Goal: Information Seeking & Learning: Check status

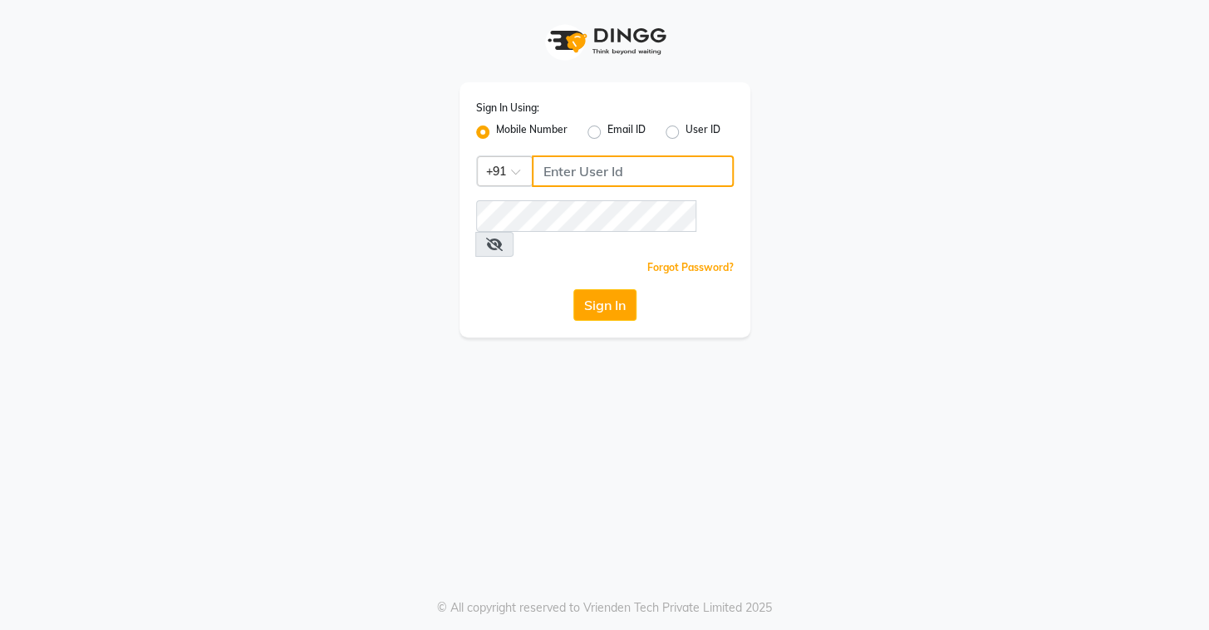
click at [601, 170] on input "Username" at bounding box center [633, 171] width 202 height 32
type input "8072066008"
click at [514, 232] on span at bounding box center [494, 244] width 38 height 25
click at [503, 238] on icon at bounding box center [494, 244] width 17 height 13
click at [623, 289] on button "Sign In" at bounding box center [605, 305] width 63 height 32
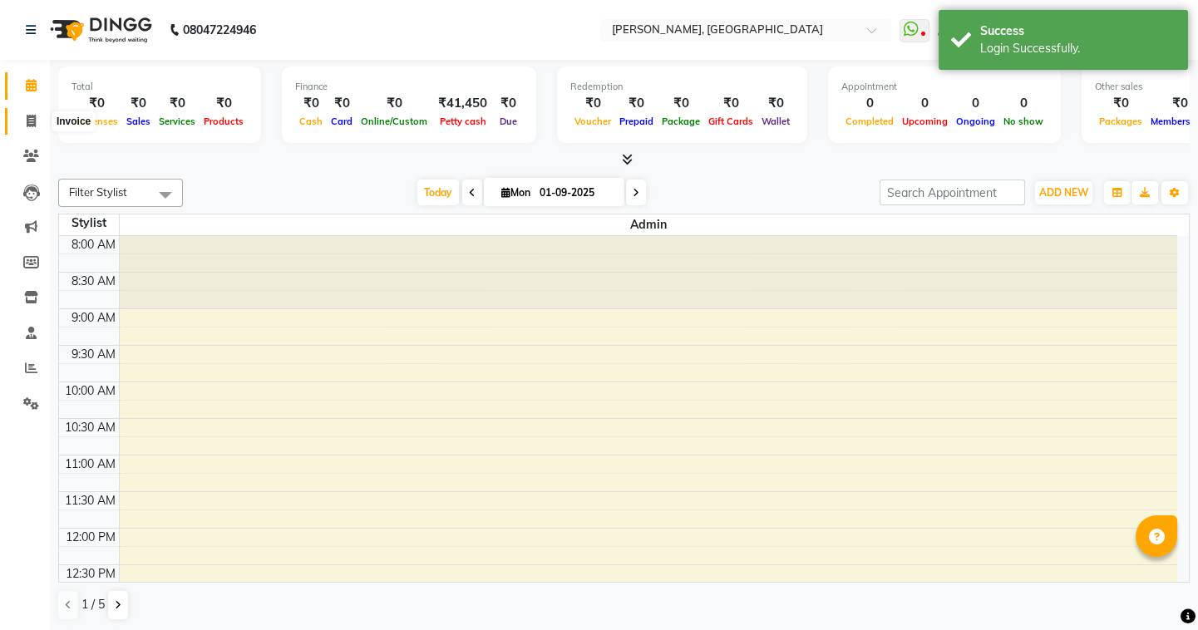
click at [33, 118] on icon at bounding box center [31, 121] width 9 height 12
select select "8667"
select select "service"
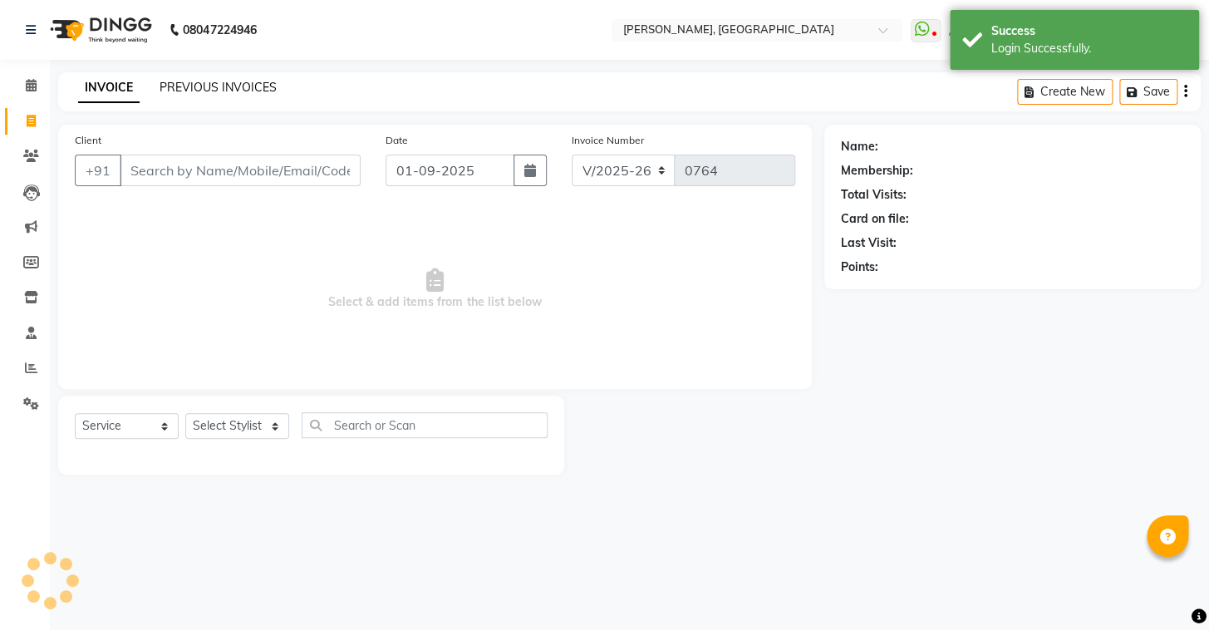
click at [164, 81] on link "PREVIOUS INVOICES" at bounding box center [218, 87] width 117 height 15
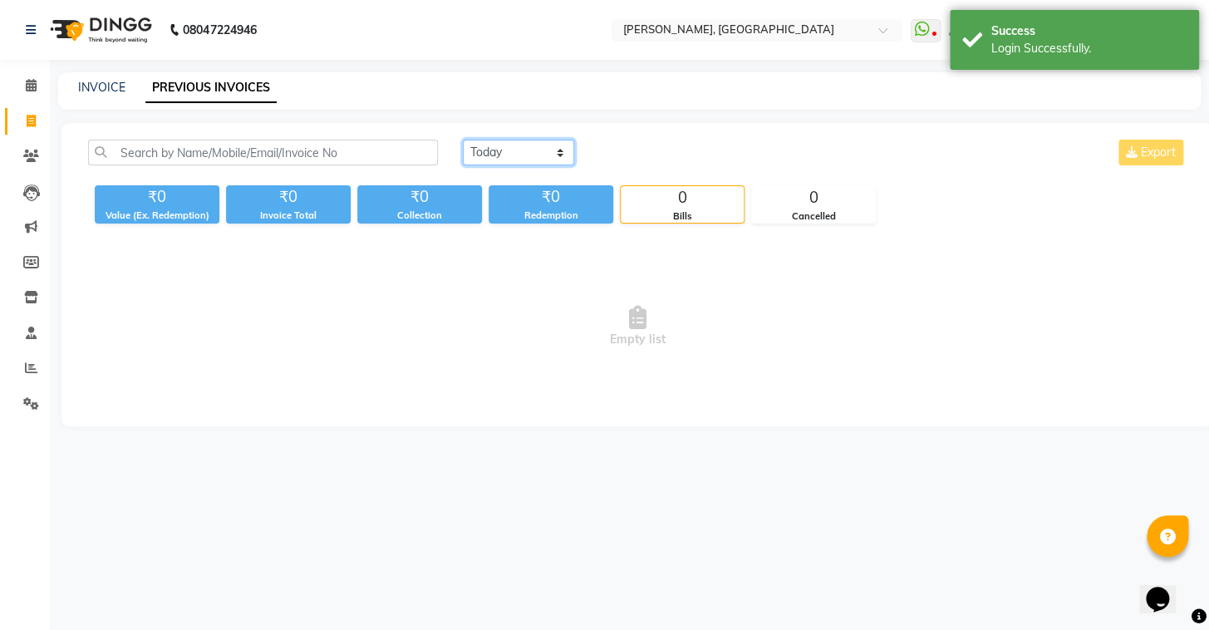
click at [555, 148] on select "[DATE] [DATE] Custom Range" at bounding box center [518, 153] width 111 height 26
select select "range"
click at [463, 140] on select "[DATE] [DATE] Custom Range" at bounding box center [518, 153] width 111 height 26
click at [633, 152] on input "01-09-2025" at bounding box center [654, 152] width 116 height 23
select select "9"
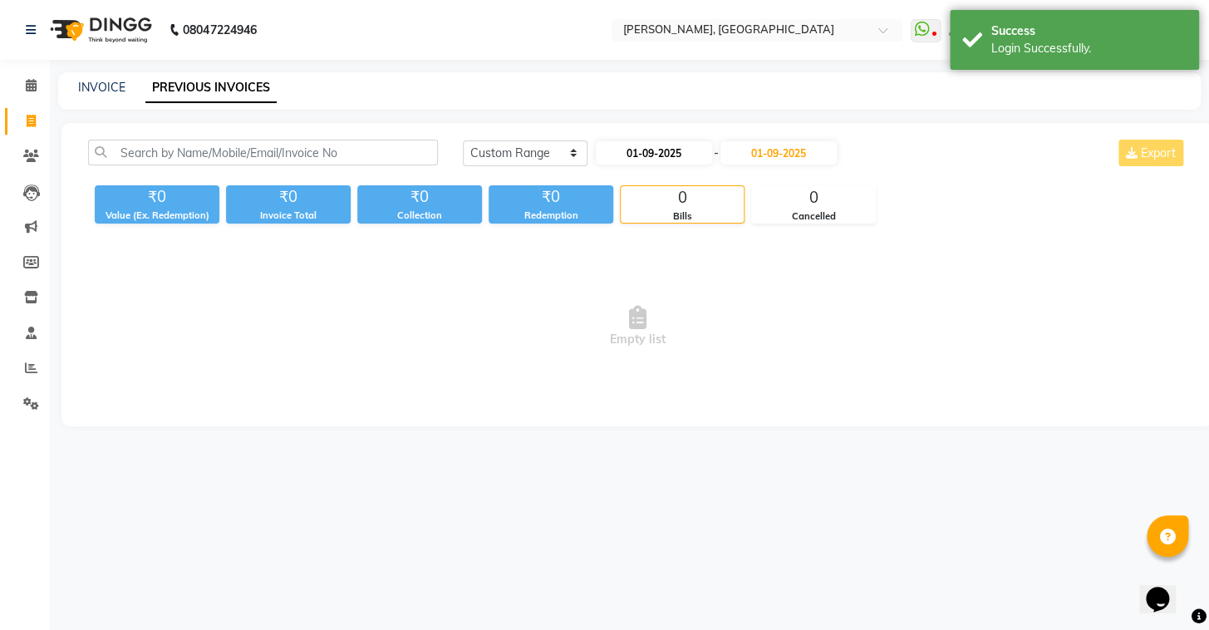
select select "2025"
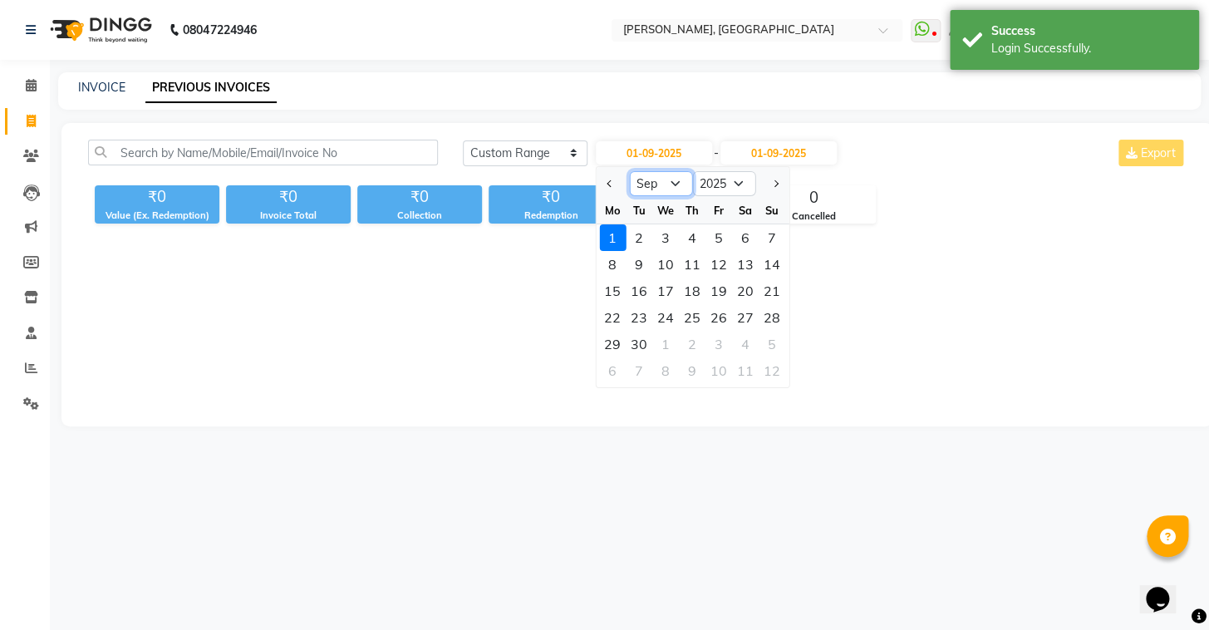
click at [649, 175] on select "Jan Feb Mar Apr May Jun [DATE] Aug Sep Oct Nov Dec" at bounding box center [660, 183] width 63 height 25
select select "8"
click at [629, 171] on select "Jan Feb Mar Apr May Jun [DATE] Aug Sep Oct Nov Dec" at bounding box center [660, 183] width 63 height 25
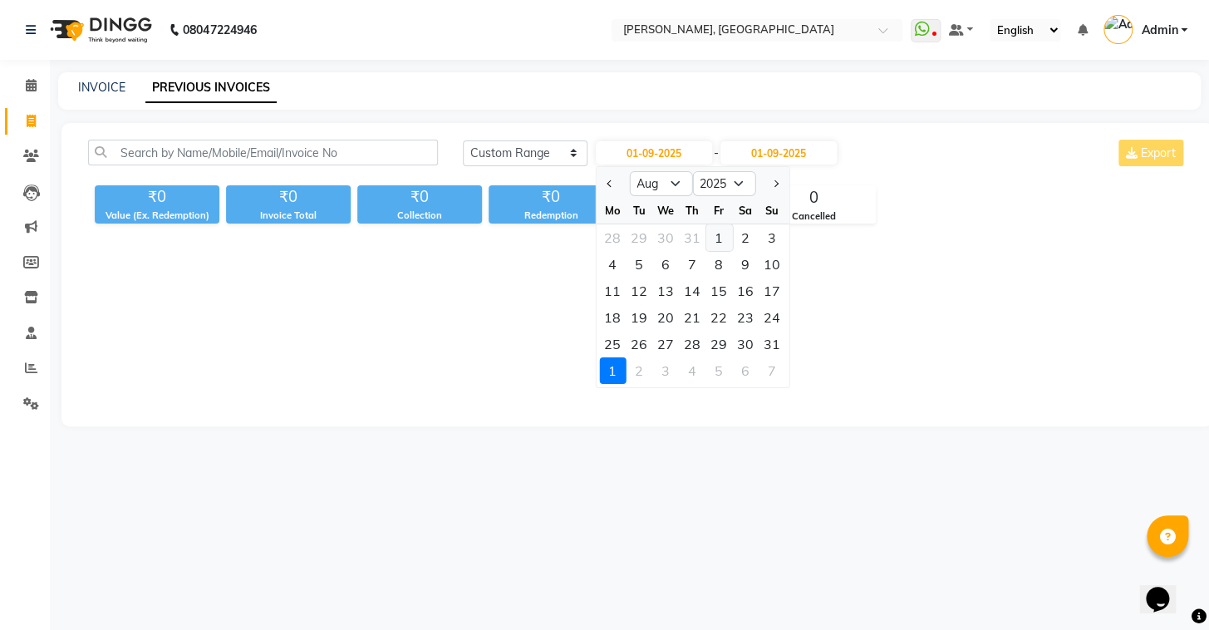
click at [717, 234] on div "1" at bounding box center [719, 237] width 27 height 27
type input "[DATE]"
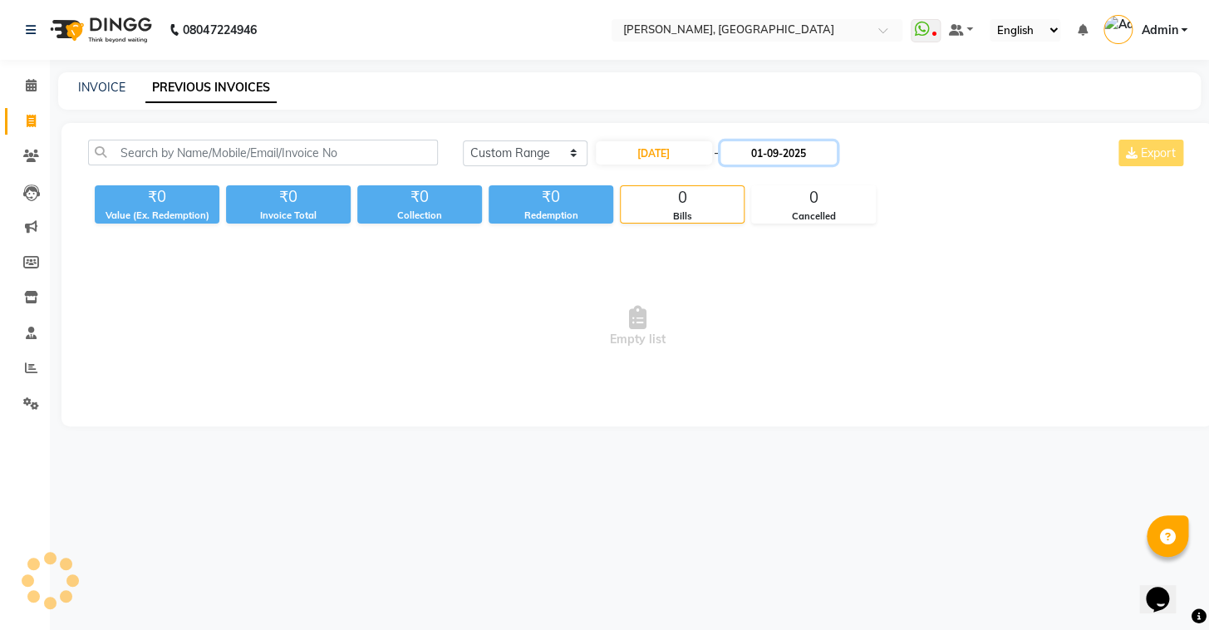
click at [766, 150] on input "01-09-2025" at bounding box center [779, 152] width 116 height 23
select select "9"
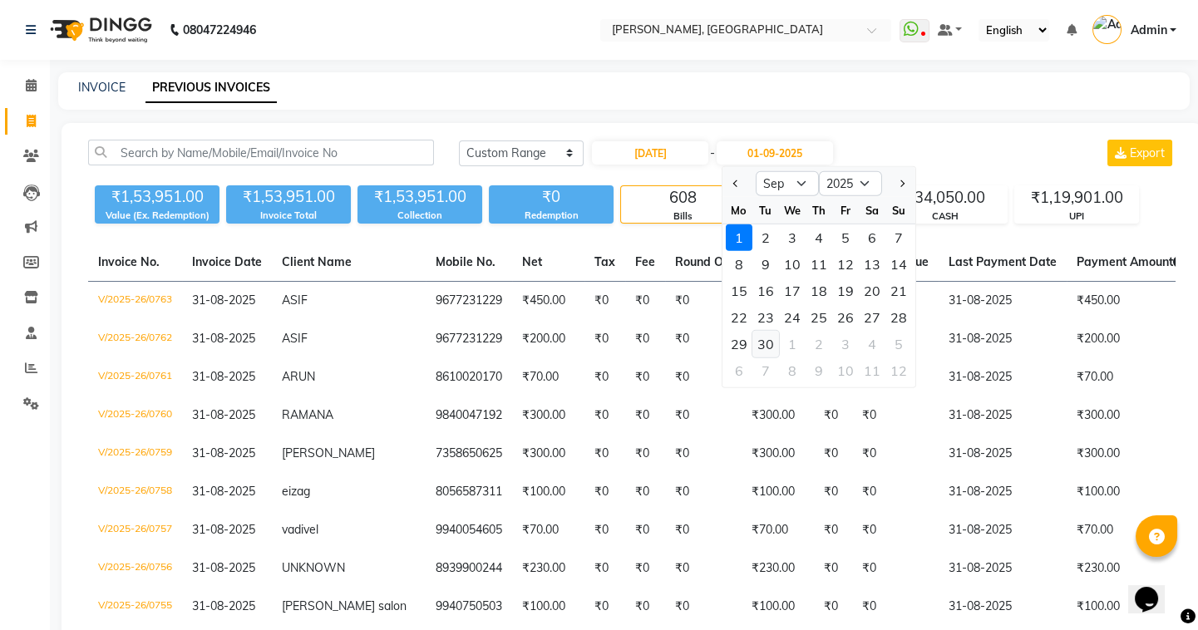
click at [770, 347] on div "30" at bounding box center [765, 344] width 27 height 27
type input "[DATE]"
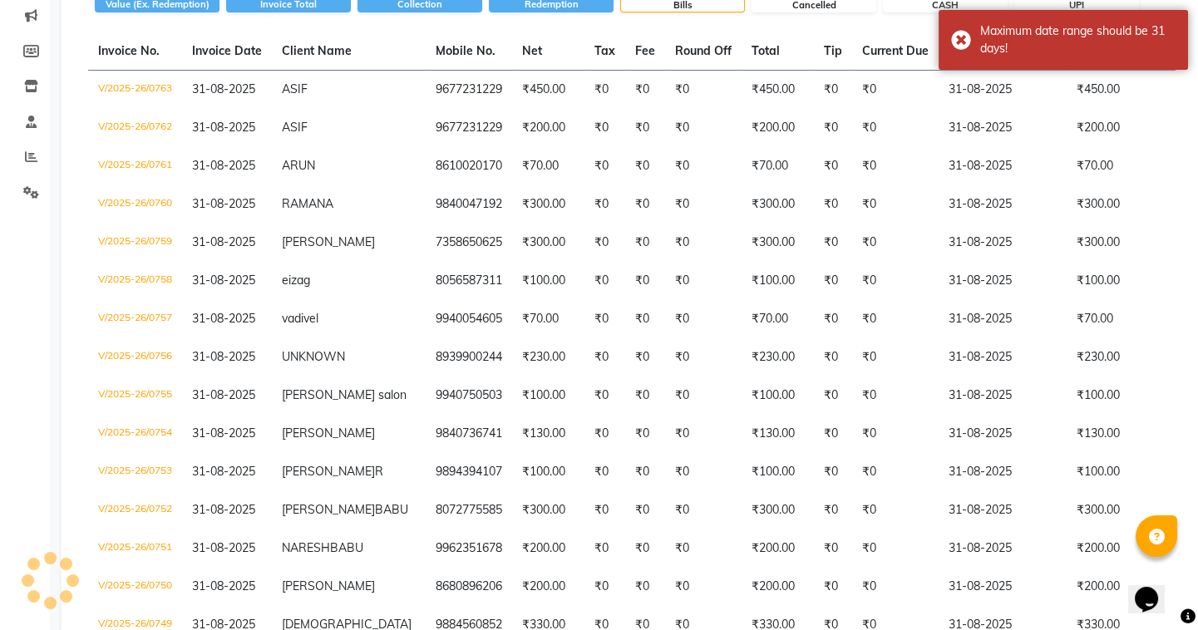
scroll to position [75, 0]
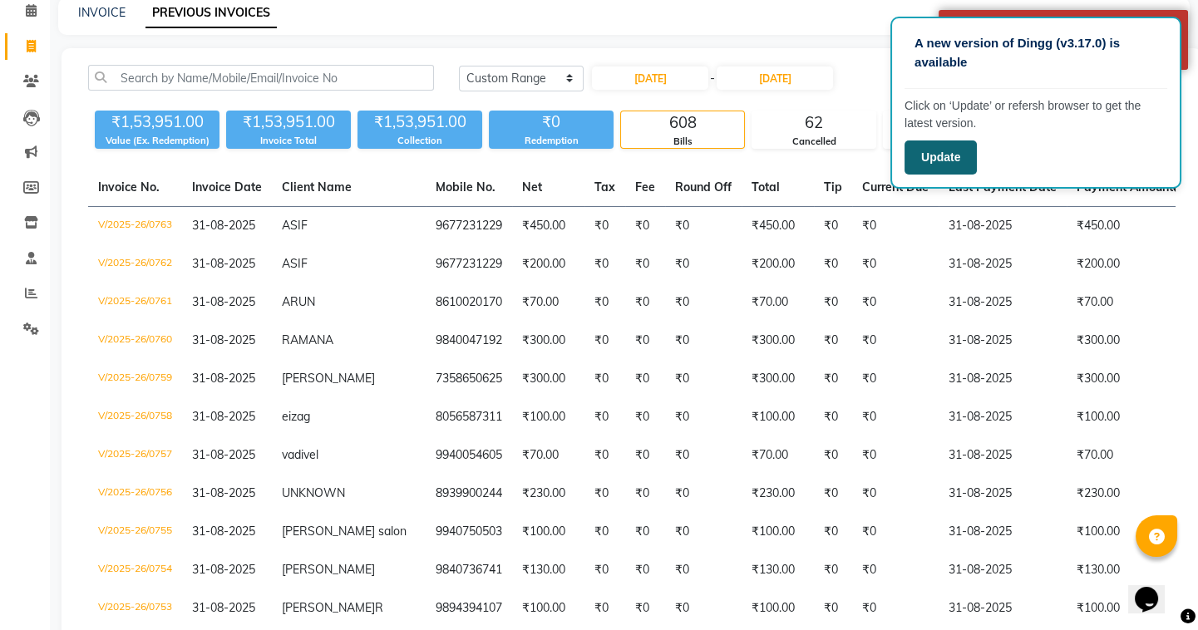
click at [913, 147] on button "Update" at bounding box center [940, 157] width 72 height 34
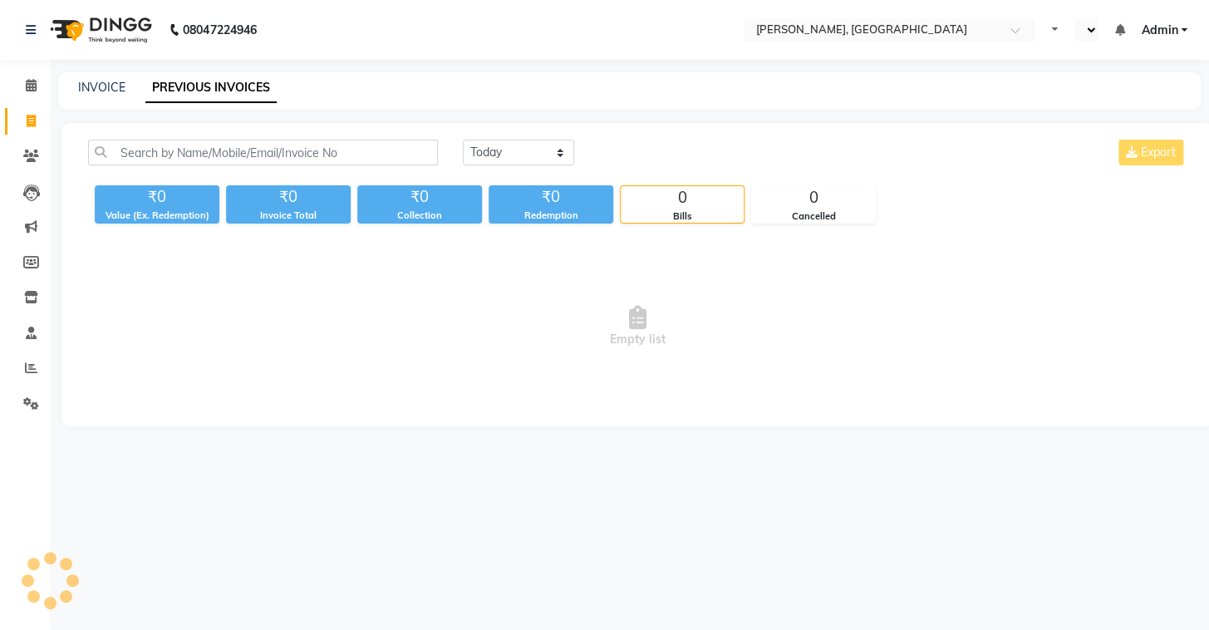
select select "en"
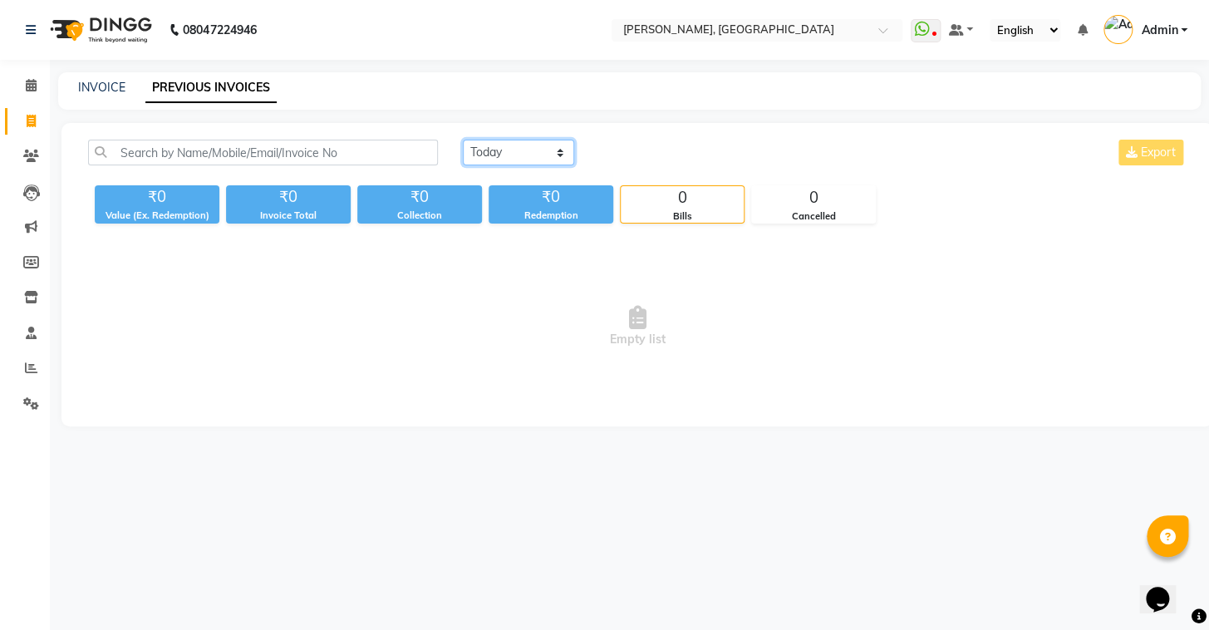
click at [539, 147] on select "[DATE] [DATE] Custom Range" at bounding box center [518, 153] width 111 height 26
select select "range"
click at [463, 140] on select "[DATE] [DATE] Custom Range" at bounding box center [518, 153] width 111 height 26
click at [633, 150] on input "01-09-2025" at bounding box center [654, 152] width 116 height 23
select select "9"
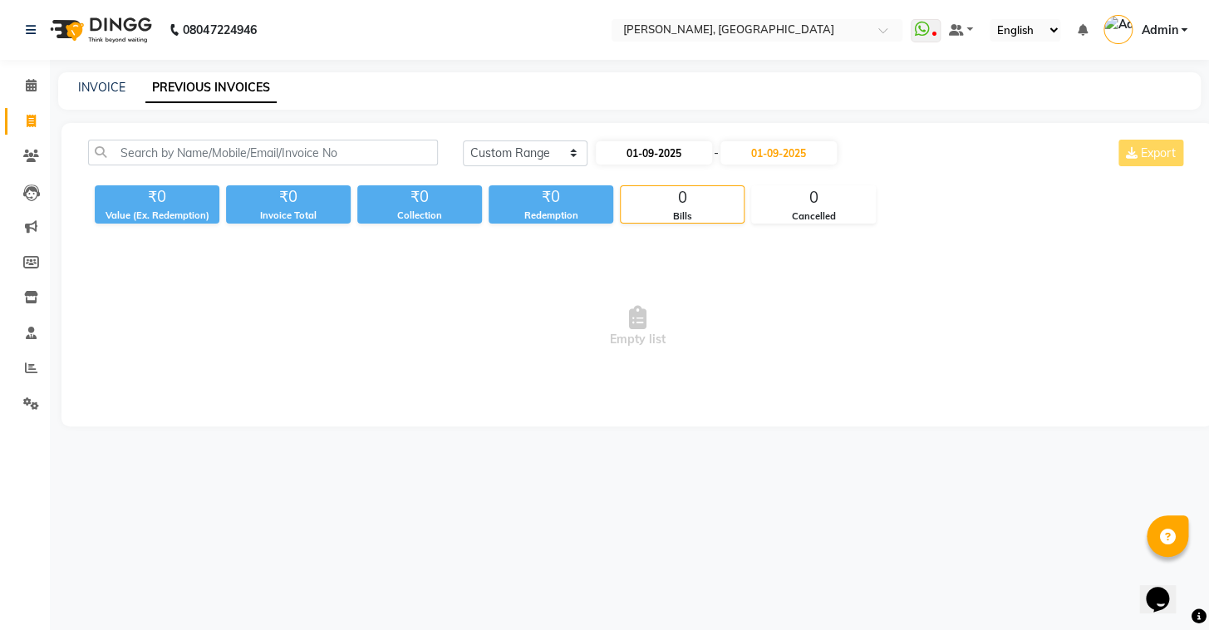
select select "2025"
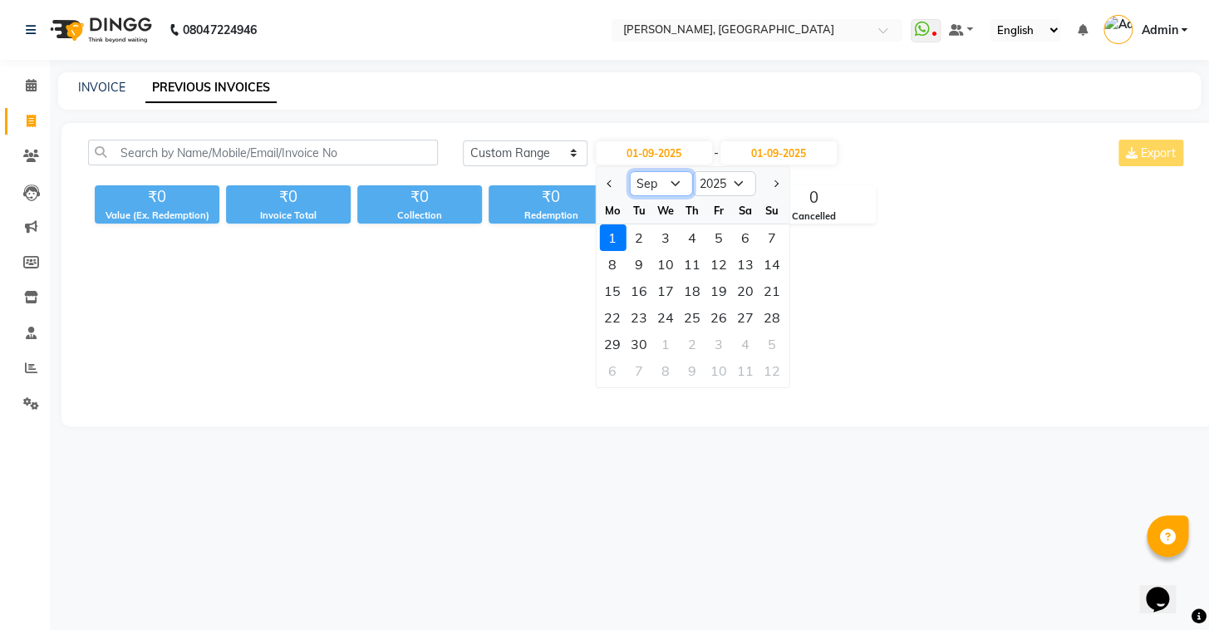
click at [651, 185] on select "Jan Feb Mar Apr May Jun [DATE] Aug Sep Oct Nov Dec" at bounding box center [660, 183] width 63 height 25
select select "8"
click at [629, 171] on select "Jan Feb Mar Apr May Jun [DATE] Aug Sep Oct Nov Dec" at bounding box center [660, 183] width 63 height 25
click at [725, 234] on div "1" at bounding box center [719, 237] width 27 height 27
type input "[DATE]"
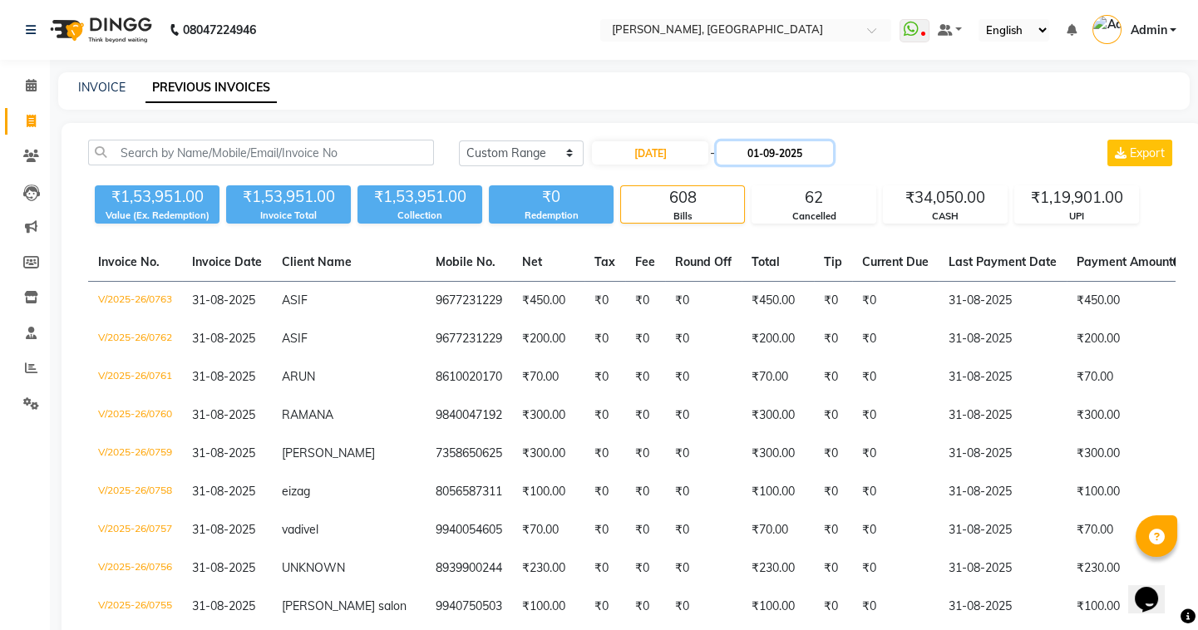
click at [747, 158] on input "01-09-2025" at bounding box center [775, 152] width 116 height 23
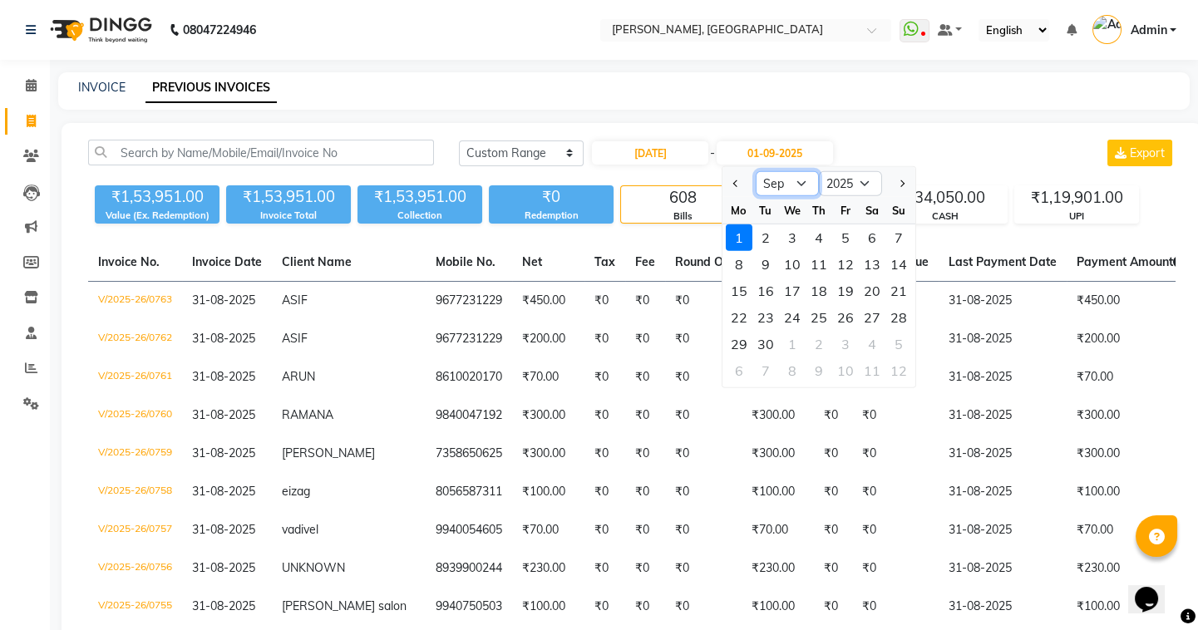
click at [782, 185] on select "Aug Sep Oct Nov Dec" at bounding box center [787, 183] width 63 height 25
select select "8"
click at [756, 171] on select "Aug Sep Oct Nov Dec" at bounding box center [787, 183] width 63 height 25
click at [893, 349] on div "31" at bounding box center [898, 344] width 27 height 27
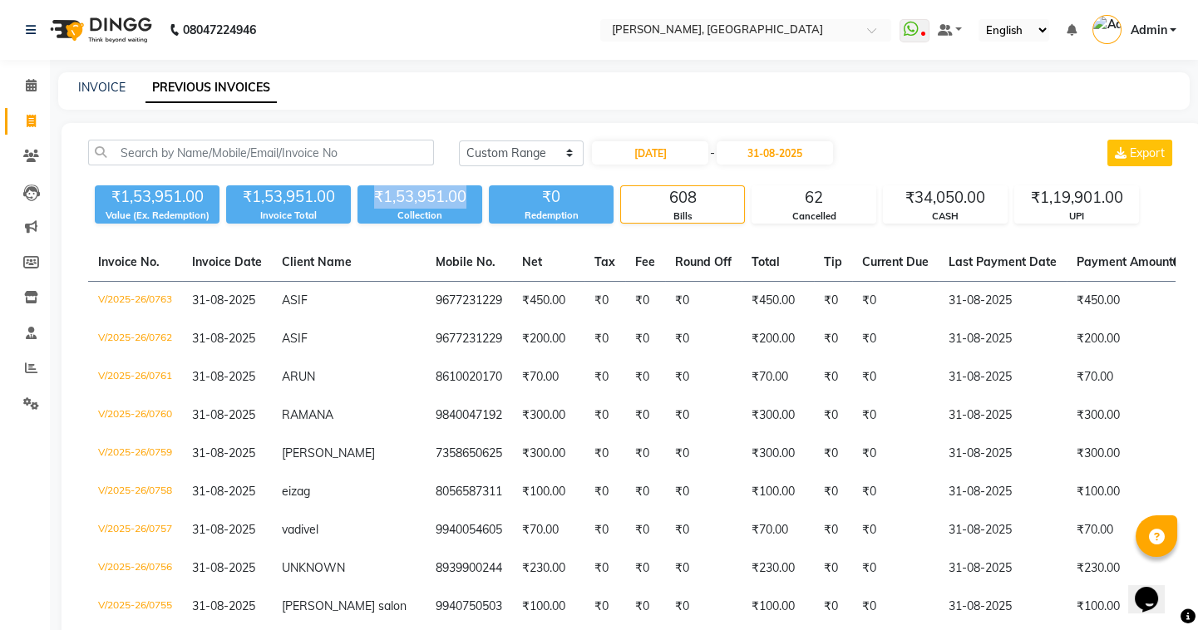
drag, startPoint x: 463, startPoint y: 200, endPoint x: 372, endPoint y: 186, distance: 92.5
click at [372, 186] on div "₹1,53,951.00" at bounding box center [419, 196] width 125 height 23
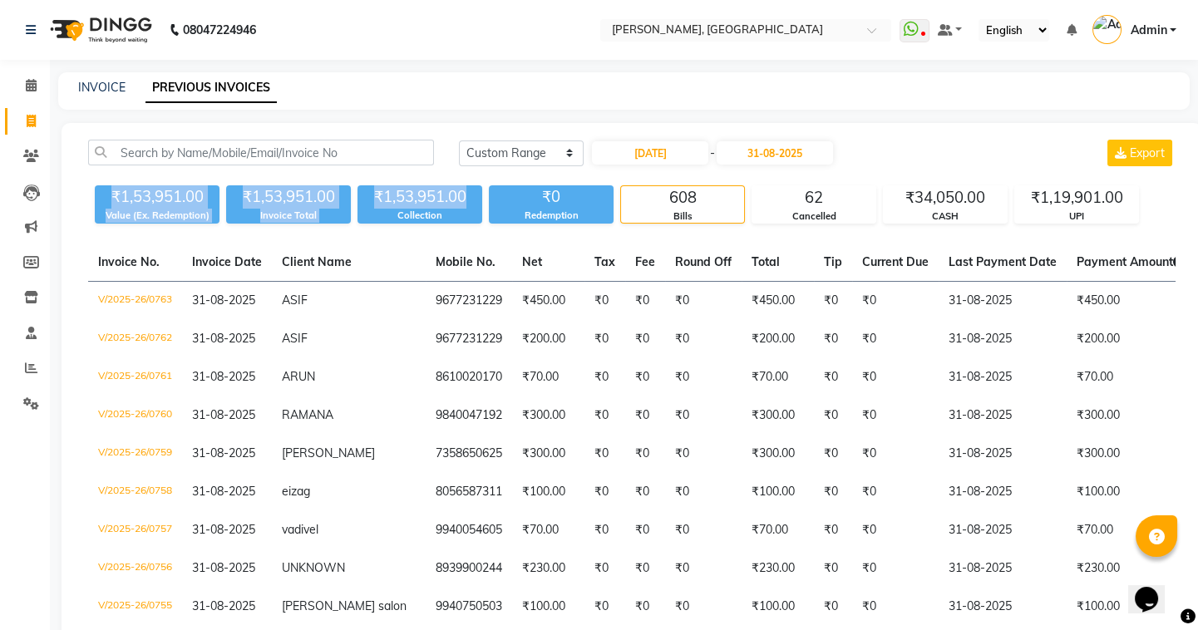
drag, startPoint x: 465, startPoint y: 196, endPoint x: 105, endPoint y: 193, distance: 359.9
click at [105, 193] on div "₹1,53,951.00 Value (Ex. Redemption) ₹1,53,951.00 Invoice Total ₹1,53,951.00 Col…" at bounding box center [631, 201] width 1087 height 45
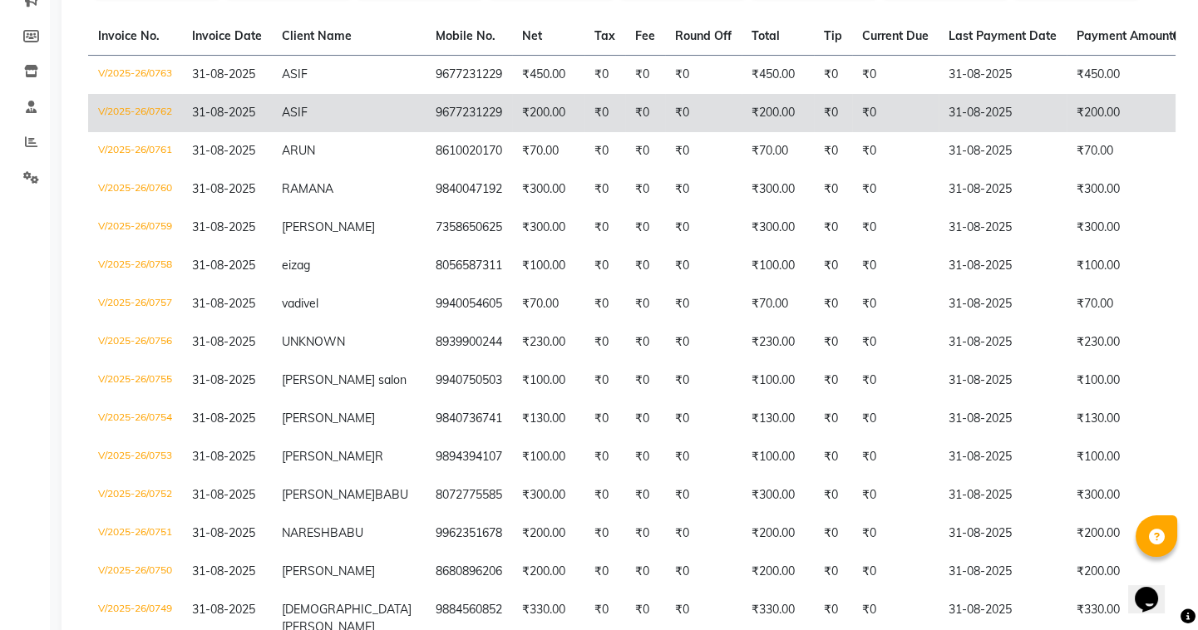
scroll to position [75, 0]
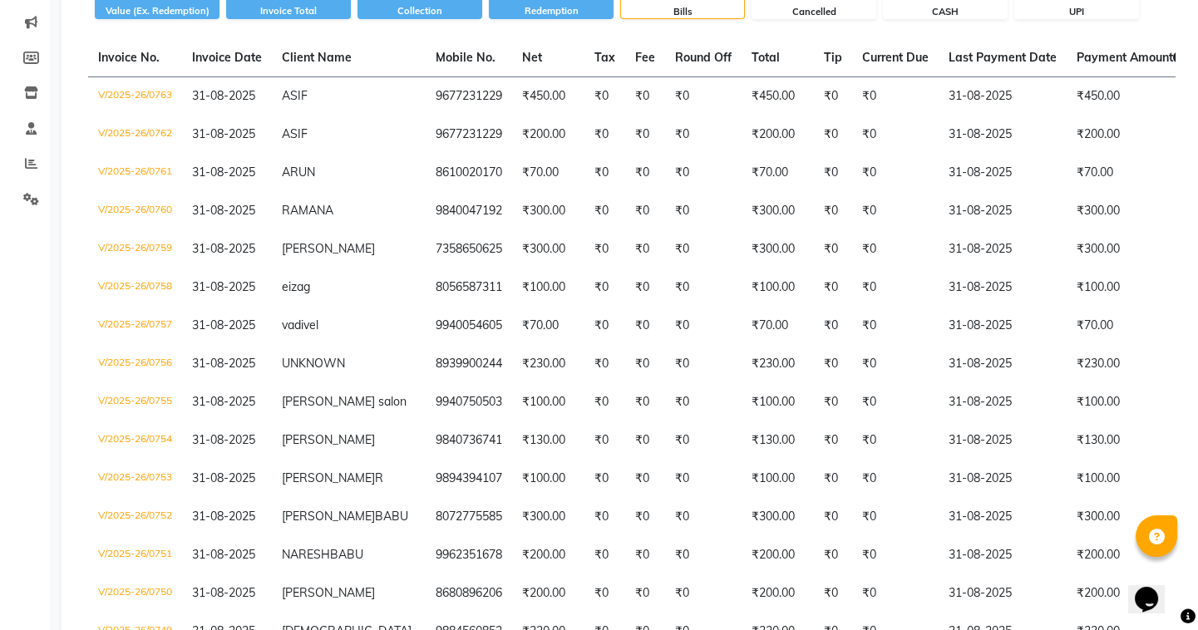
scroll to position [0, 0]
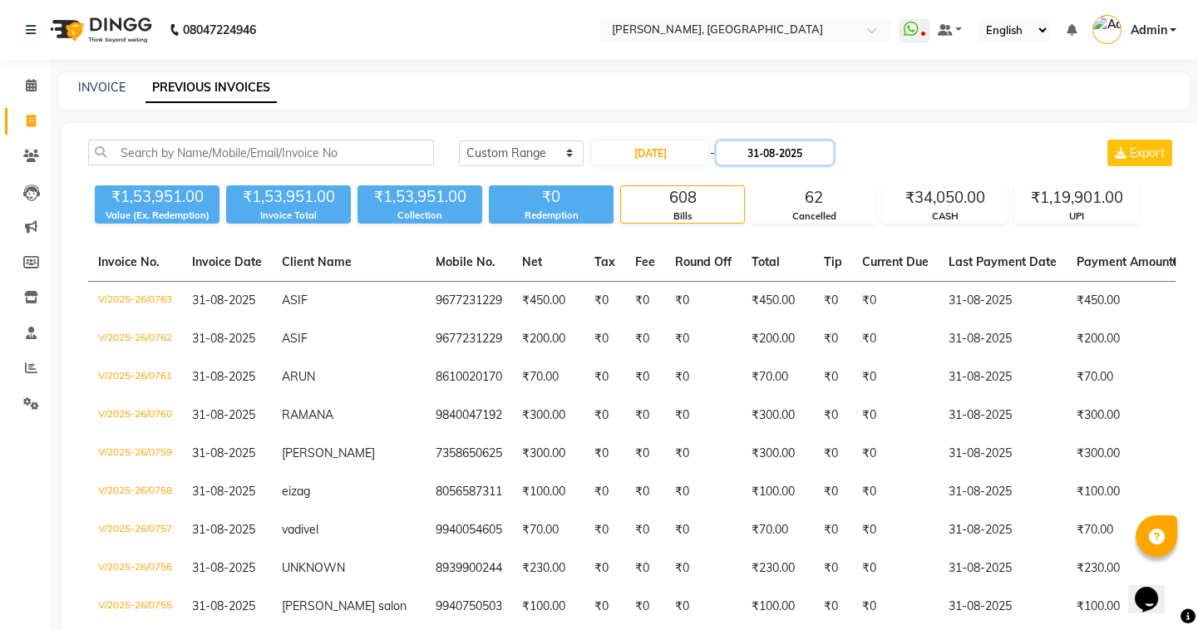
click at [755, 157] on input "31-08-2025" at bounding box center [775, 152] width 116 height 23
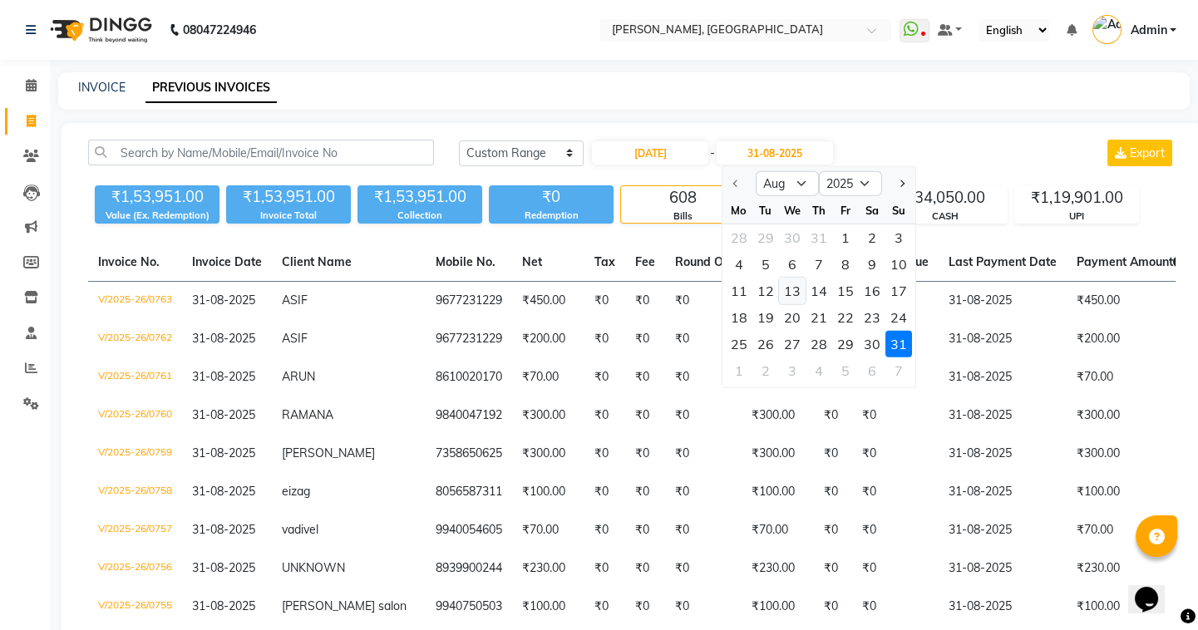
click at [791, 299] on div "13" at bounding box center [792, 291] width 27 height 27
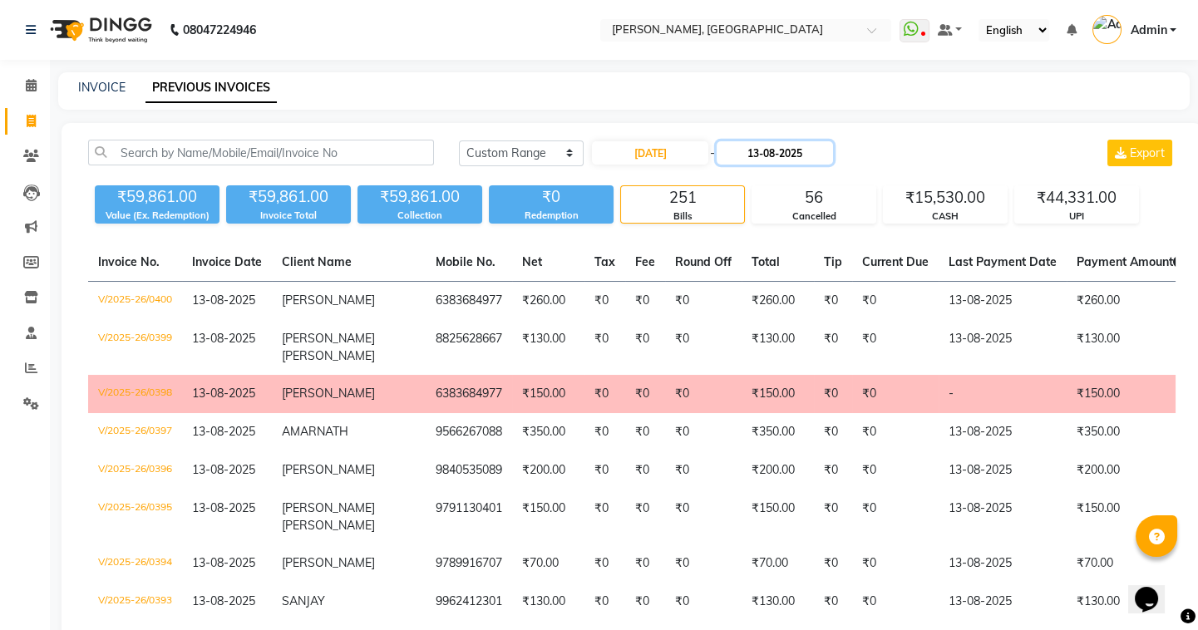
click at [765, 148] on input "13-08-2025" at bounding box center [775, 152] width 116 height 23
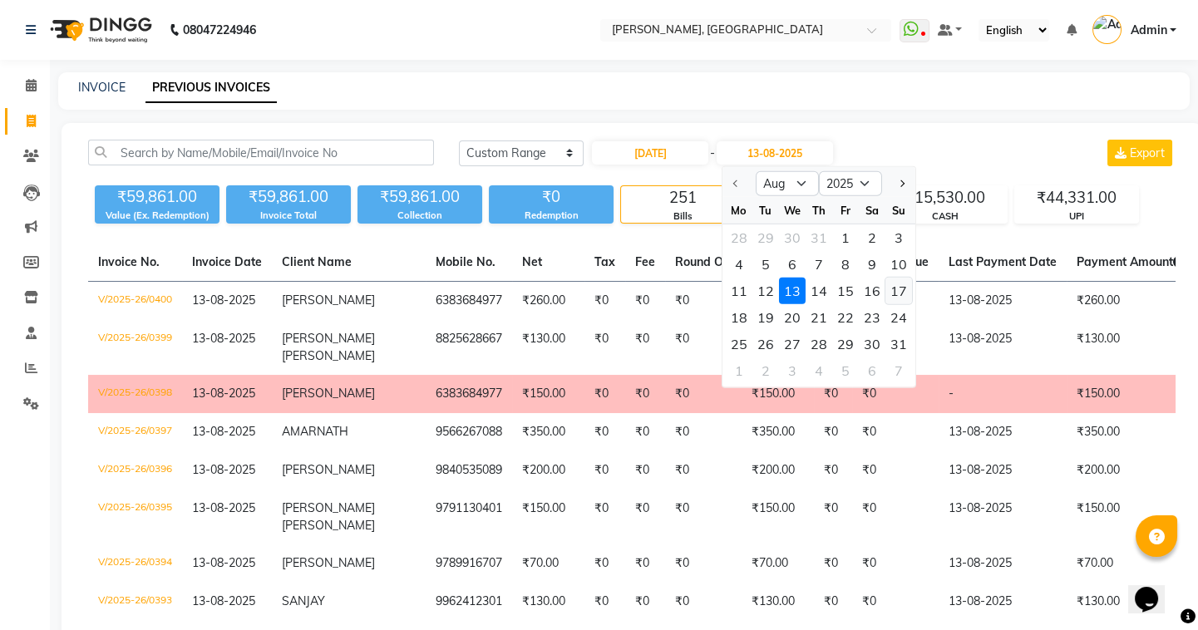
click at [893, 289] on div "17" at bounding box center [898, 291] width 27 height 27
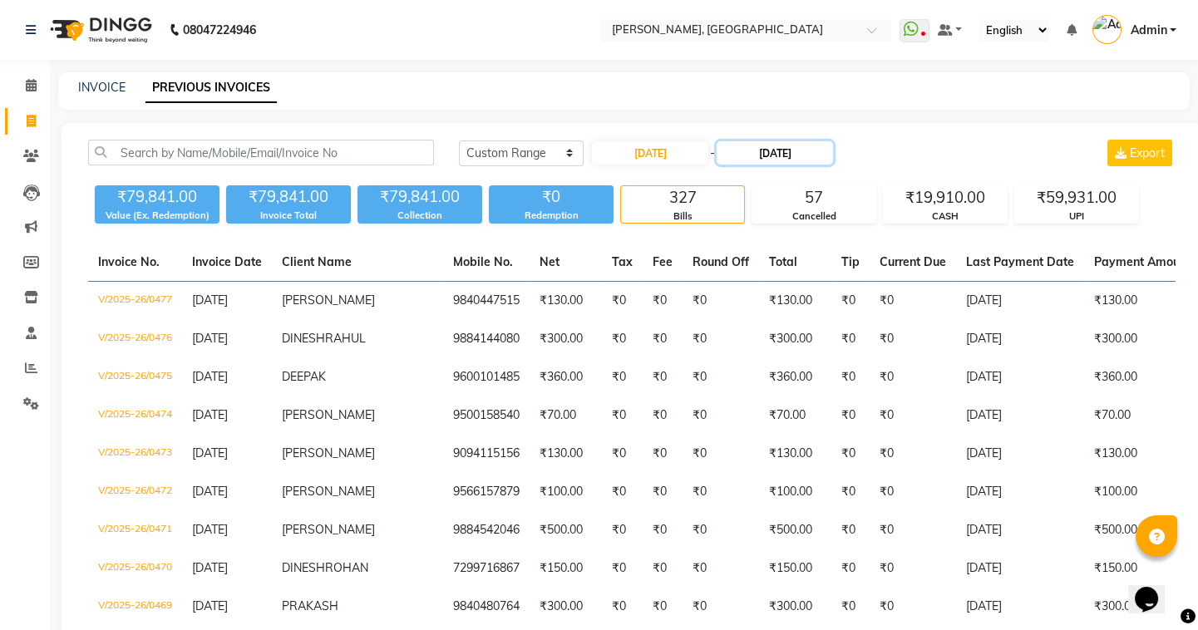
click at [751, 158] on input "17-08-2025" at bounding box center [775, 152] width 116 height 23
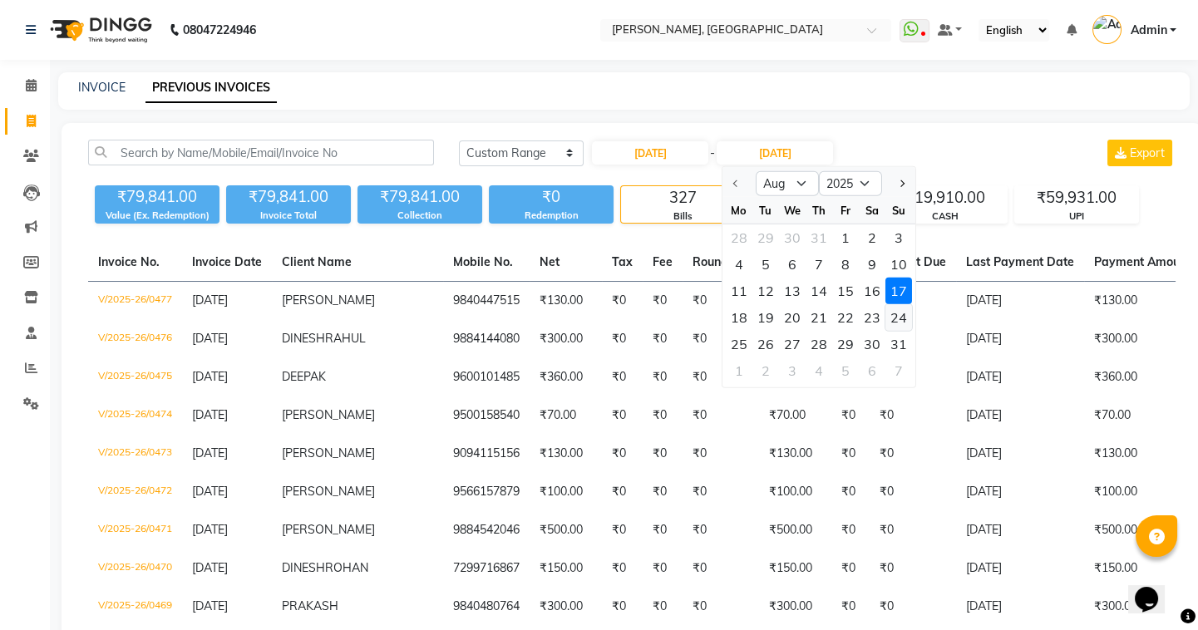
click at [899, 316] on div "24" at bounding box center [898, 317] width 27 height 27
type input "24-08-2025"
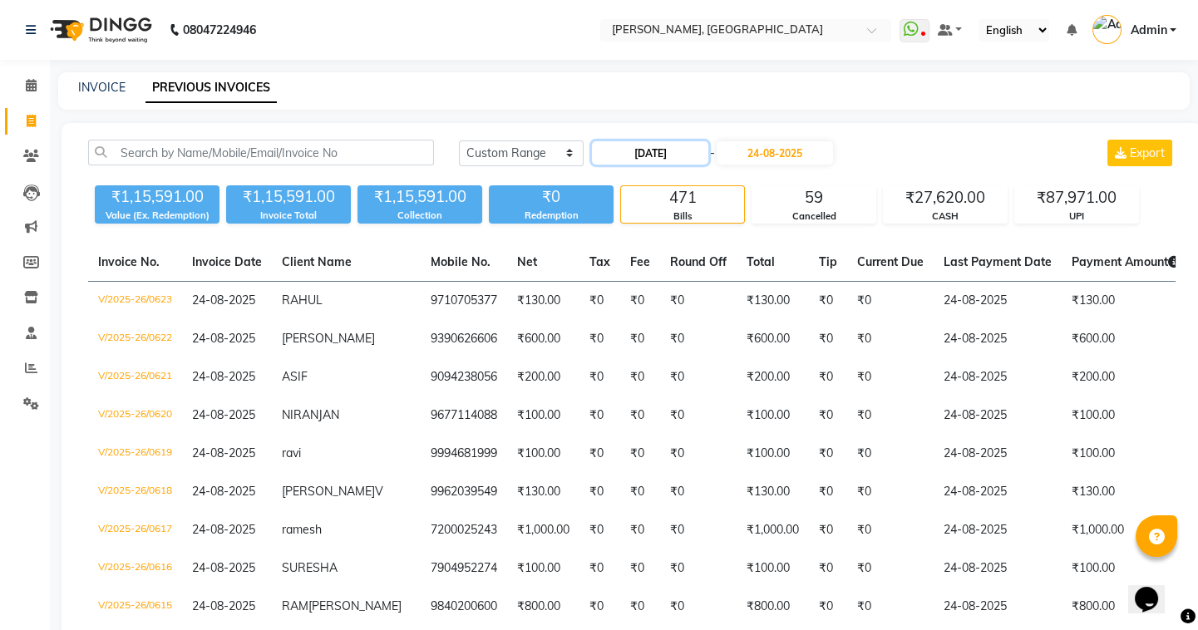
click at [632, 150] on input "[DATE]" at bounding box center [650, 152] width 116 height 23
select select "8"
select select "2025"
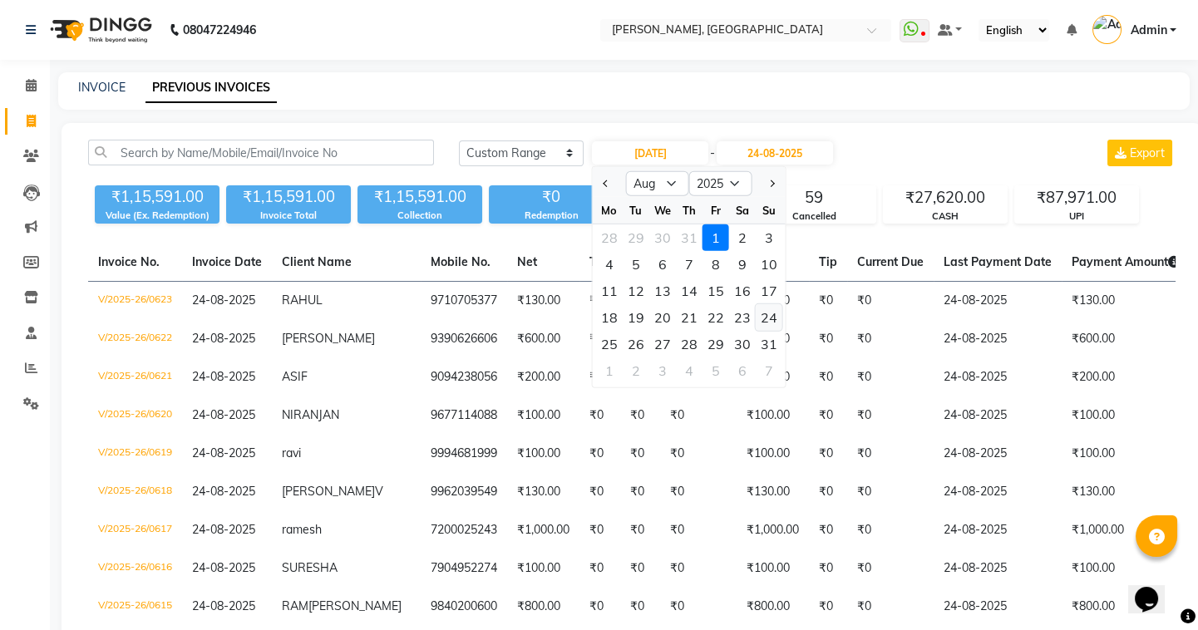
click at [760, 313] on div "24" at bounding box center [769, 317] width 27 height 27
type input "24-08-2025"
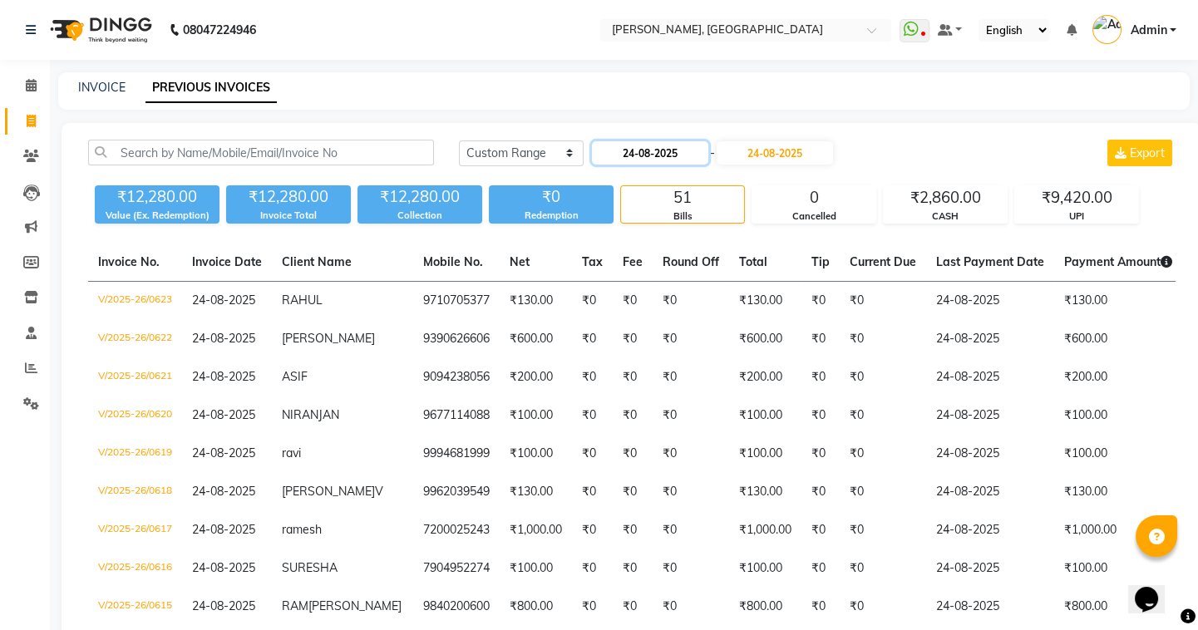
click at [632, 152] on input "24-08-2025" at bounding box center [650, 152] width 116 height 23
select select "8"
select select "2025"
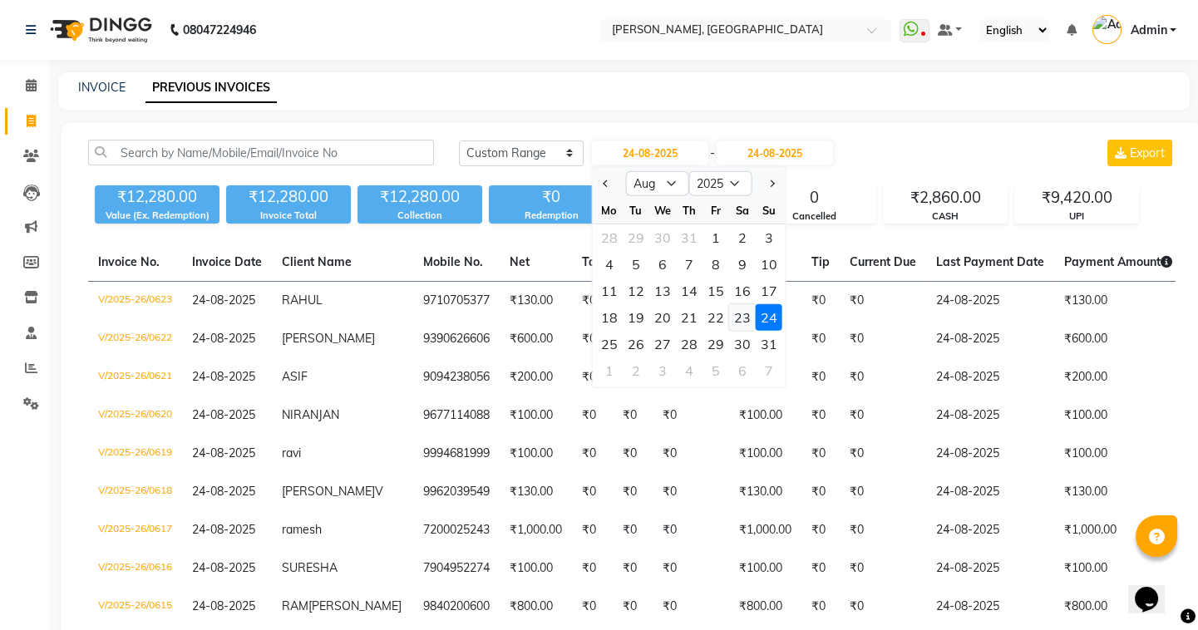
click at [746, 318] on div "23" at bounding box center [742, 317] width 27 height 27
type input "23-08-2025"
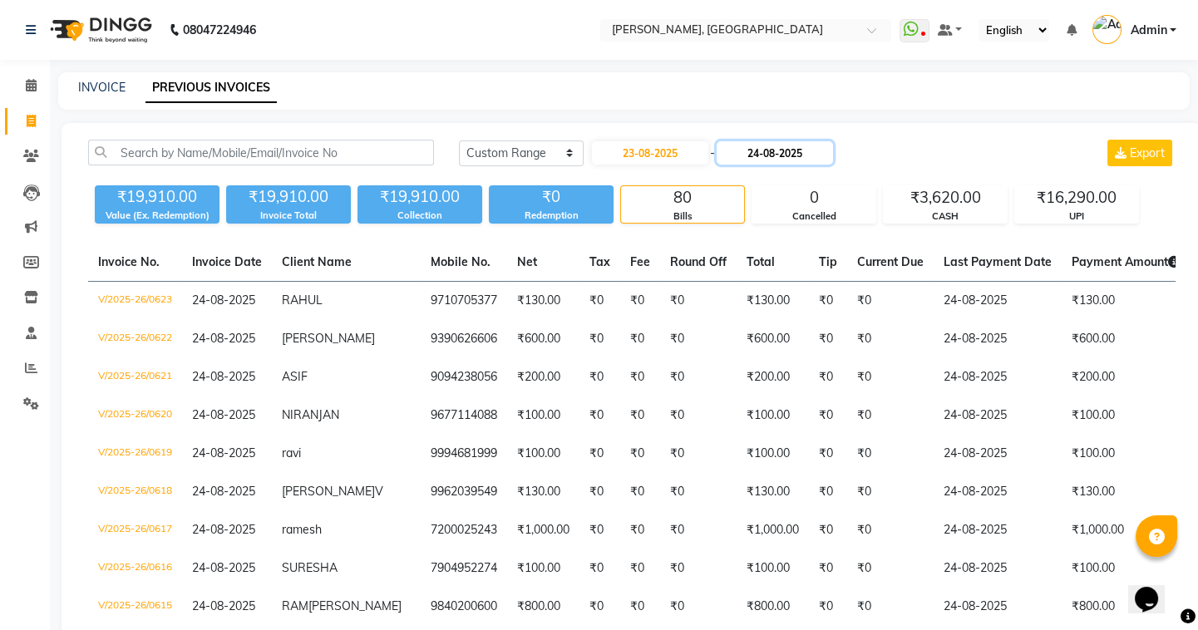
click at [764, 150] on input "24-08-2025" at bounding box center [775, 152] width 116 height 23
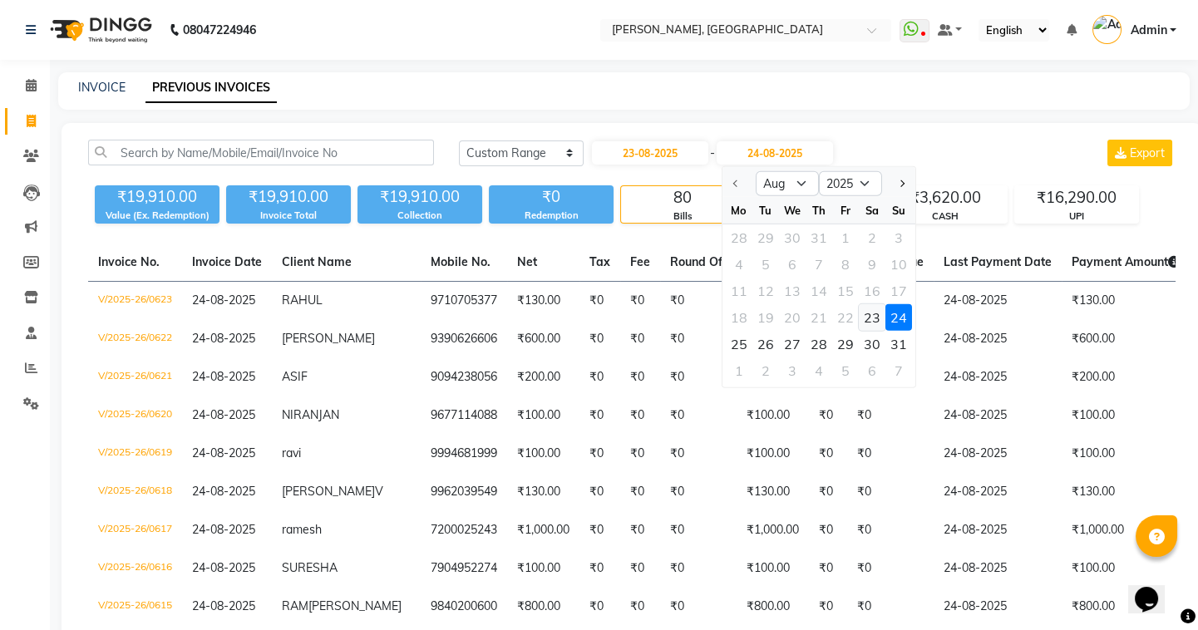
click at [877, 316] on div "23" at bounding box center [872, 317] width 27 height 27
type input "23-08-2025"
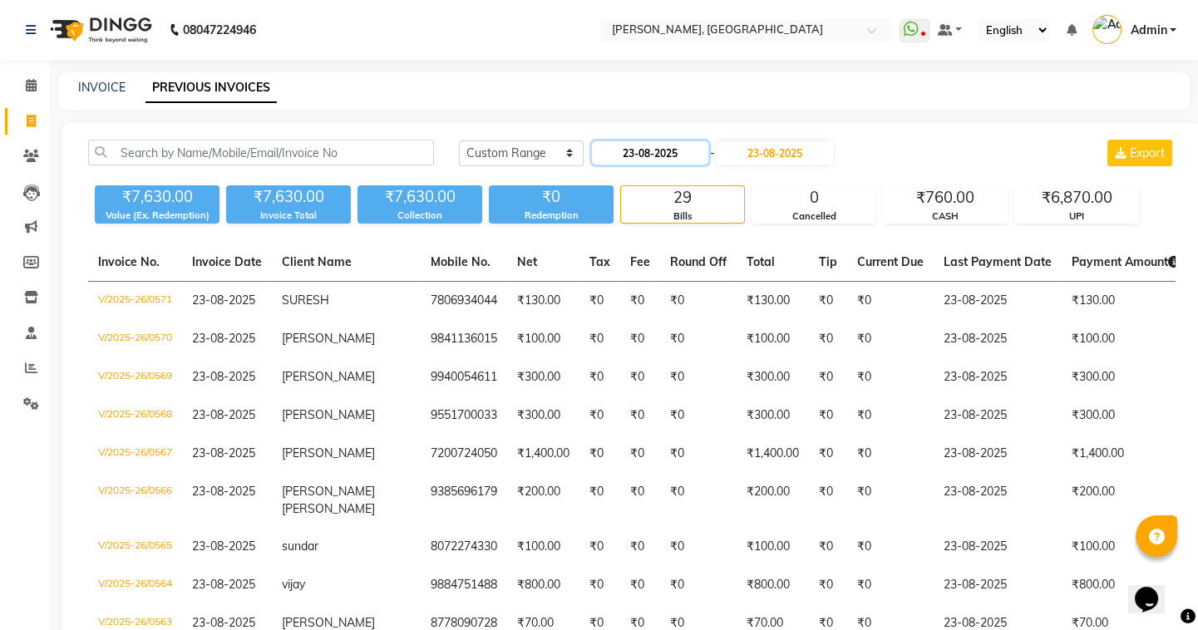
click at [625, 149] on input "23-08-2025" at bounding box center [650, 152] width 116 height 23
select select "8"
select select "2025"
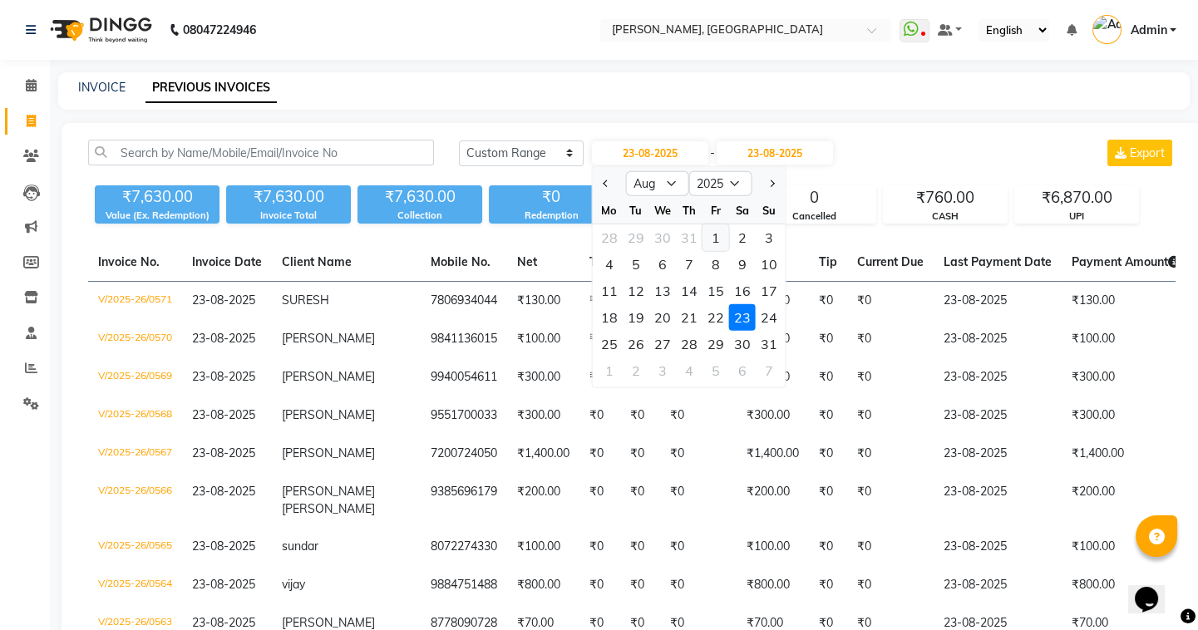
click at [707, 238] on div "1" at bounding box center [715, 237] width 27 height 27
type input "[DATE]"
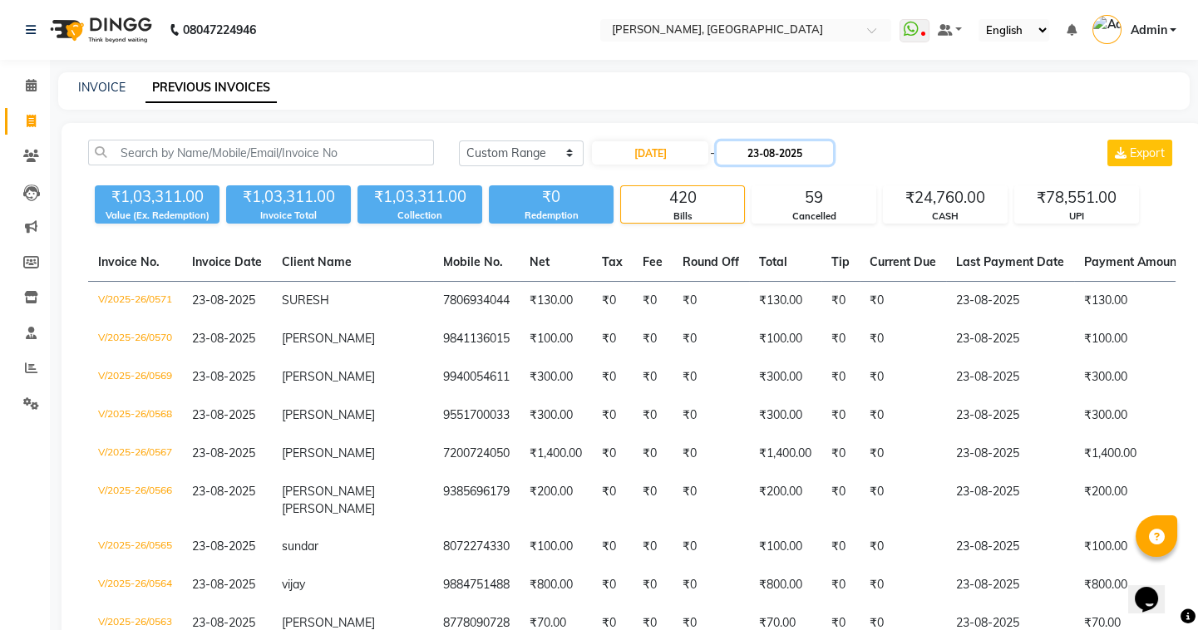
click at [755, 151] on input "23-08-2025" at bounding box center [775, 152] width 116 height 23
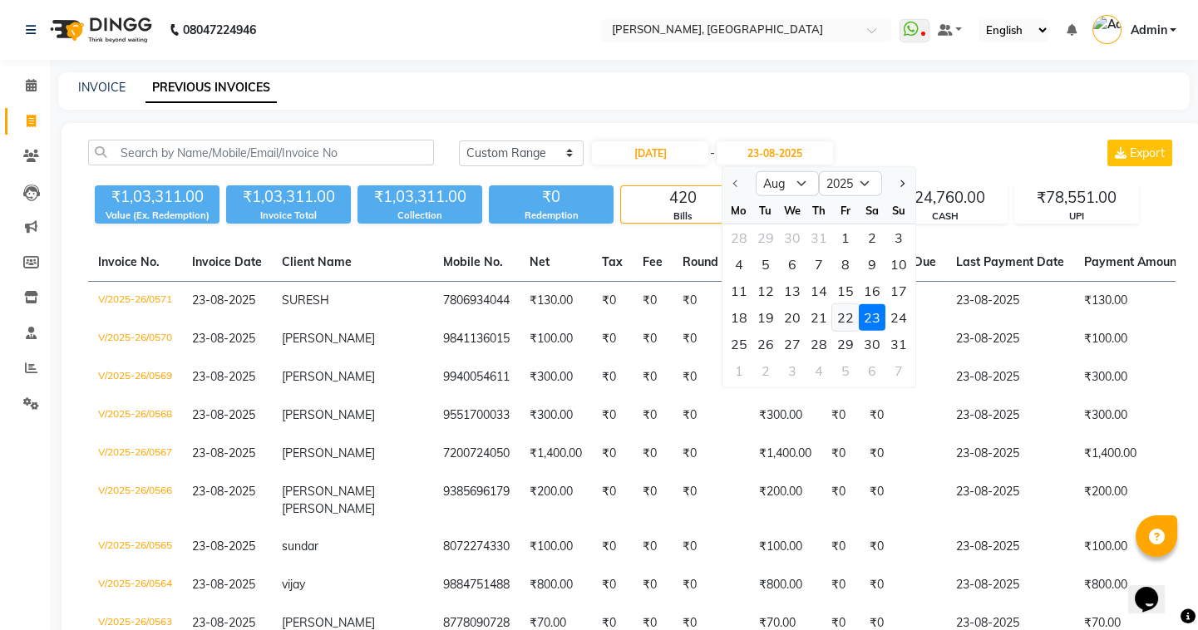
click at [840, 316] on div "22" at bounding box center [845, 317] width 27 height 27
type input "22-08-2025"
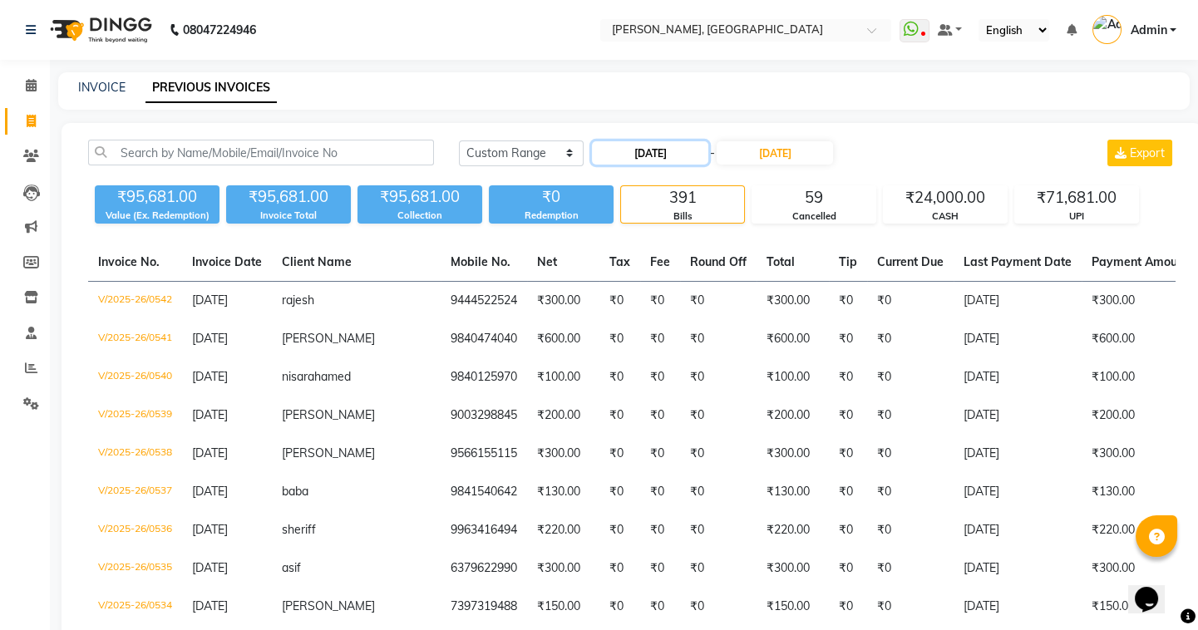
click at [627, 150] on input "[DATE]" at bounding box center [650, 152] width 116 height 23
select select "8"
select select "2025"
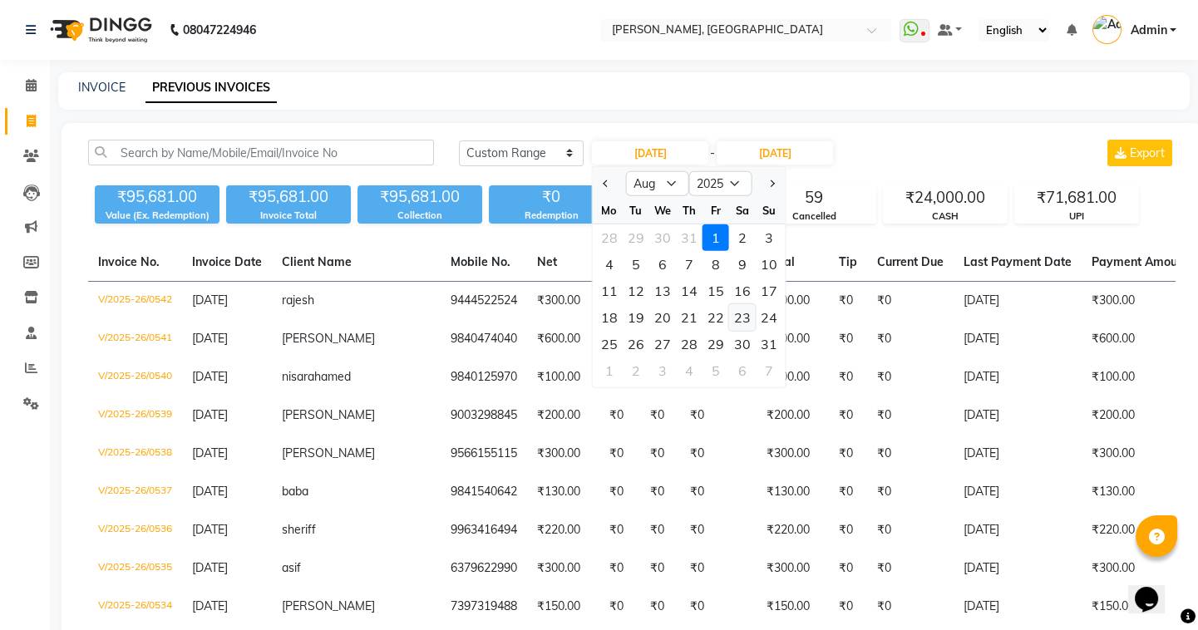
click at [743, 315] on div "23" at bounding box center [742, 317] width 27 height 27
type input "23-08-2025"
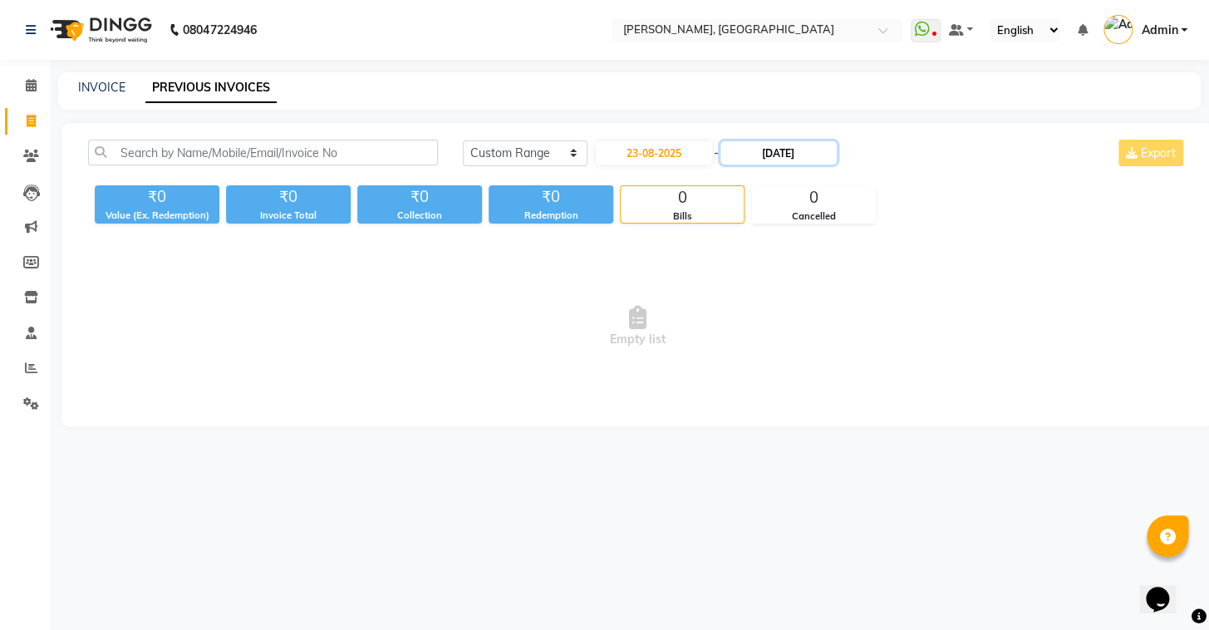
click at [766, 153] on input "22-08-2025" at bounding box center [779, 152] width 116 height 23
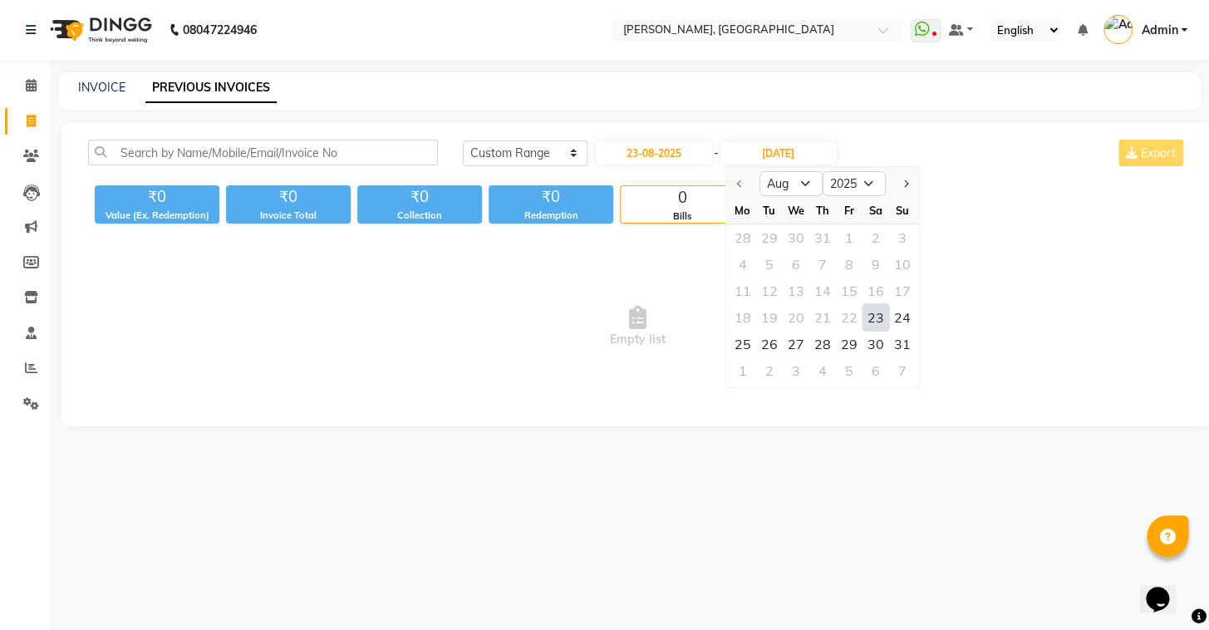
click at [869, 308] on div "23" at bounding box center [876, 317] width 27 height 27
type input "23-08-2025"
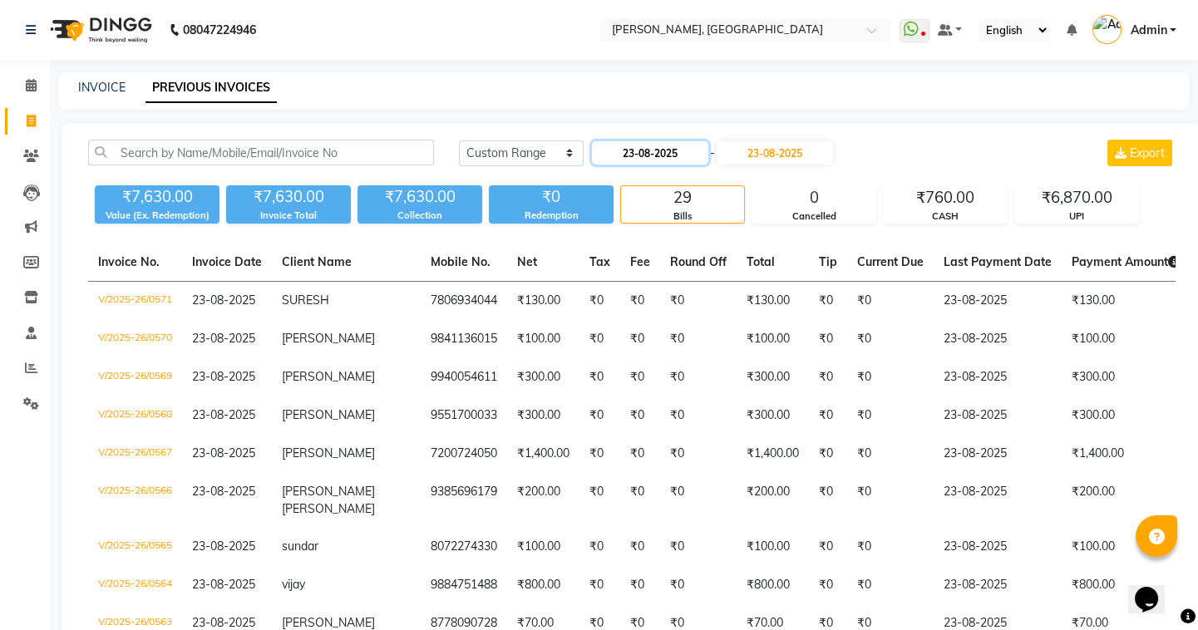
click at [634, 146] on input "23-08-2025" at bounding box center [650, 152] width 116 height 23
select select "8"
select select "2025"
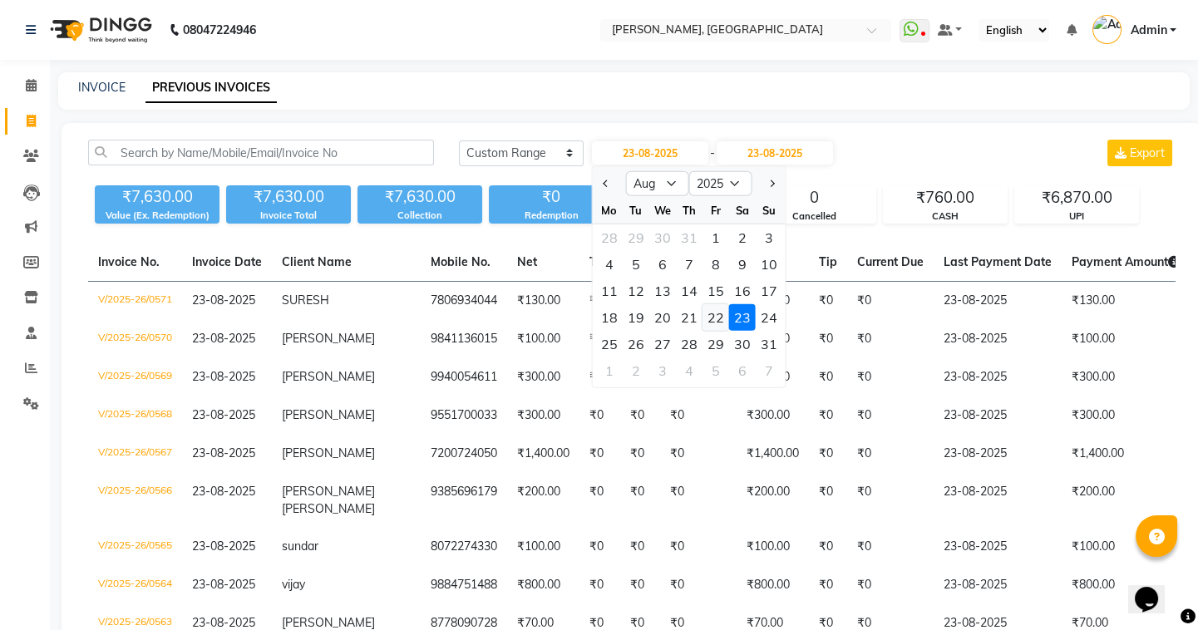
click at [721, 308] on div "22" at bounding box center [715, 317] width 27 height 27
type input "22-08-2025"
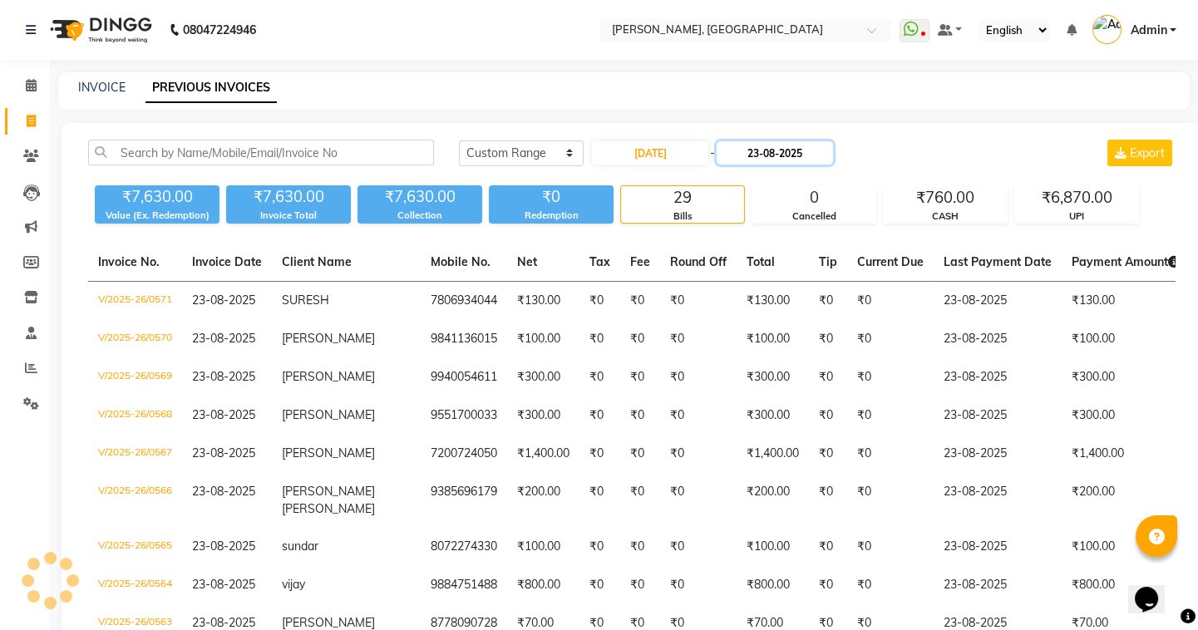
click at [756, 141] on input "23-08-2025" at bounding box center [775, 152] width 116 height 23
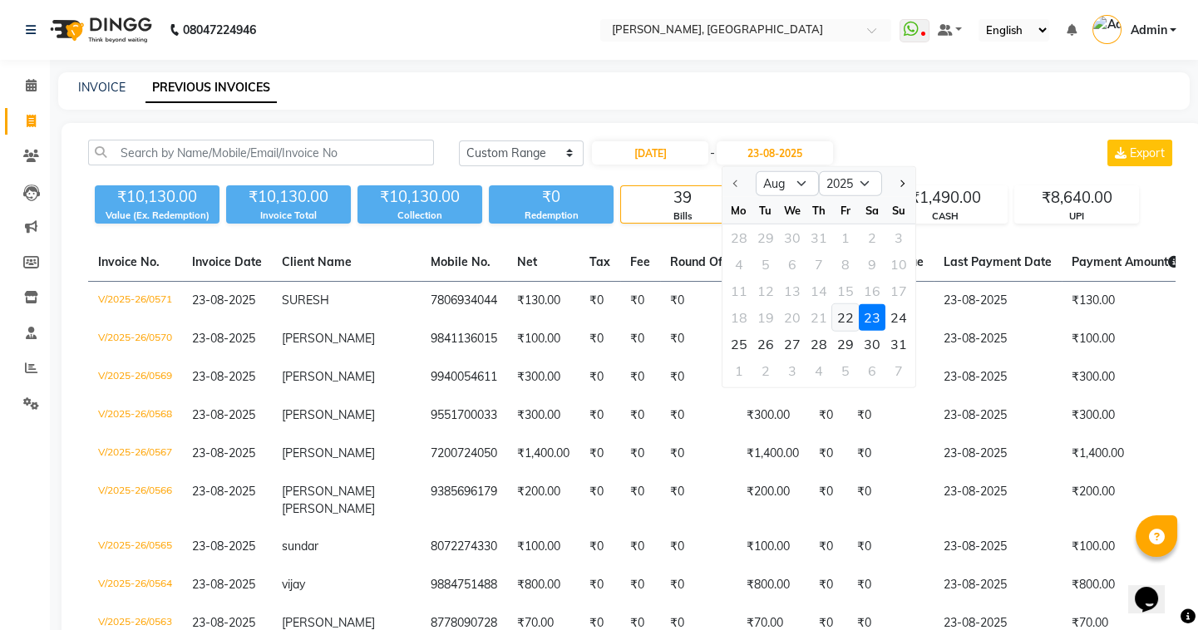
click at [844, 315] on div "22" at bounding box center [845, 317] width 27 height 27
type input "22-08-2025"
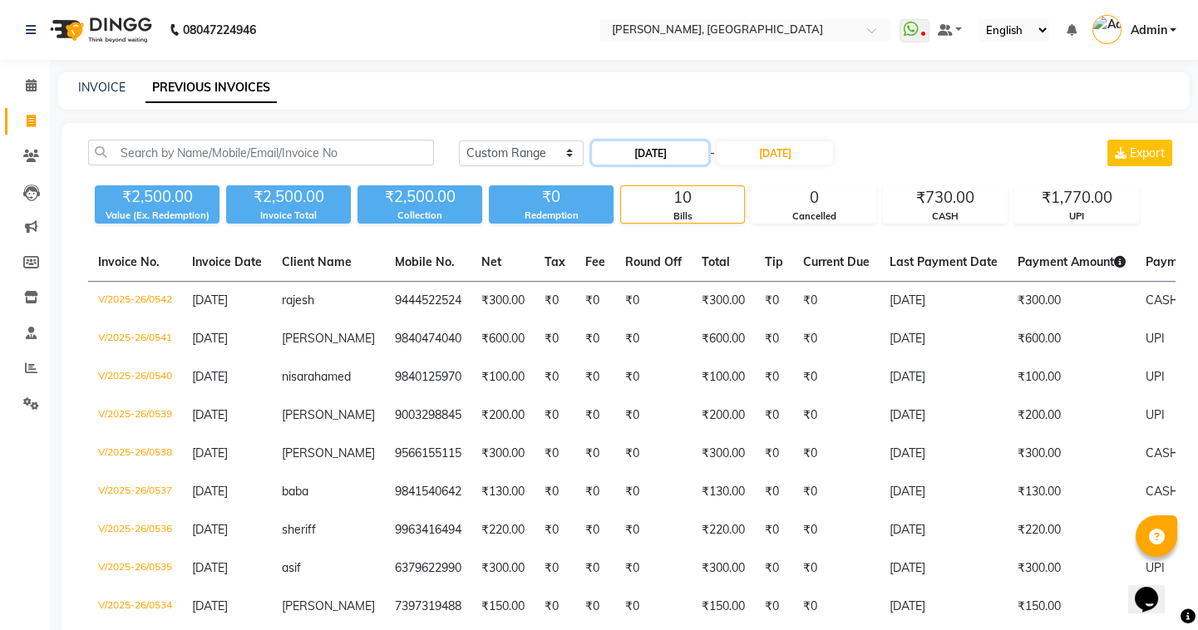
click at [633, 152] on input "22-08-2025" at bounding box center [650, 152] width 116 height 23
select select "8"
select select "2025"
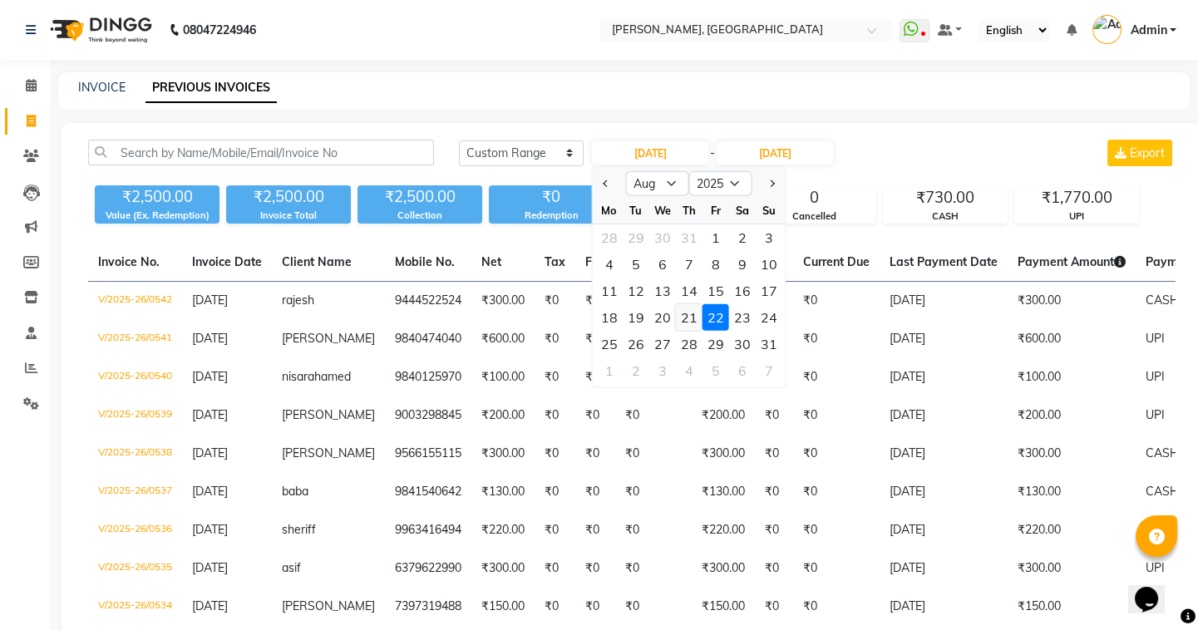
click at [683, 311] on div "21" at bounding box center [689, 317] width 27 height 27
type input "21-08-2025"
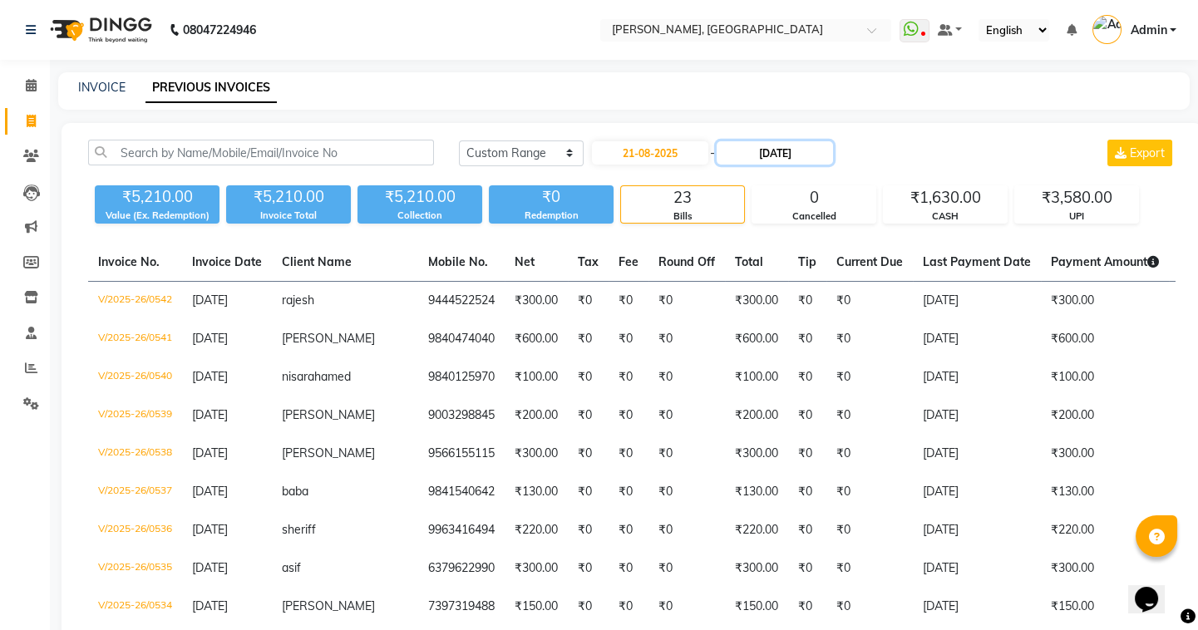
click at [752, 150] on input "22-08-2025" at bounding box center [775, 152] width 116 height 23
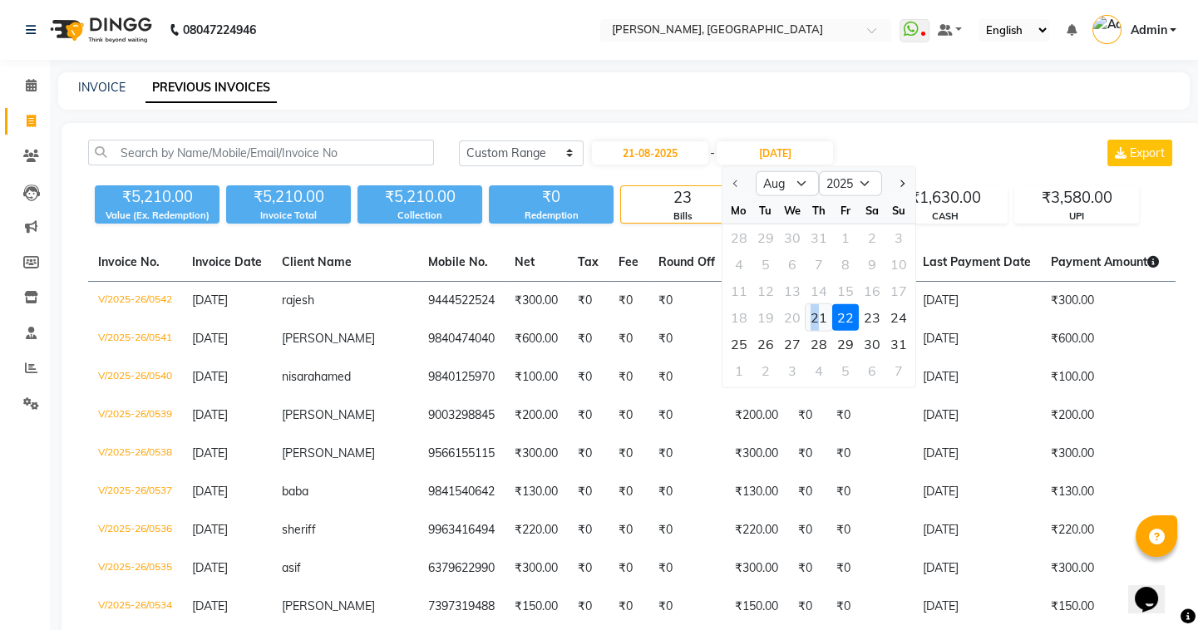
click at [814, 316] on div "21" at bounding box center [818, 317] width 27 height 27
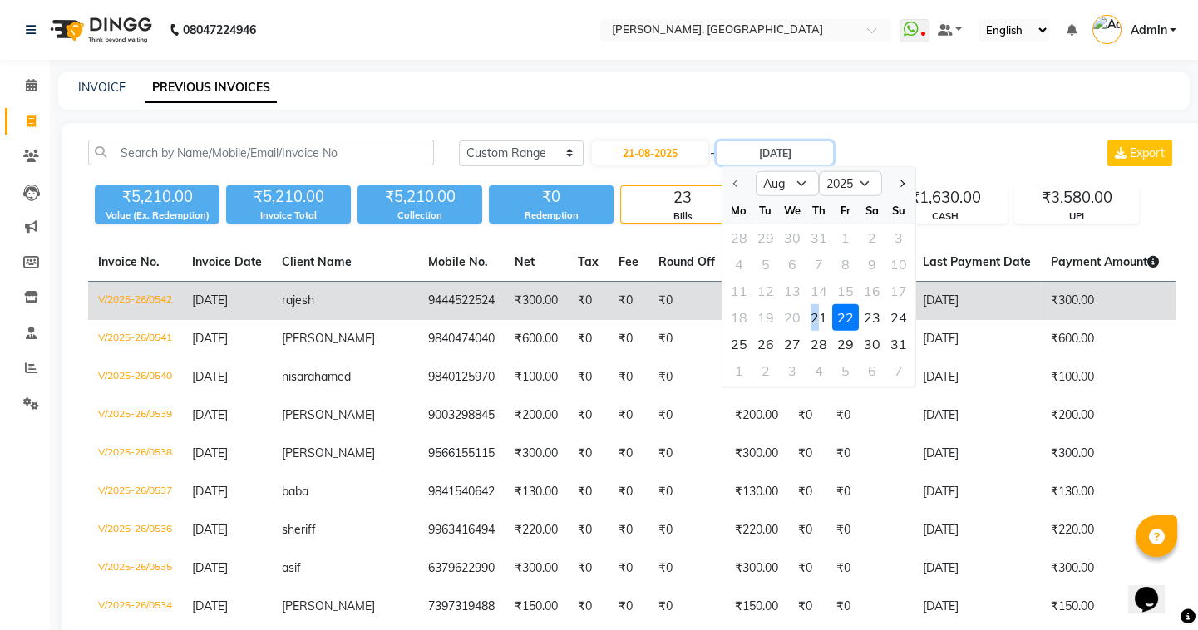
type input "21-08-2025"
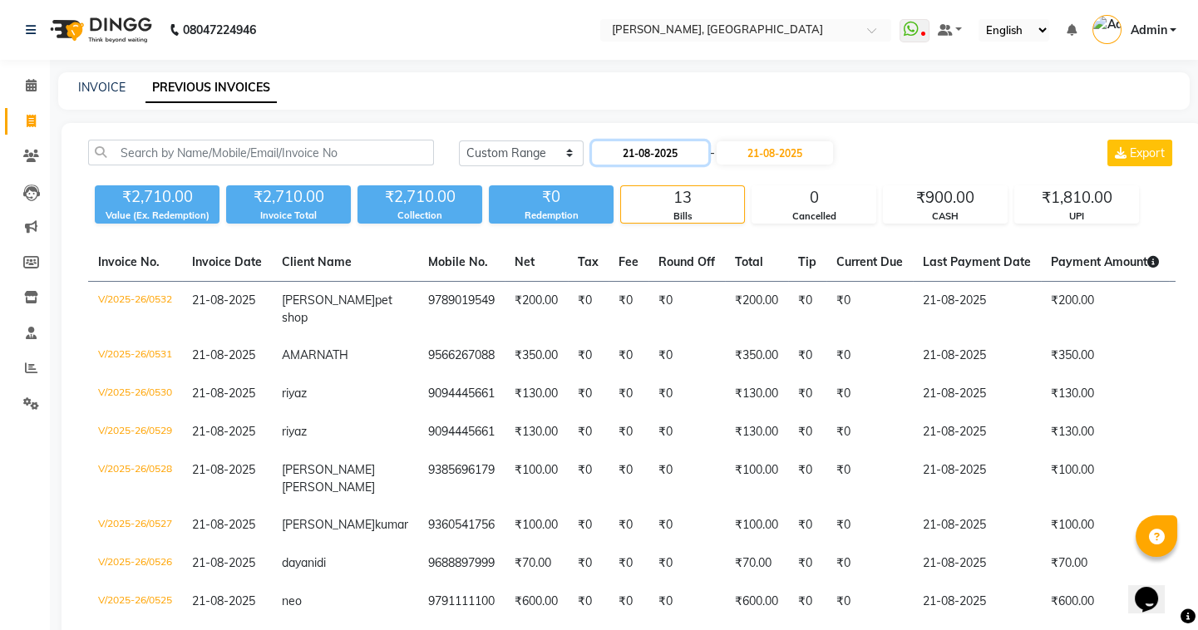
click at [630, 150] on input "21-08-2025" at bounding box center [650, 152] width 116 height 23
select select "8"
select select "2025"
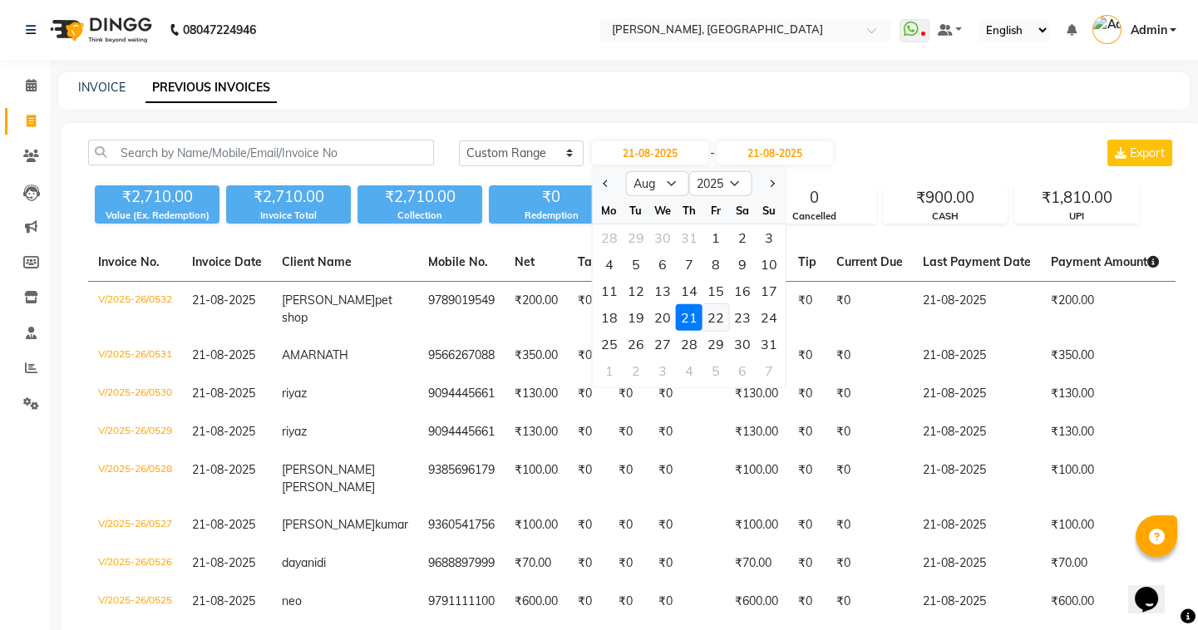
click at [712, 311] on div "22" at bounding box center [715, 317] width 27 height 27
type input "22-08-2025"
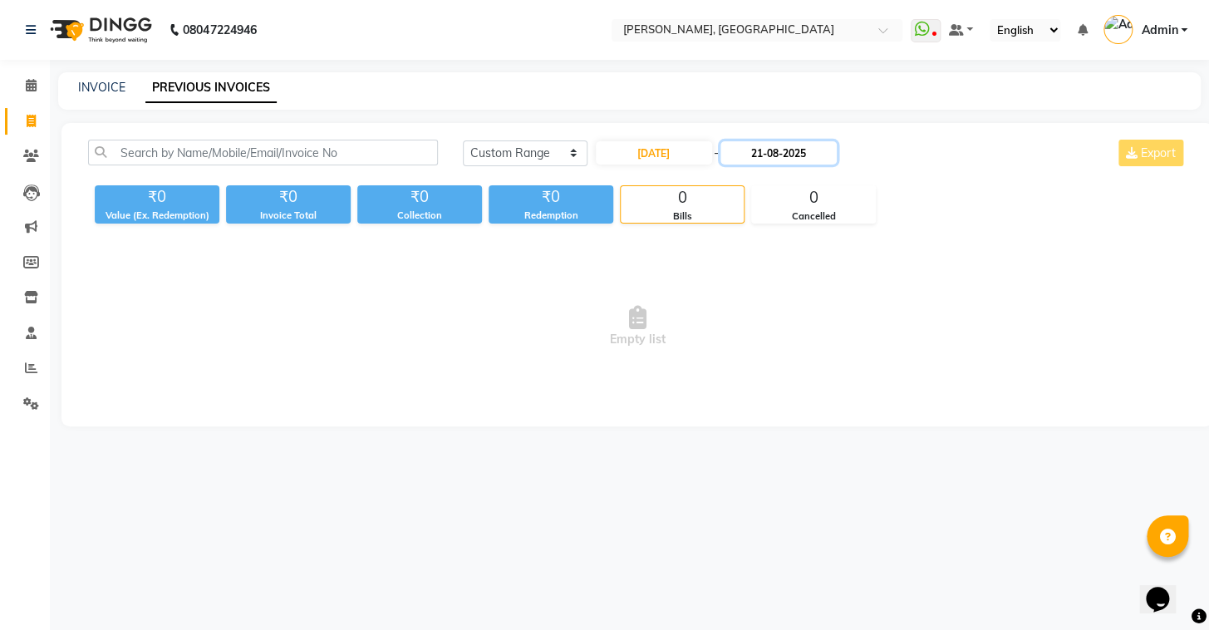
click at [762, 161] on input "21-08-2025" at bounding box center [779, 152] width 116 height 23
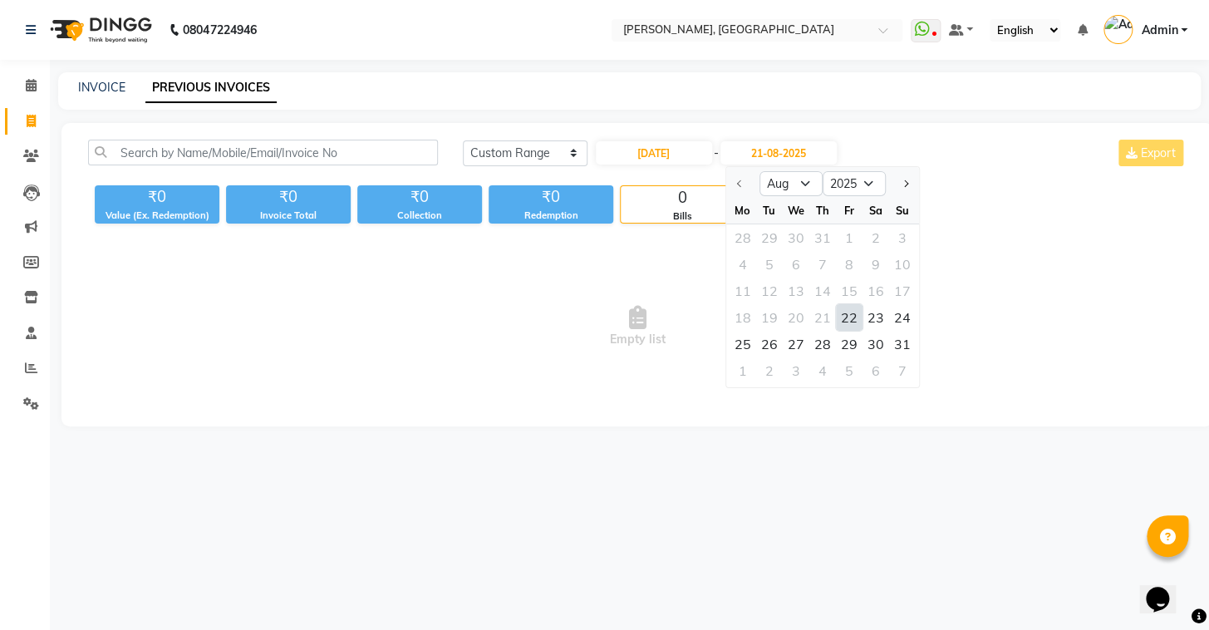
click at [848, 312] on div "22" at bounding box center [849, 317] width 27 height 27
type input "22-08-2025"
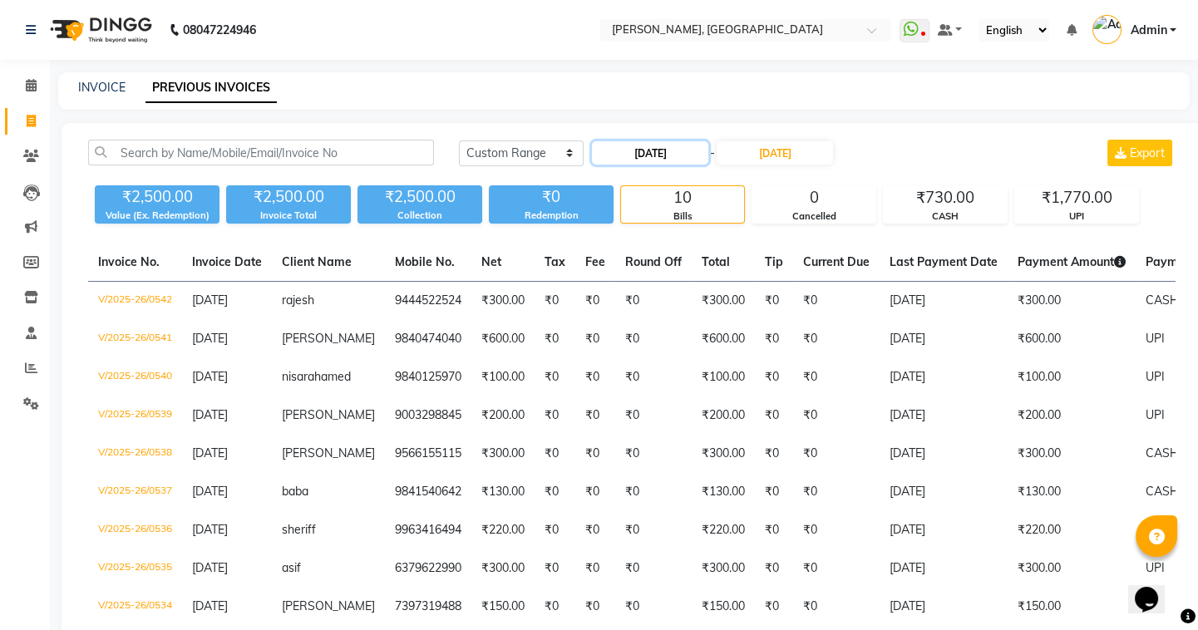
click at [635, 155] on input "22-08-2025" at bounding box center [650, 152] width 116 height 23
select select "8"
select select "2025"
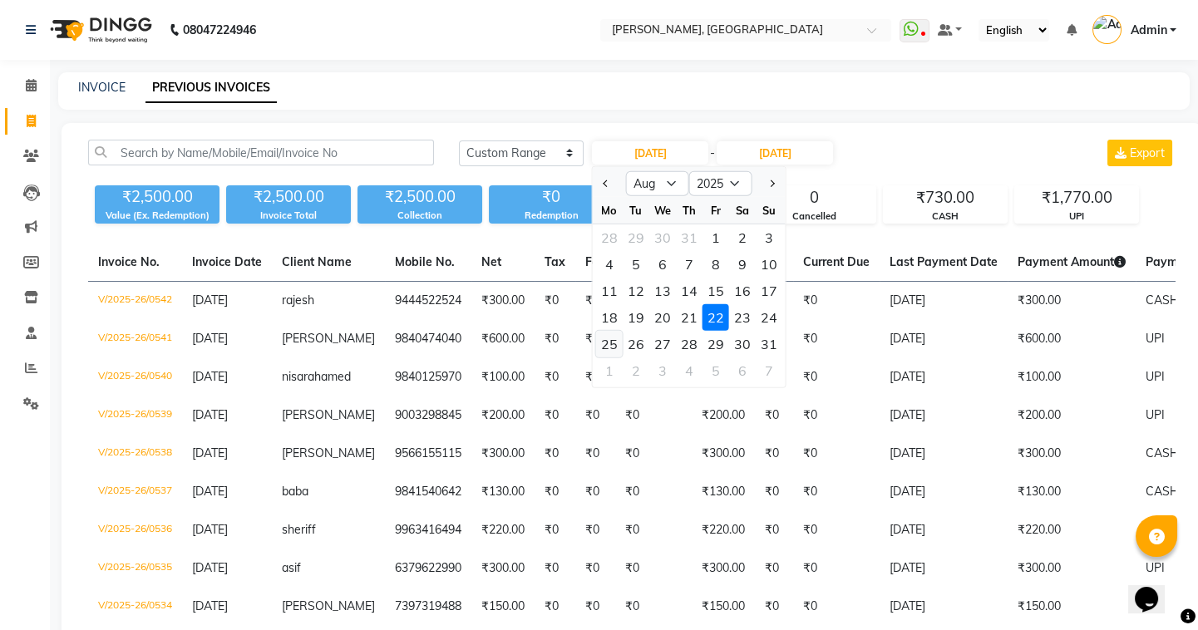
click at [615, 352] on div "25" at bounding box center [609, 344] width 27 height 27
type input "25-08-2025"
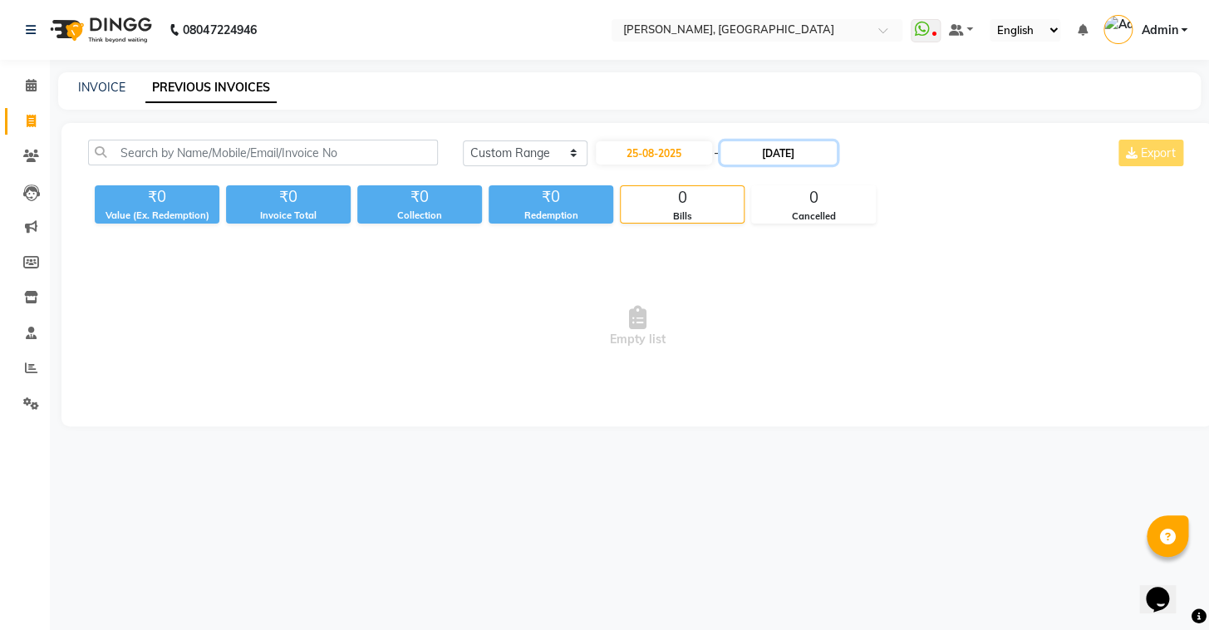
click at [768, 157] on input "22-08-2025" at bounding box center [779, 152] width 116 height 23
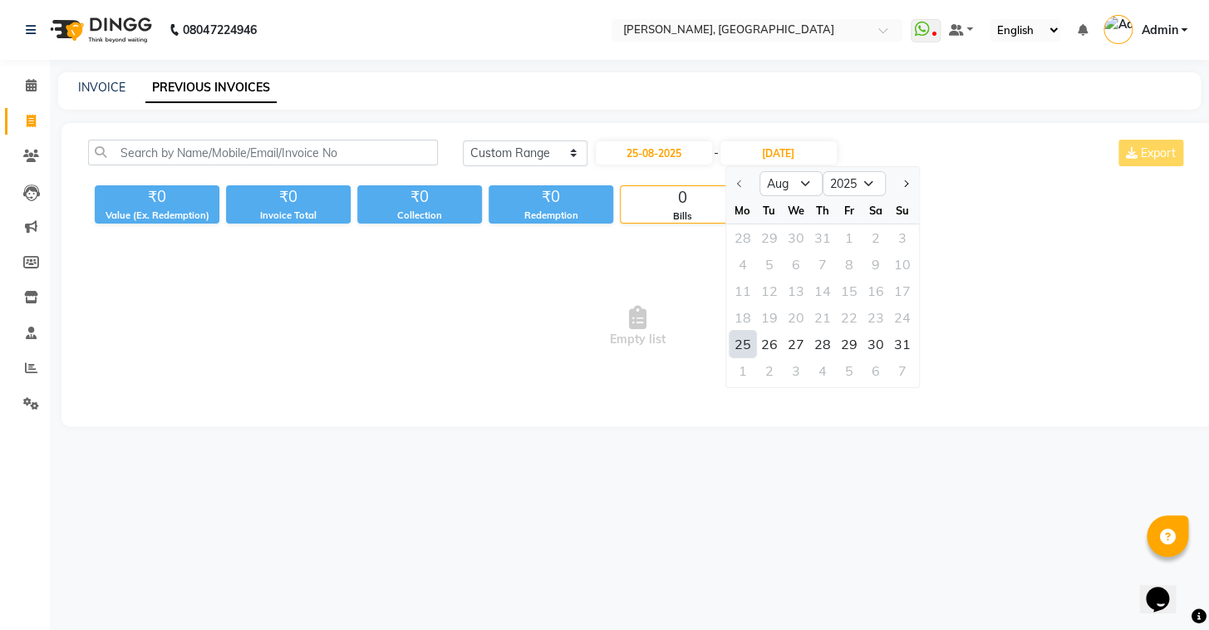
click at [736, 344] on div "25" at bounding box center [743, 344] width 27 height 27
type input "25-08-2025"
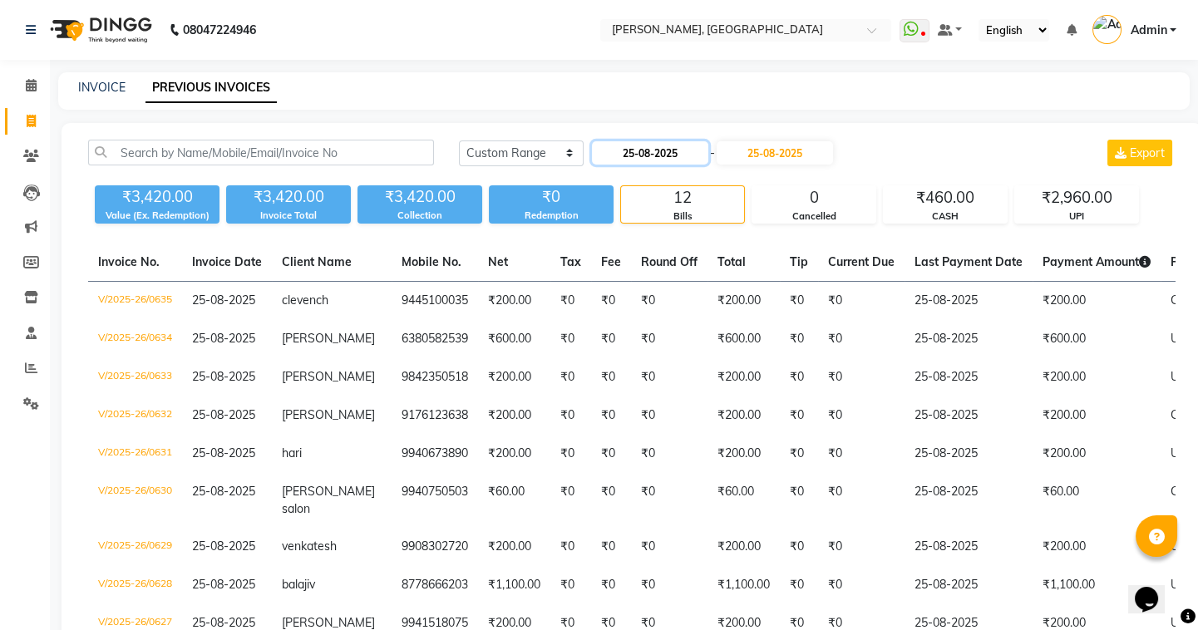
click at [629, 158] on input "25-08-2025" at bounding box center [650, 152] width 116 height 23
select select "8"
select select "2025"
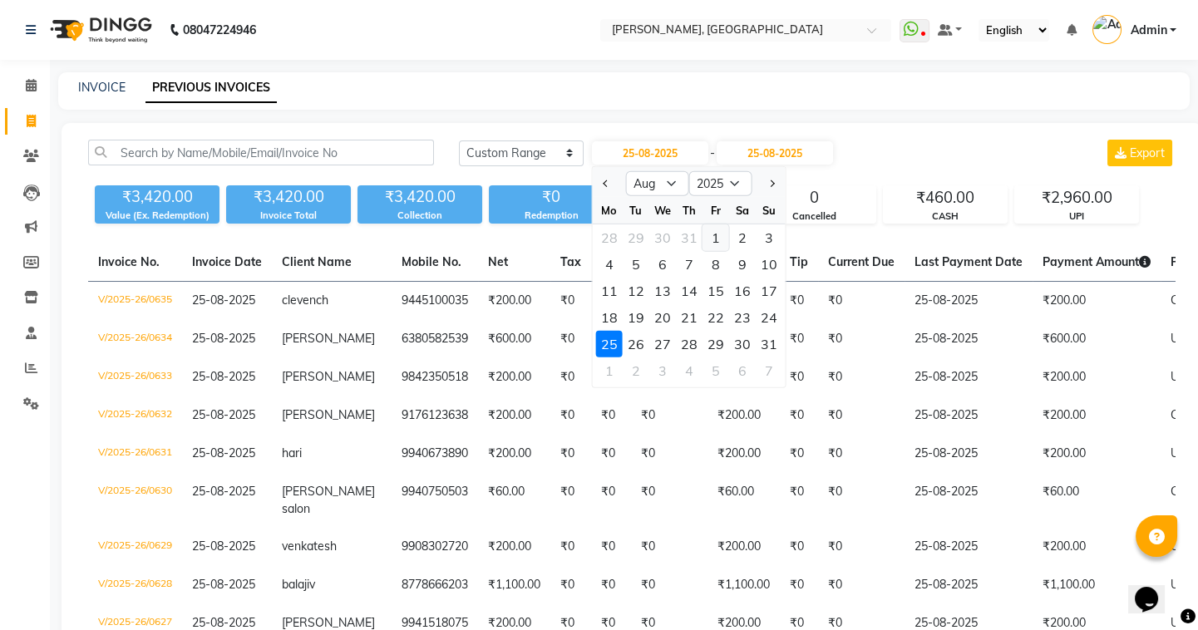
click at [708, 234] on div "1" at bounding box center [715, 237] width 27 height 27
type input "[DATE]"
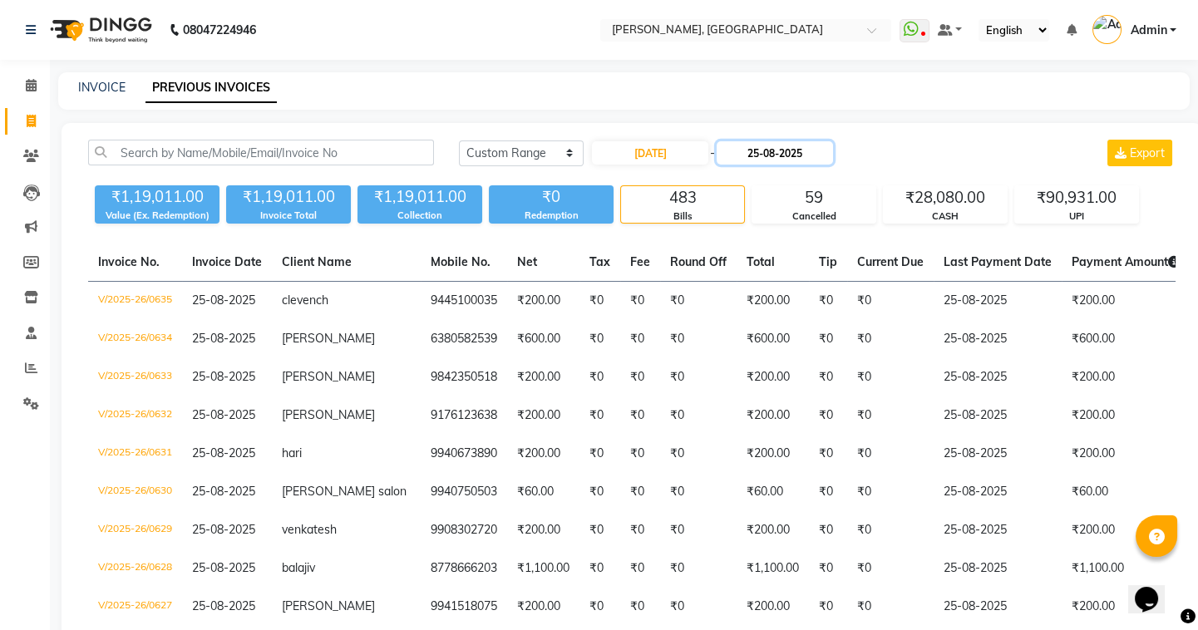
click at [759, 157] on input "25-08-2025" at bounding box center [775, 152] width 116 height 23
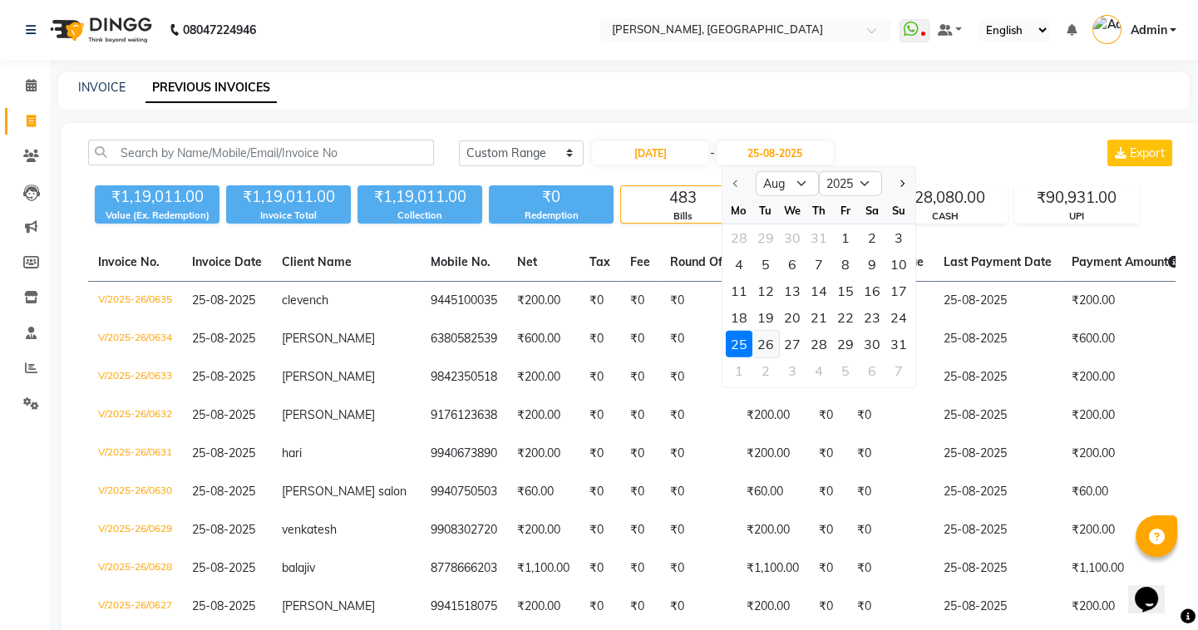
click at [773, 349] on div "26" at bounding box center [765, 344] width 27 height 27
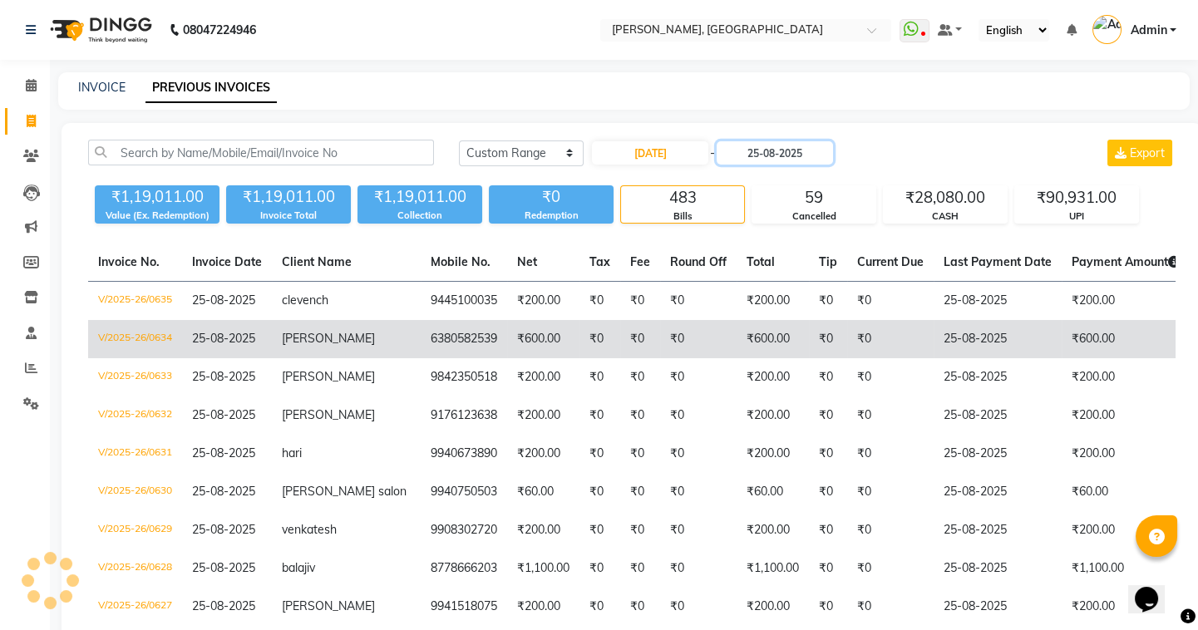
type input "26-08-2025"
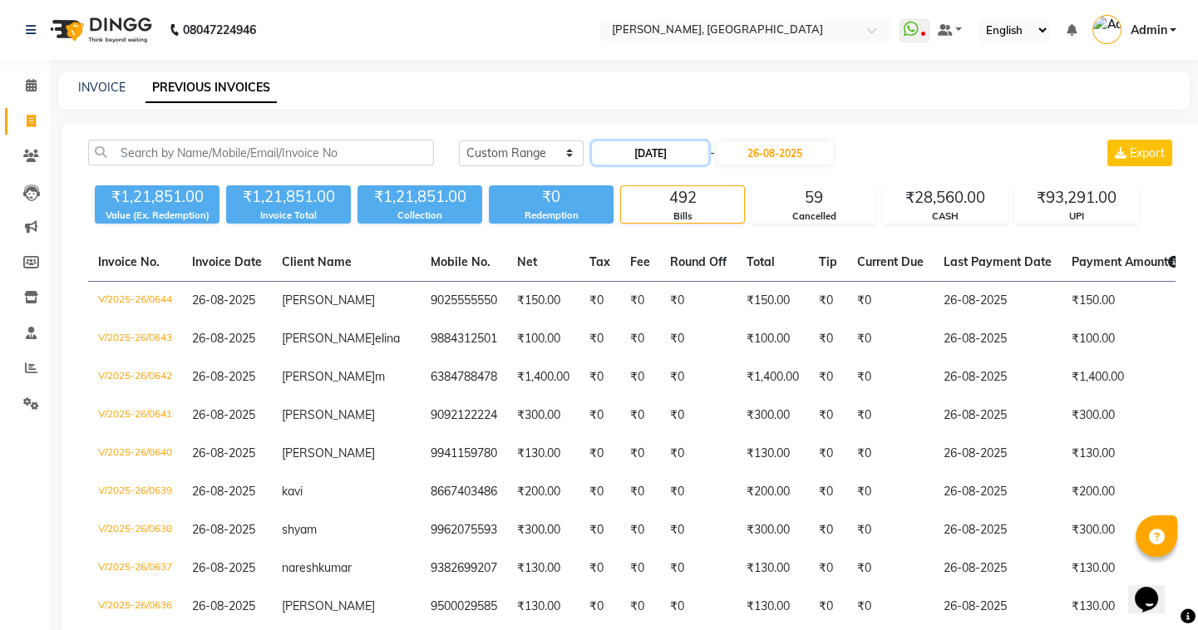
click at [628, 155] on input "[DATE]" at bounding box center [650, 152] width 116 height 23
select select "8"
select select "2025"
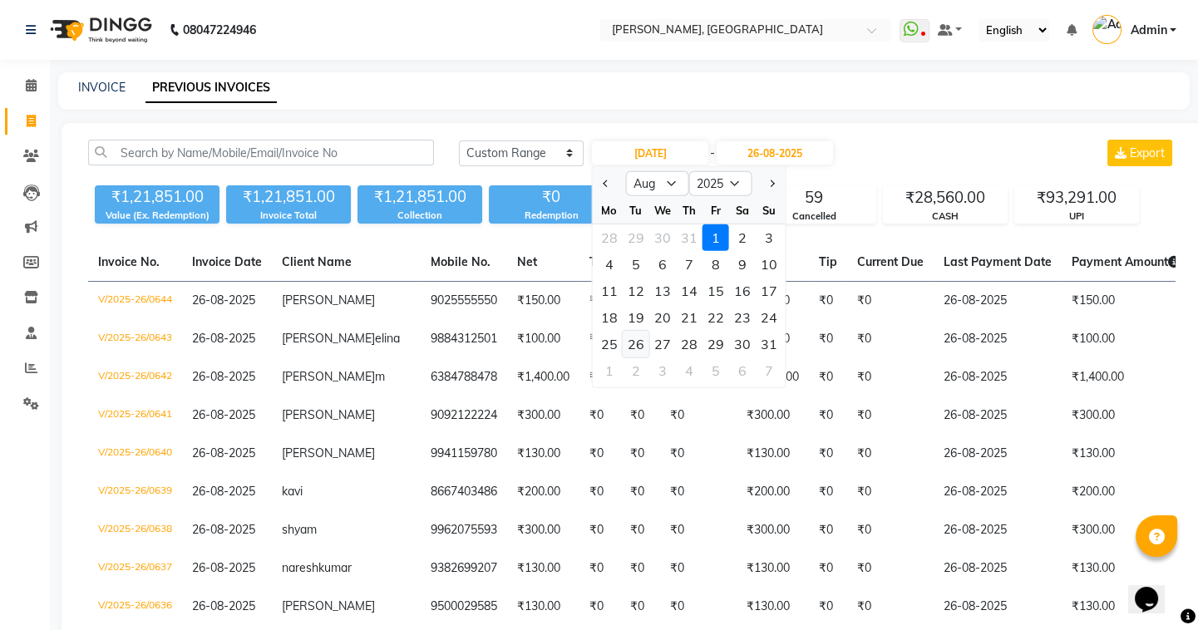
click at [639, 341] on div "26" at bounding box center [636, 344] width 27 height 27
type input "26-08-2025"
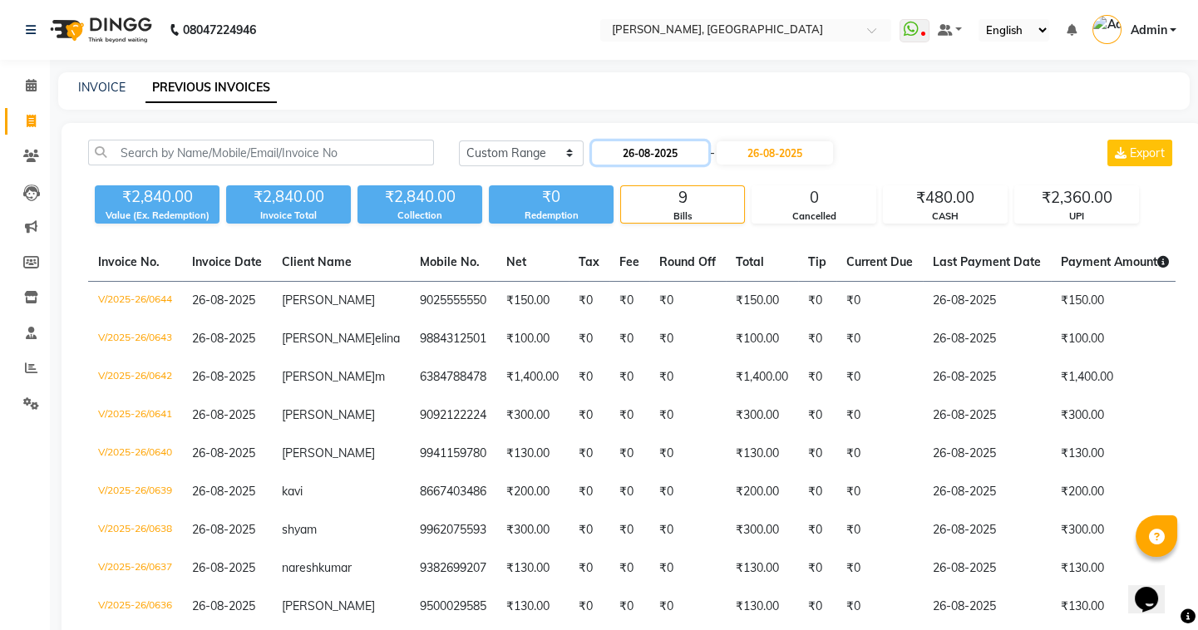
click at [627, 156] on input "26-08-2025" at bounding box center [650, 152] width 116 height 23
select select "8"
select select "2025"
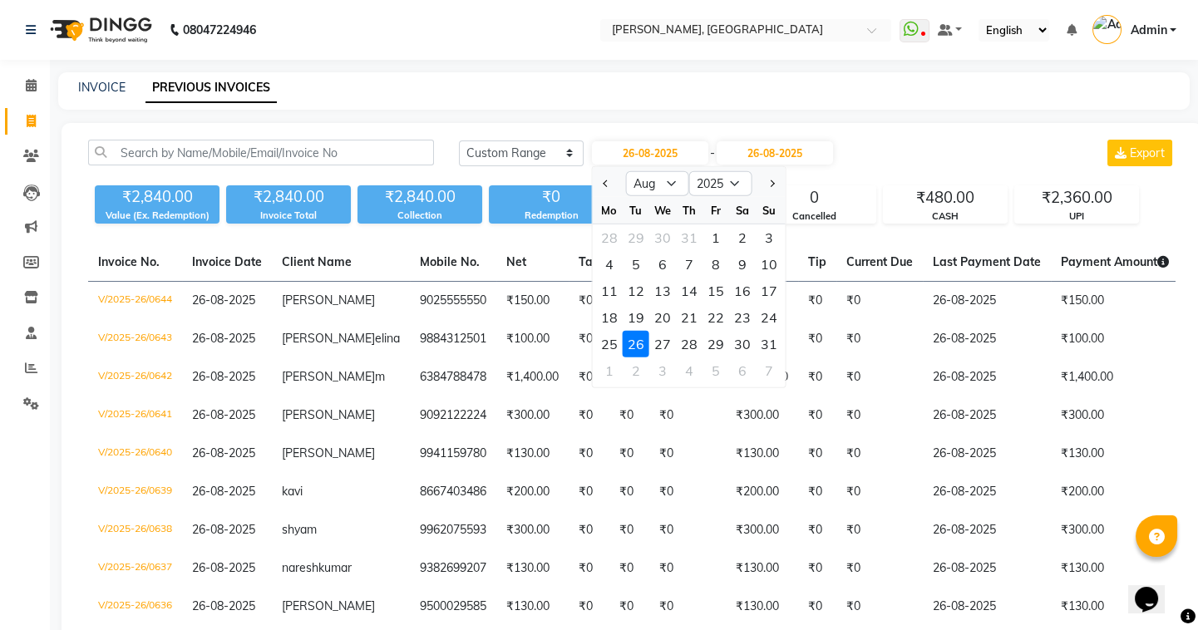
click at [720, 232] on div "1" at bounding box center [715, 237] width 27 height 27
type input "[DATE]"
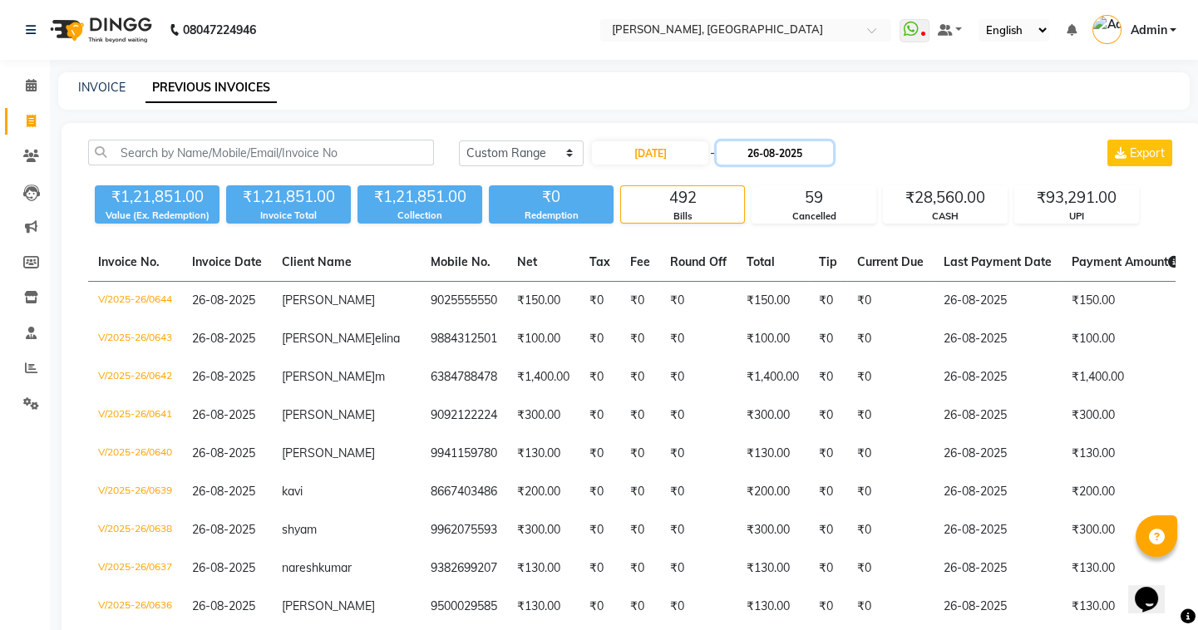
click at [763, 150] on input "26-08-2025" at bounding box center [775, 152] width 116 height 23
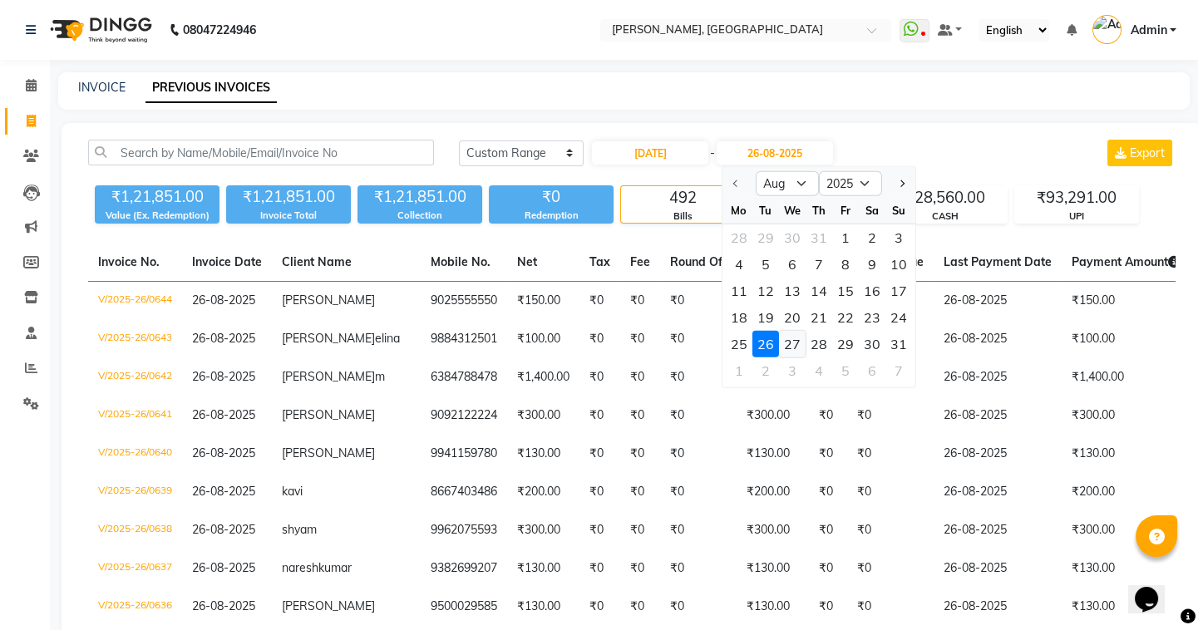
click at [789, 344] on div "27" at bounding box center [792, 344] width 27 height 27
type input "27-08-2025"
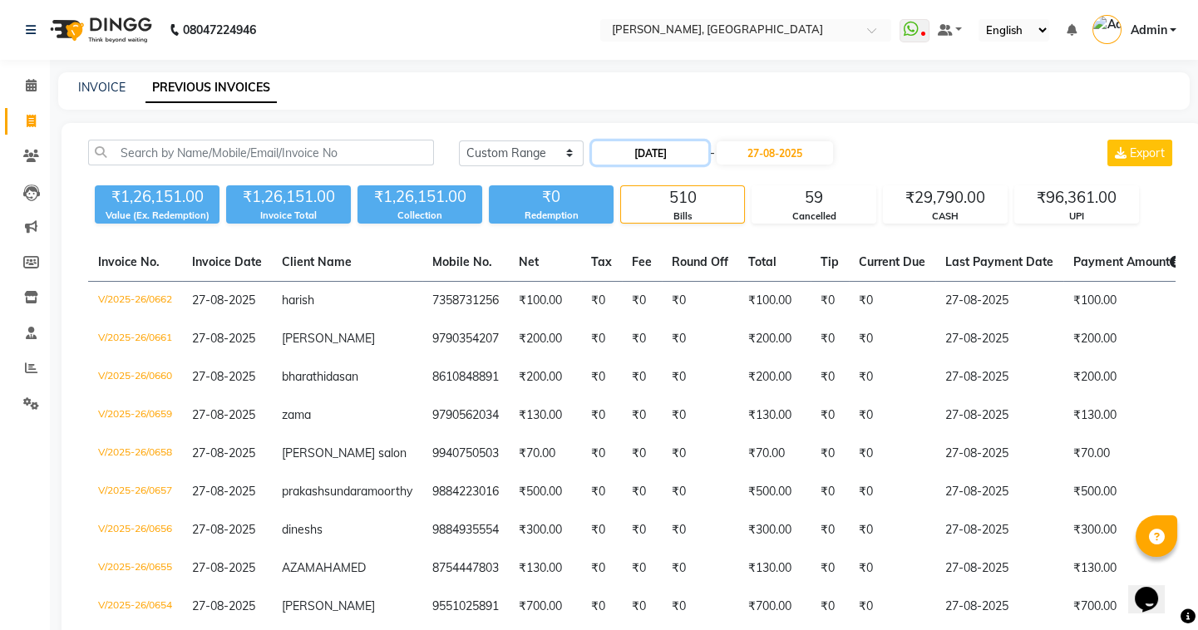
click at [635, 149] on input "[DATE]" at bounding box center [650, 152] width 116 height 23
select select "8"
select select "2025"
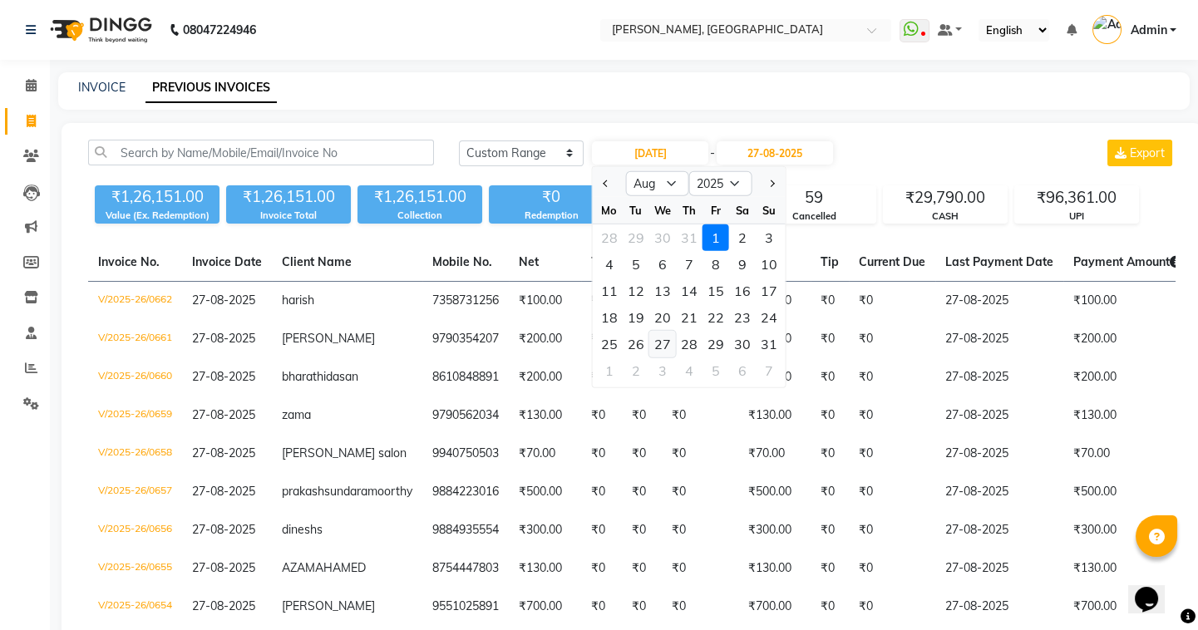
click at [663, 343] on div "27" at bounding box center [662, 344] width 27 height 27
type input "27-08-2025"
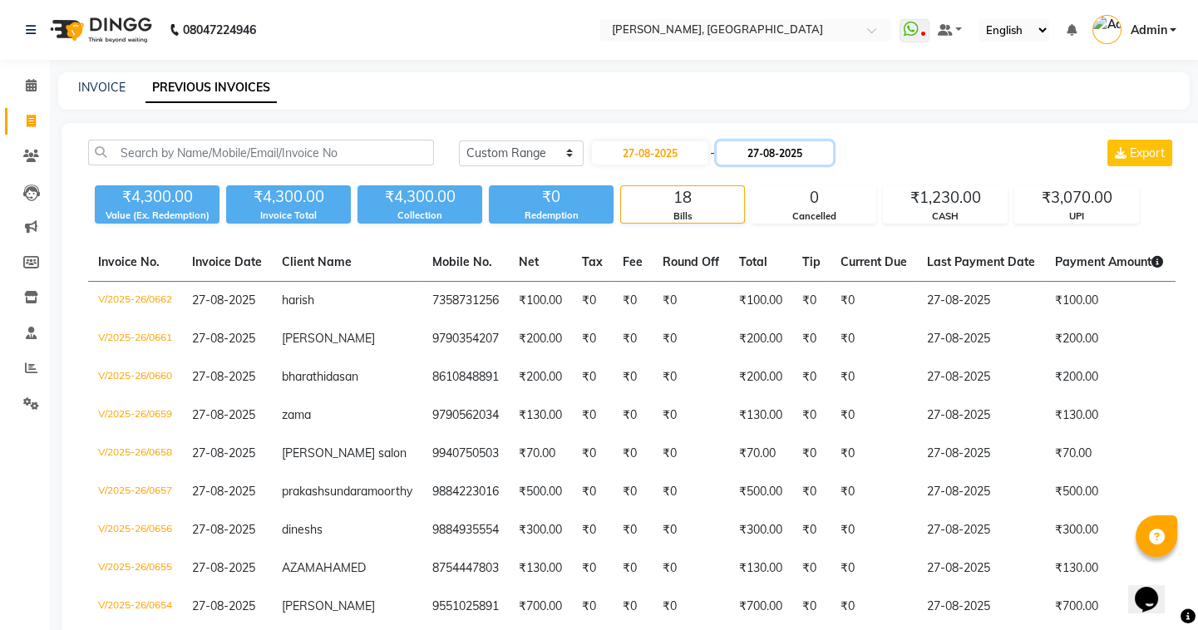
click at [760, 154] on input "27-08-2025" at bounding box center [775, 152] width 116 height 23
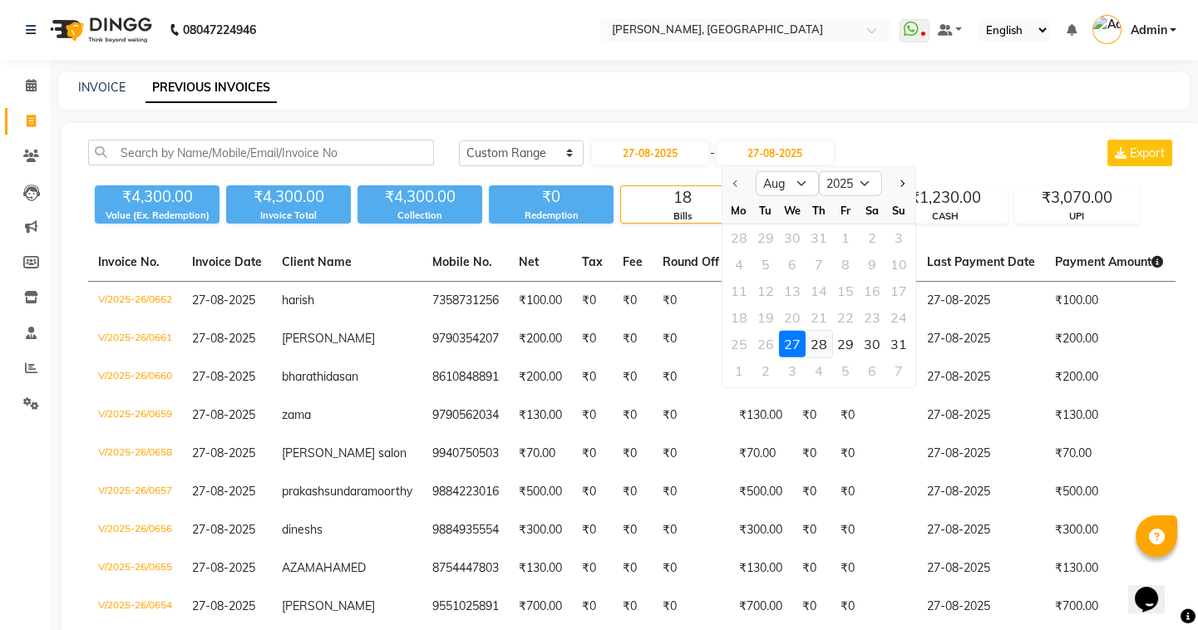
click at [821, 339] on div "28" at bounding box center [818, 344] width 27 height 27
type input "[DATE]"
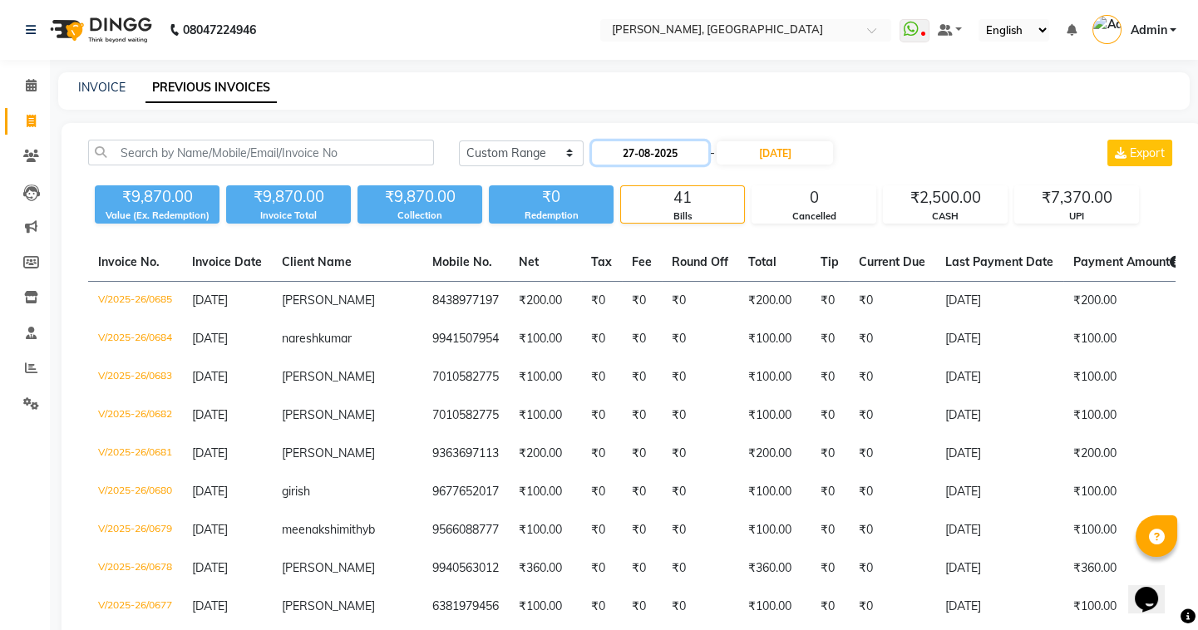
click at [632, 148] on input "27-08-2025" at bounding box center [650, 152] width 116 height 23
select select "8"
select select "2025"
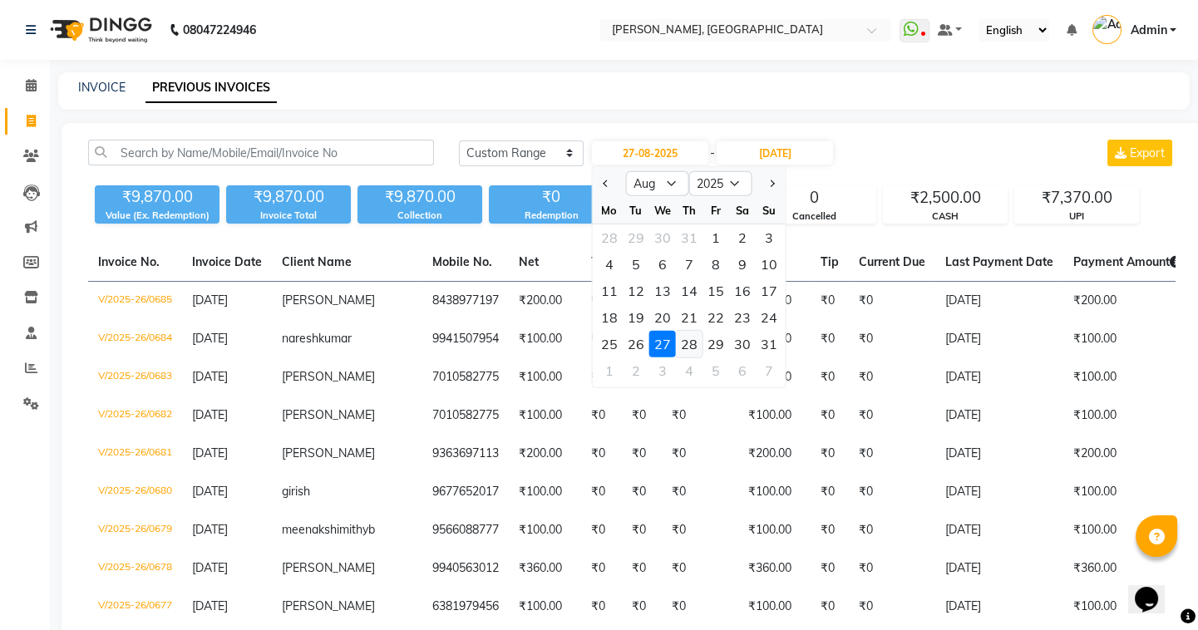
click at [688, 342] on div "28" at bounding box center [689, 344] width 27 height 27
type input "[DATE]"
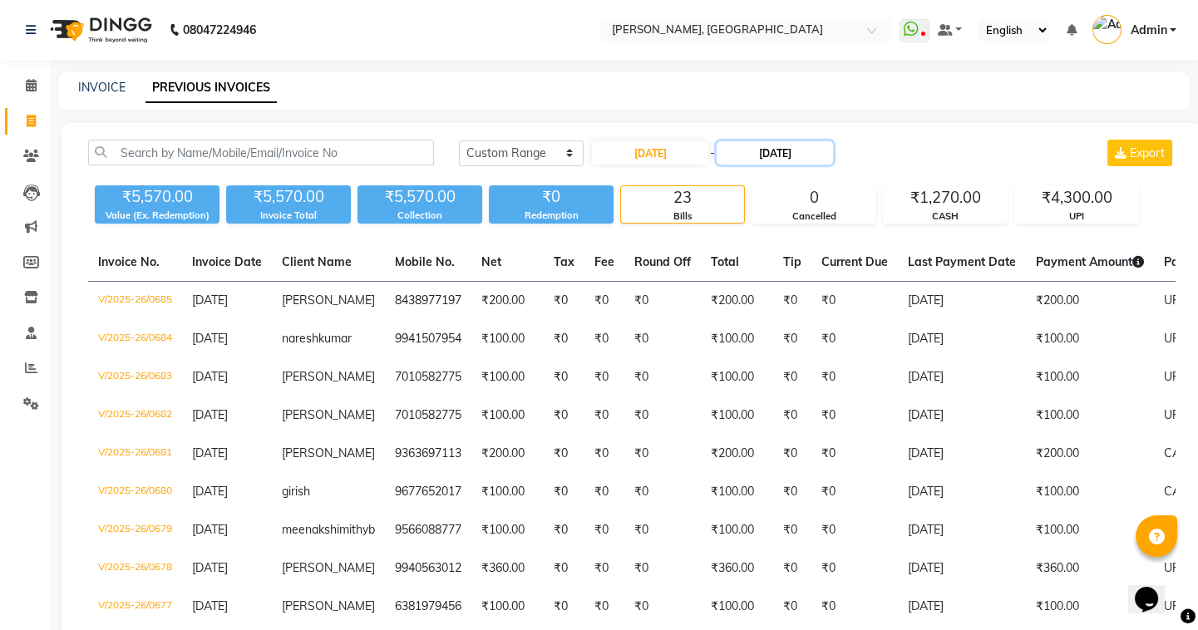
click at [765, 150] on input "[DATE]" at bounding box center [775, 152] width 116 height 23
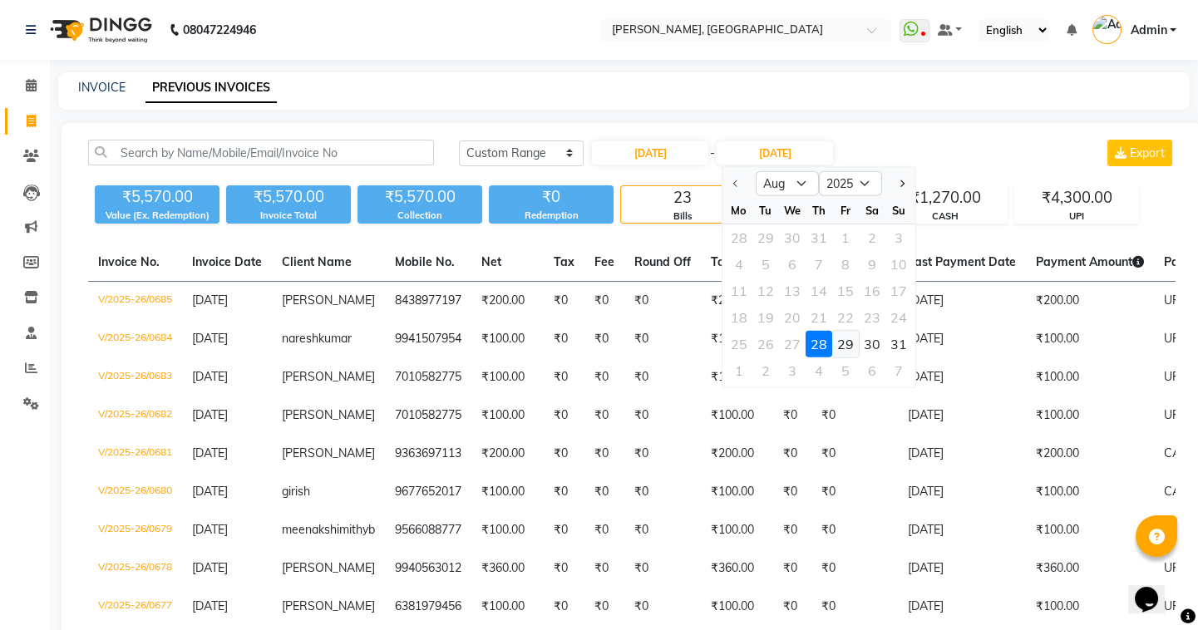
click at [850, 341] on div "29" at bounding box center [845, 344] width 27 height 27
type input "[DATE]"
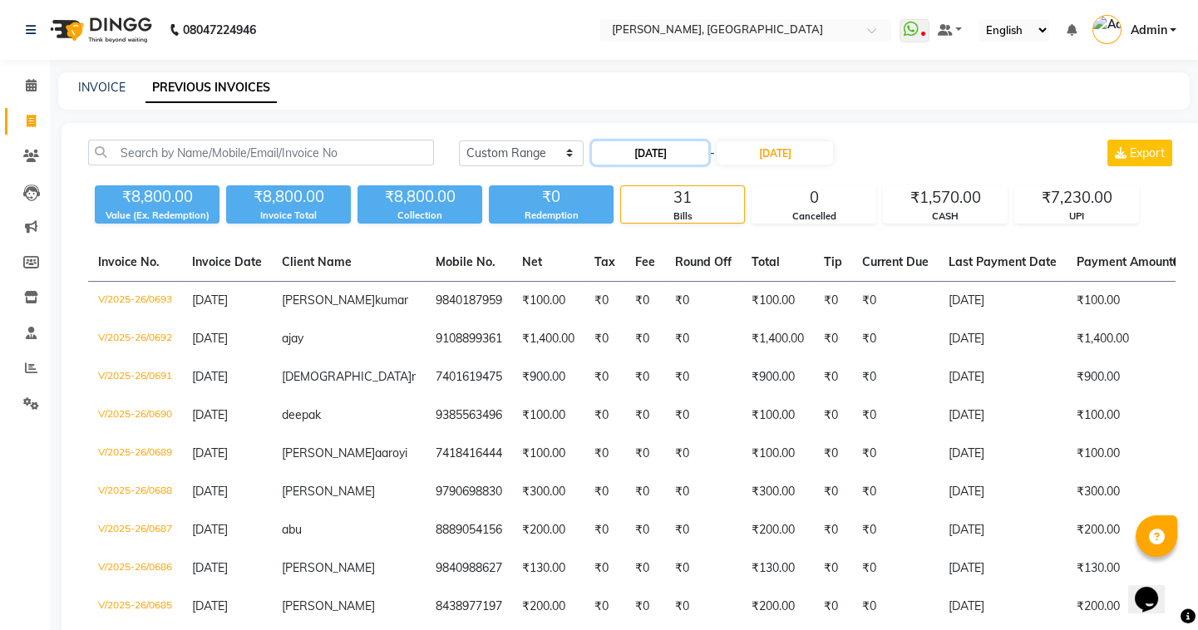
click at [629, 156] on input "[DATE]" at bounding box center [650, 152] width 116 height 23
select select "8"
select select "2025"
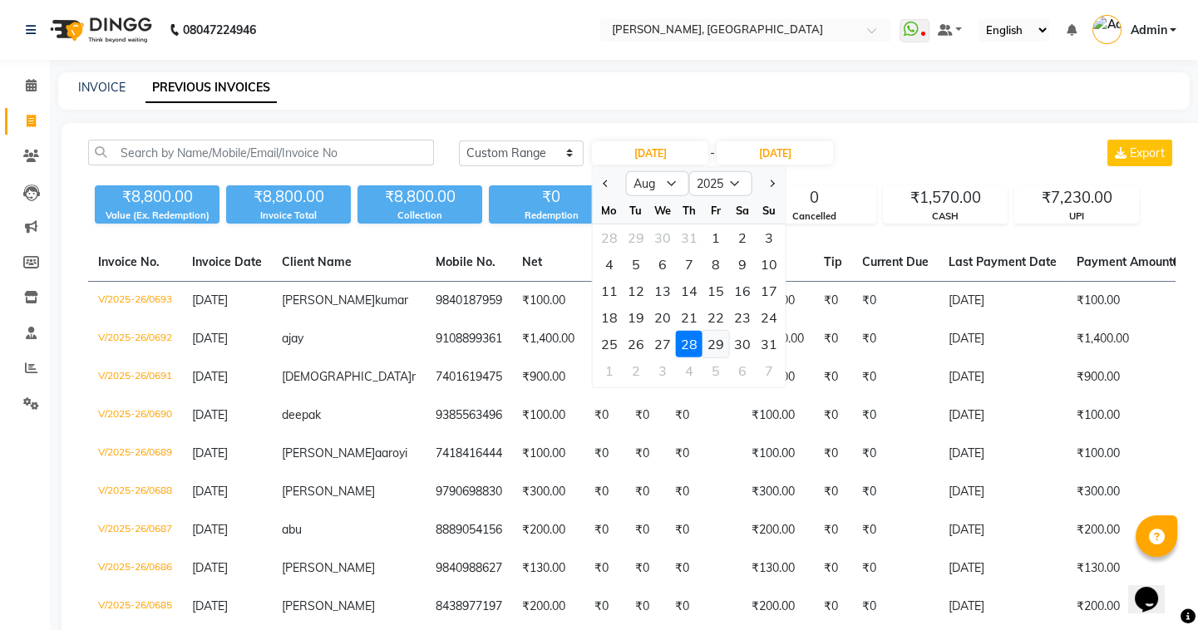
click at [714, 348] on div "29" at bounding box center [715, 344] width 27 height 27
type input "[DATE]"
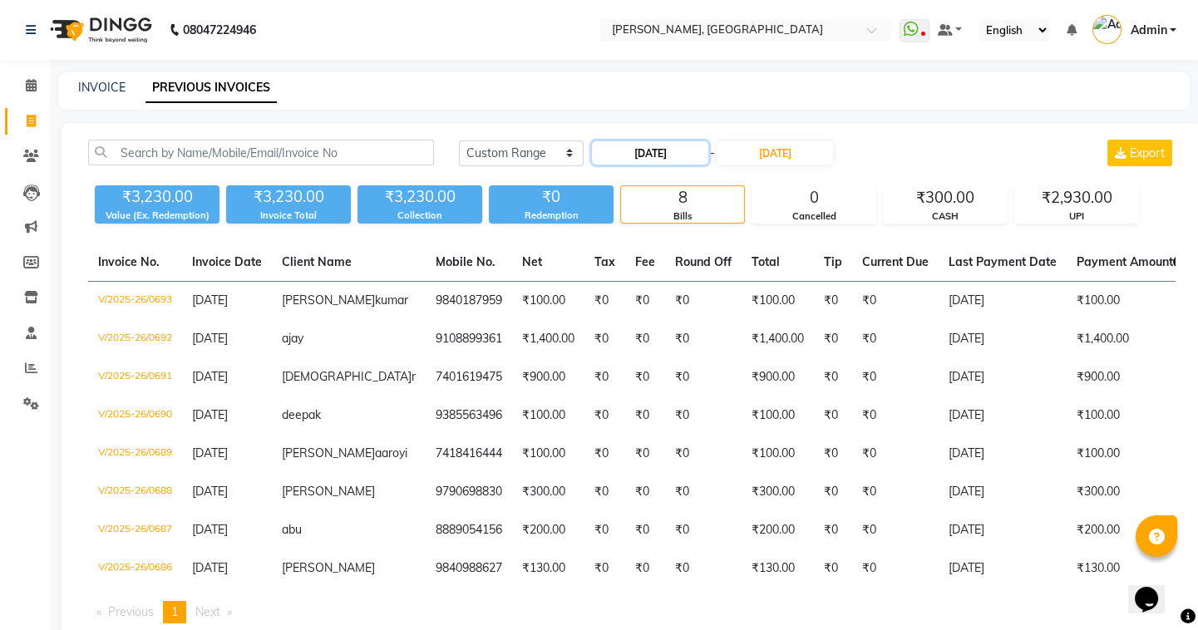
click at [638, 155] on input "[DATE]" at bounding box center [650, 152] width 116 height 23
select select "8"
select select "2025"
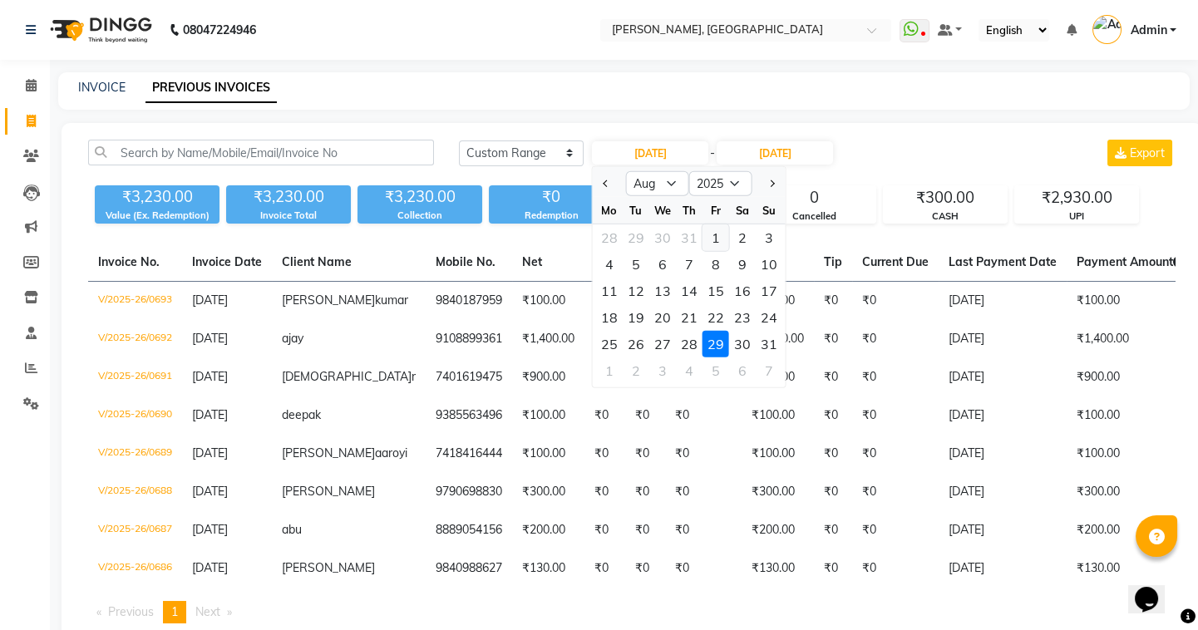
click at [712, 249] on div "1" at bounding box center [715, 237] width 27 height 27
type input "[DATE]"
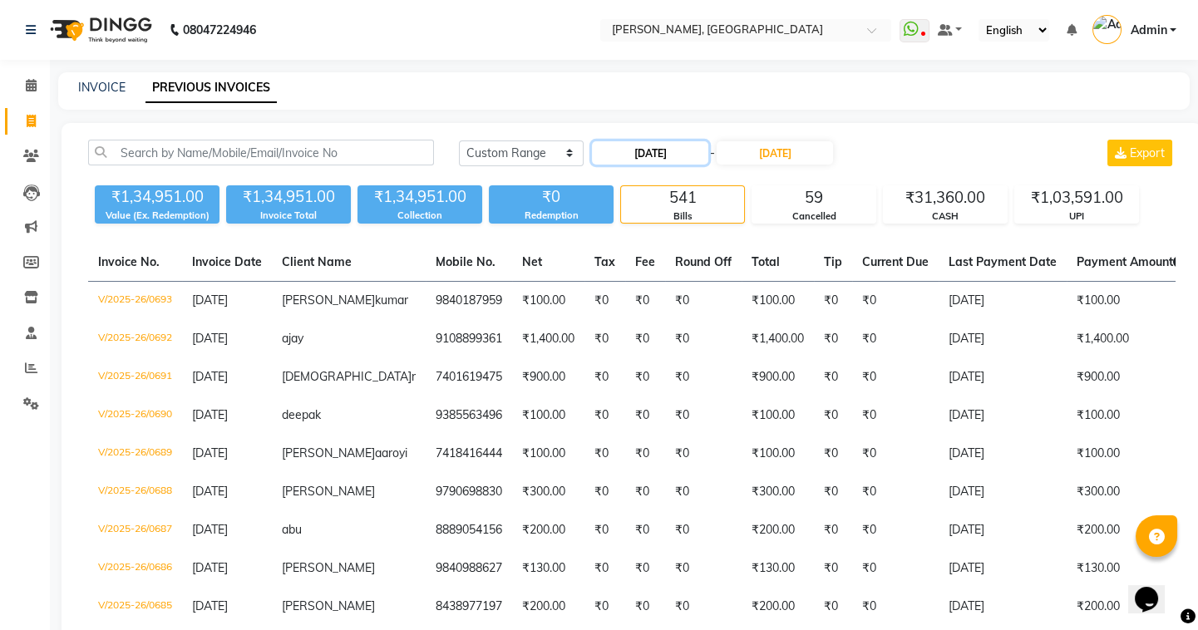
click at [629, 151] on input "[DATE]" at bounding box center [650, 152] width 116 height 23
select select "8"
select select "2025"
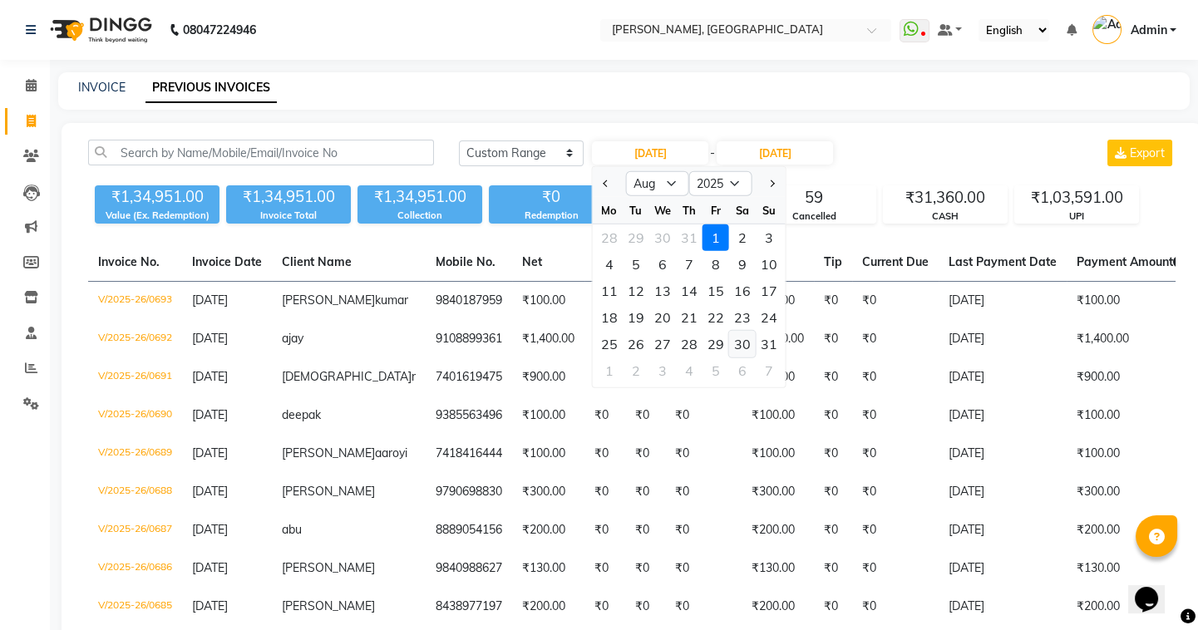
click at [746, 340] on div "30" at bounding box center [742, 344] width 27 height 27
type input "30-08-2025"
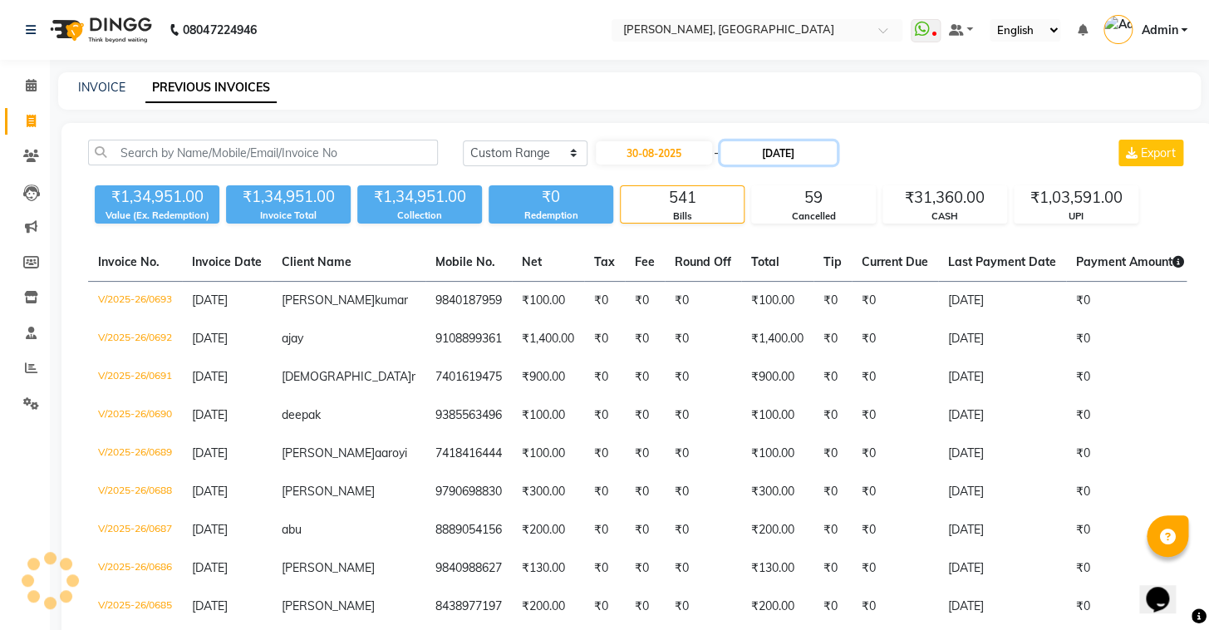
click at [759, 150] on input "[DATE]" at bounding box center [779, 152] width 116 height 23
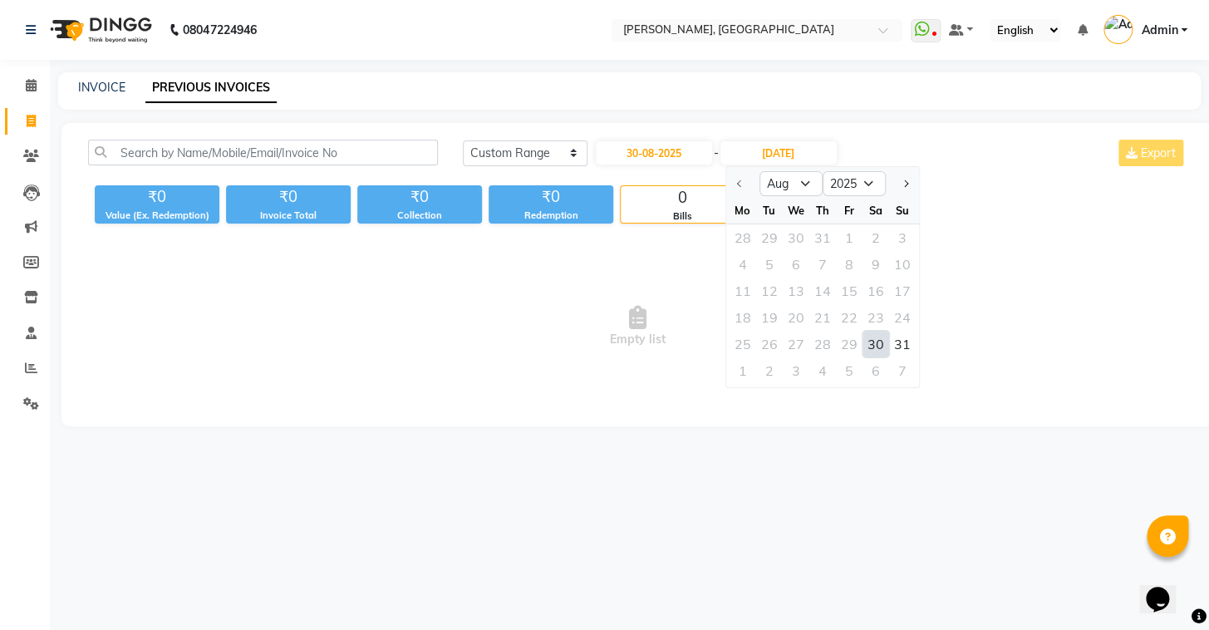
click at [873, 341] on div "30" at bounding box center [876, 344] width 27 height 27
type input "30-08-2025"
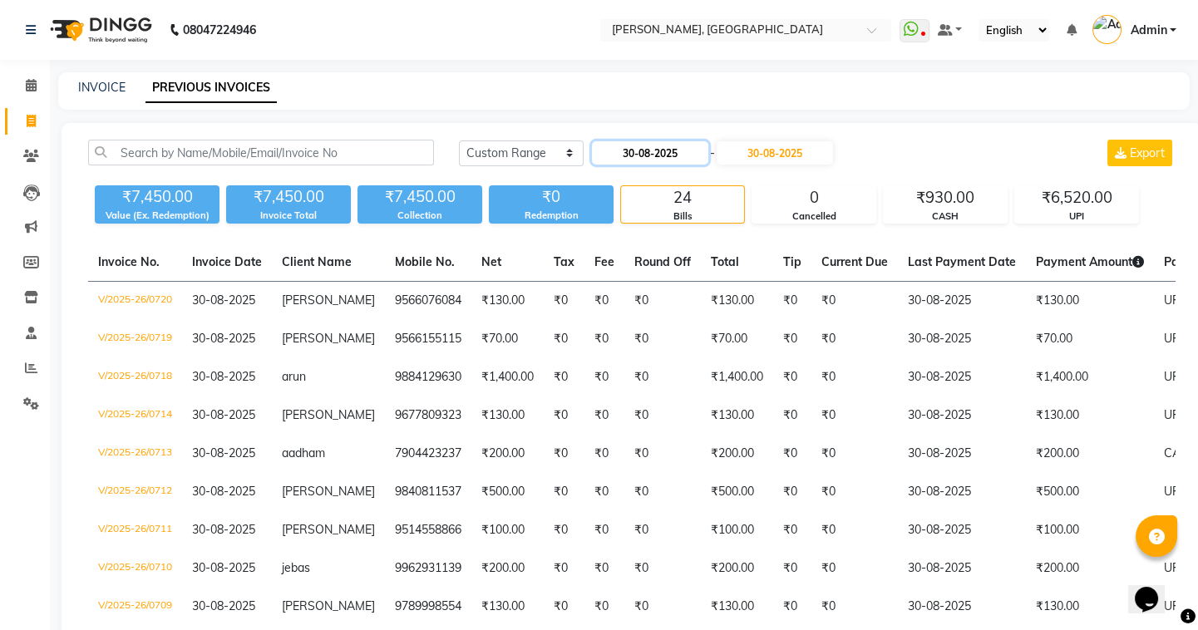
click at [623, 150] on input "30-08-2025" at bounding box center [650, 152] width 116 height 23
select select "8"
select select "2025"
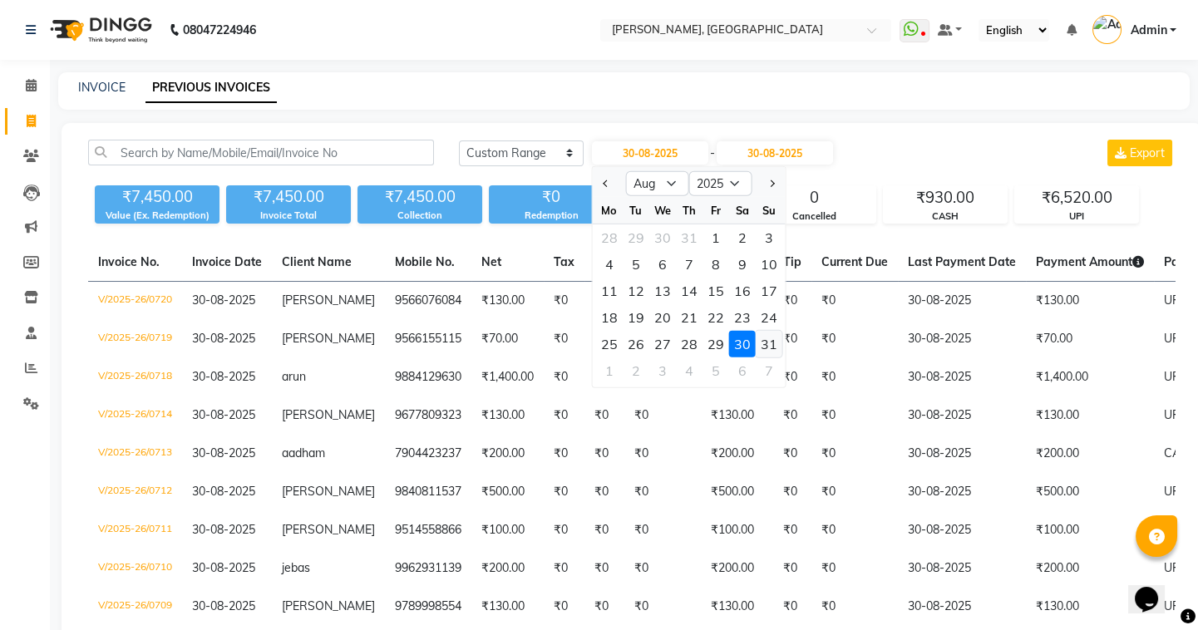
click at [761, 345] on div "31" at bounding box center [769, 344] width 27 height 27
type input "31-08-2025"
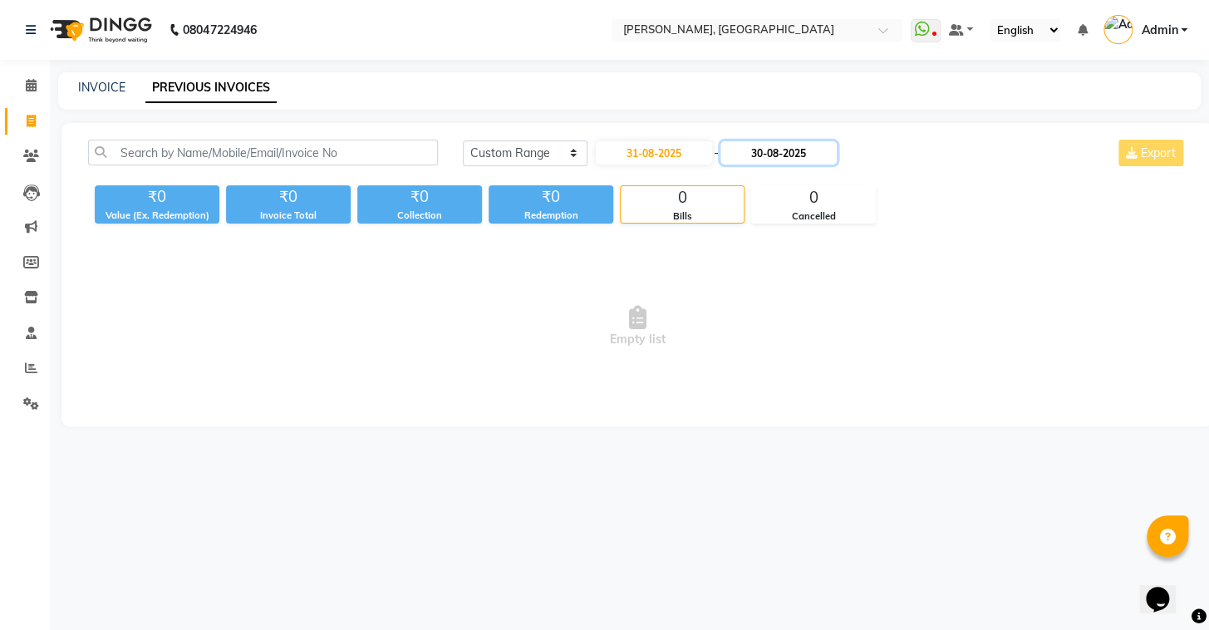
click at [769, 158] on input "30-08-2025" at bounding box center [779, 152] width 116 height 23
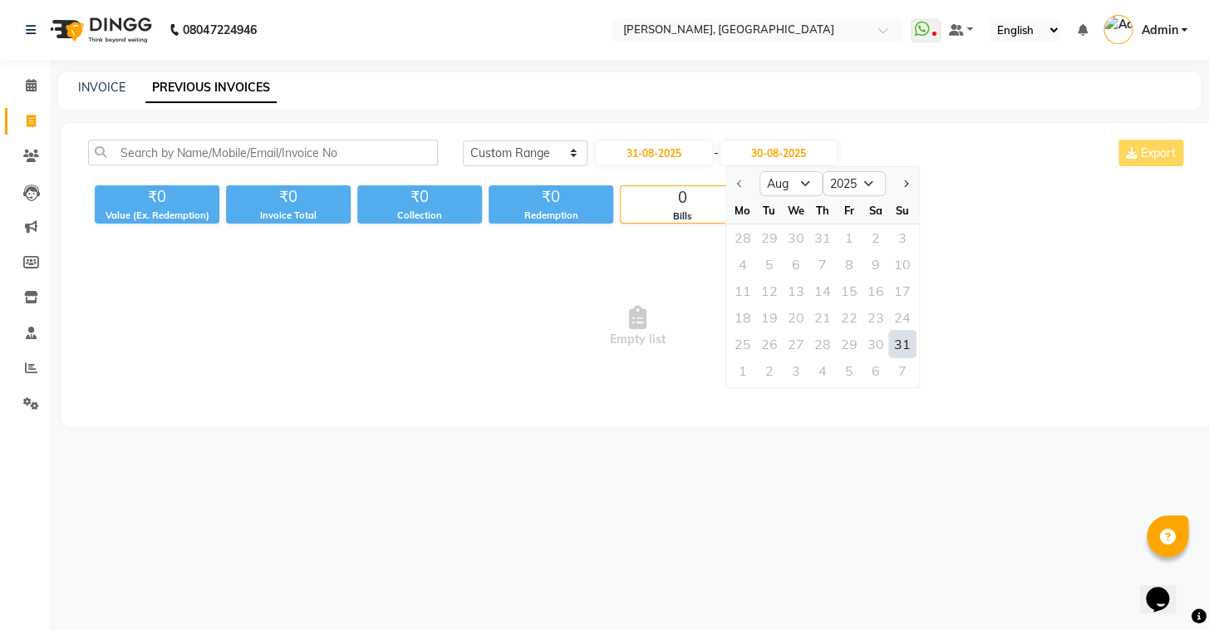
click at [893, 350] on div "31" at bounding box center [902, 344] width 27 height 27
type input "31-08-2025"
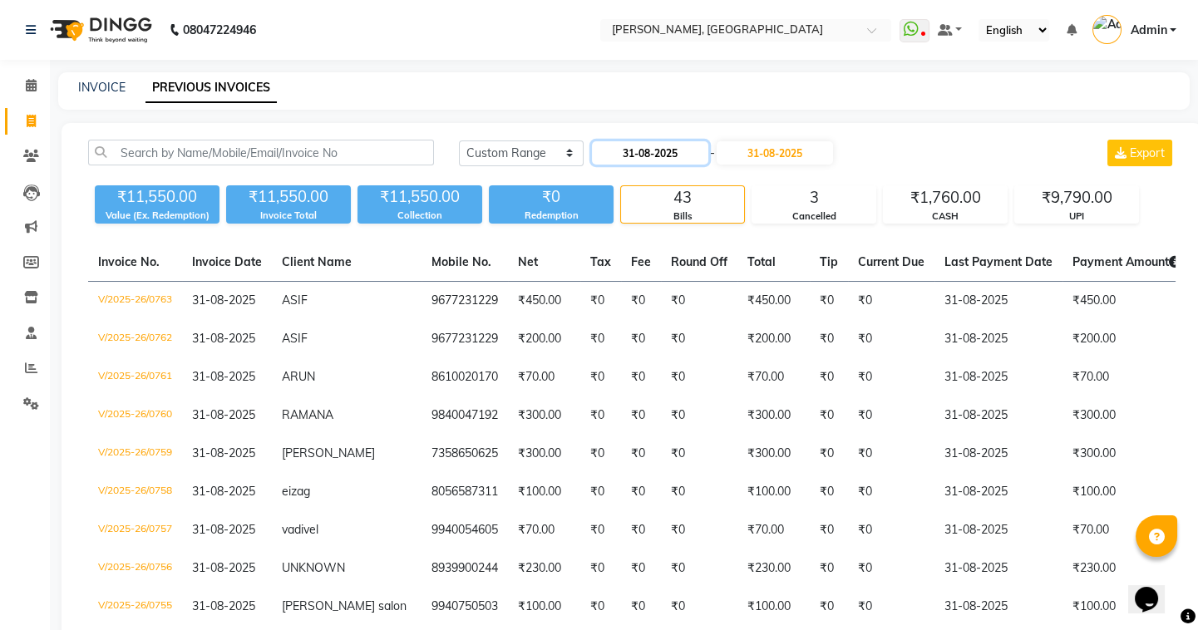
click at [632, 159] on input "31-08-2025" at bounding box center [650, 152] width 116 height 23
select select "8"
select select "2025"
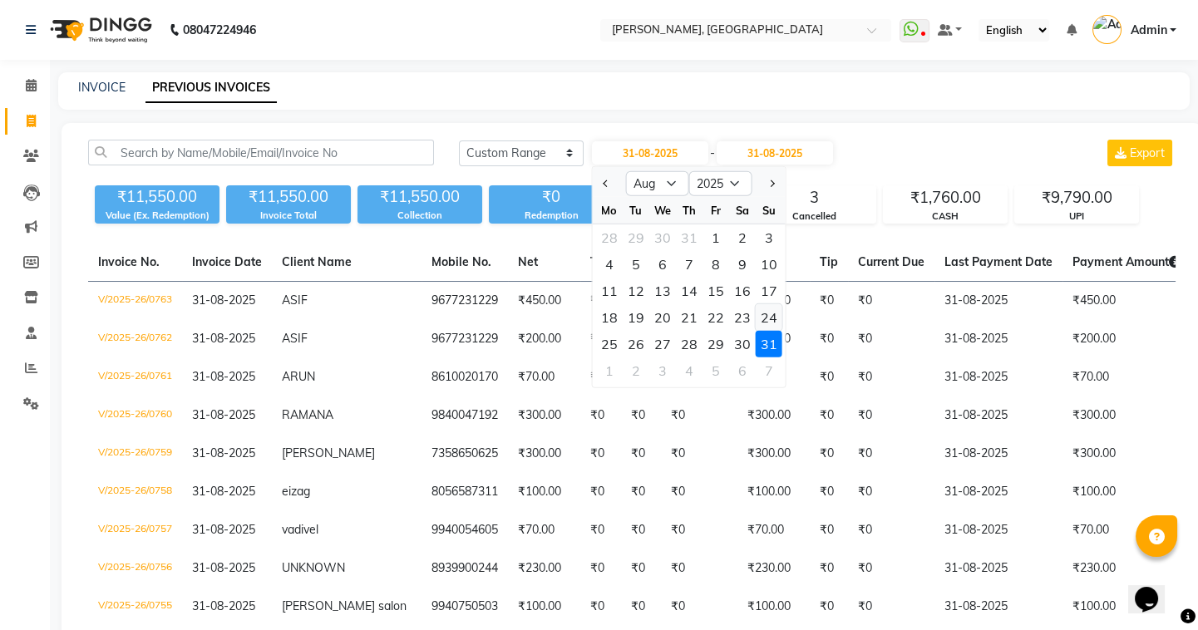
click at [766, 318] on div "24" at bounding box center [769, 317] width 27 height 27
type input "24-08-2025"
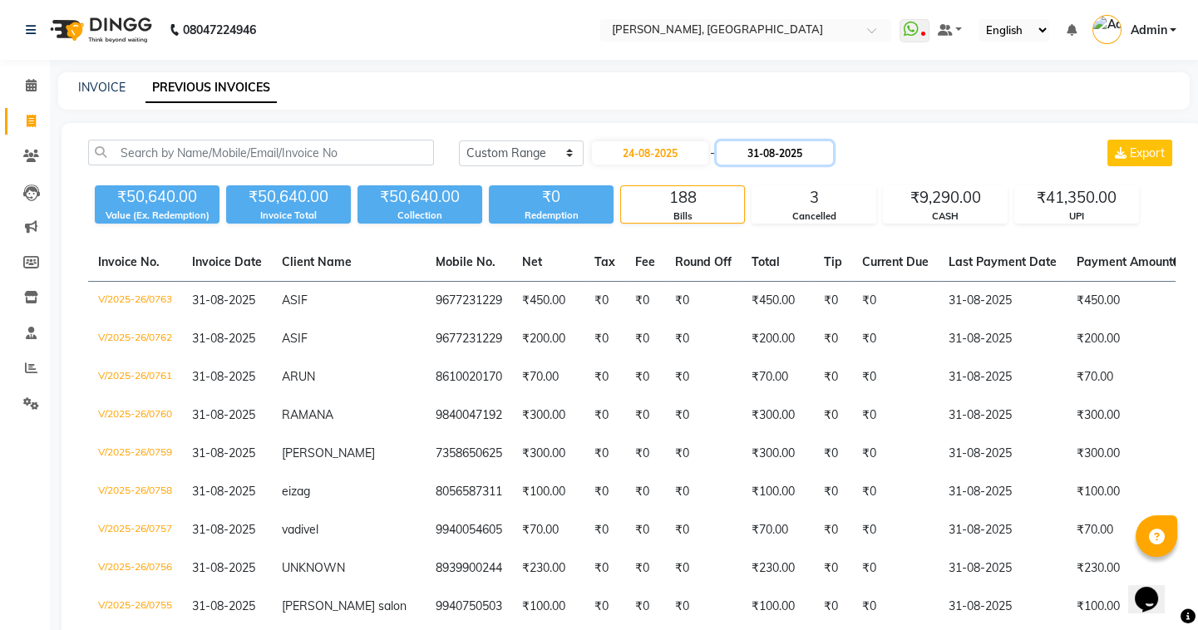
click at [753, 154] on input "31-08-2025" at bounding box center [775, 152] width 116 height 23
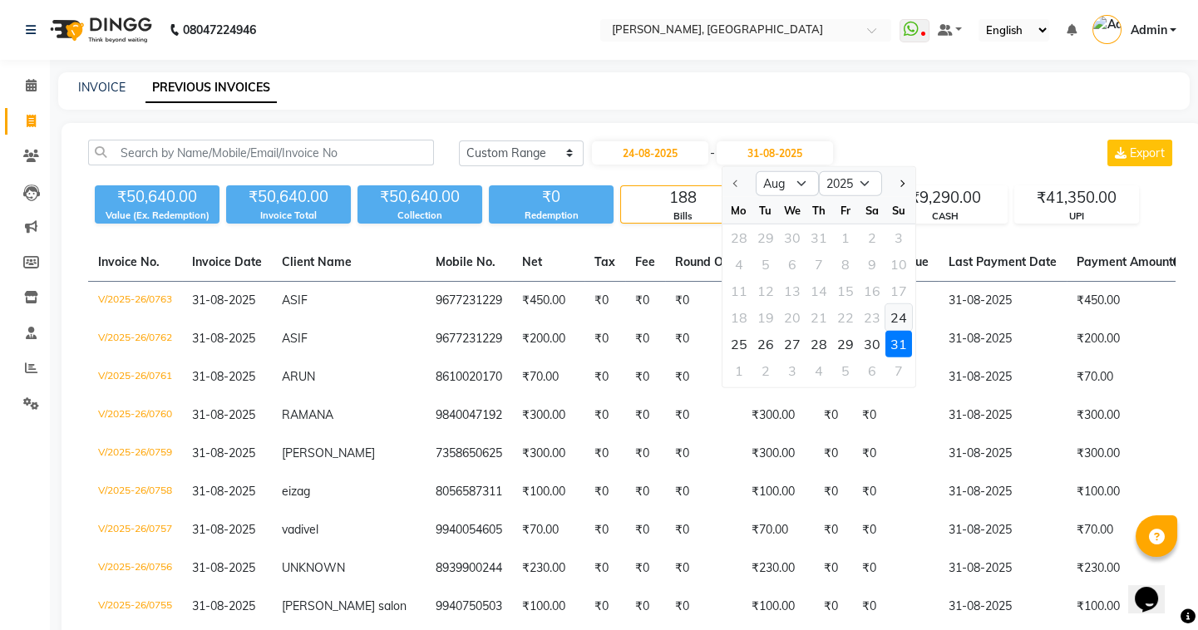
click at [892, 318] on div "24" at bounding box center [898, 317] width 27 height 27
type input "24-08-2025"
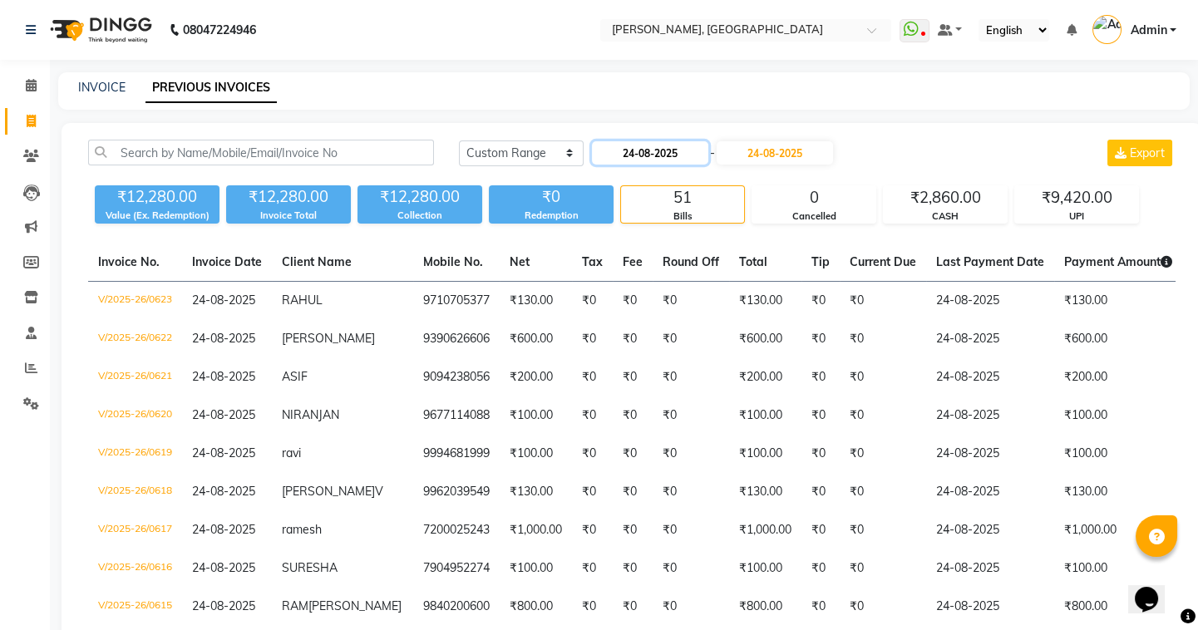
click at [637, 153] on input "24-08-2025" at bounding box center [650, 152] width 116 height 23
select select "8"
select select "2025"
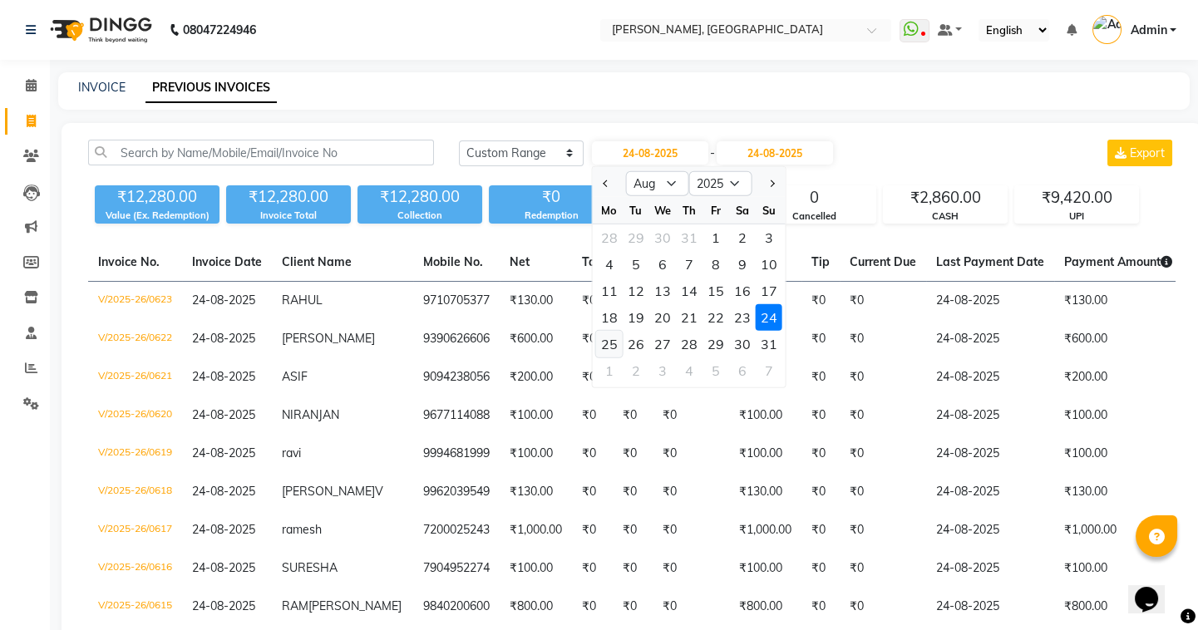
click at [596, 339] on div "25" at bounding box center [609, 344] width 27 height 27
type input "25-08-2025"
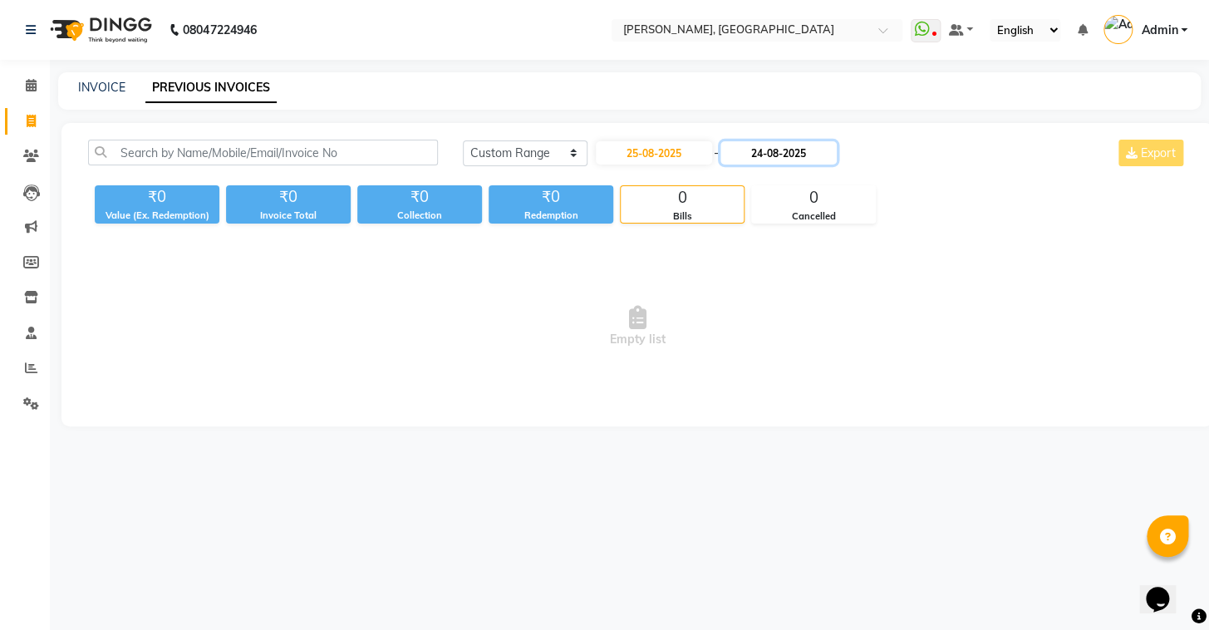
click at [759, 154] on input "24-08-2025" at bounding box center [779, 152] width 116 height 23
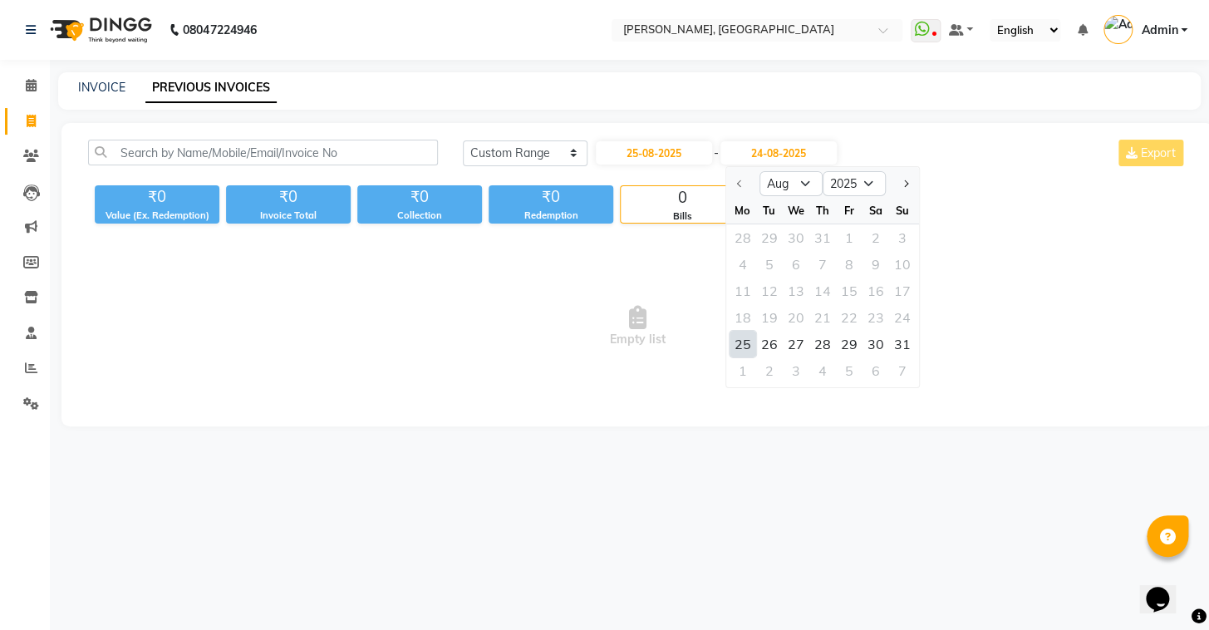
click at [747, 340] on div "25" at bounding box center [743, 344] width 27 height 27
type input "25-08-2025"
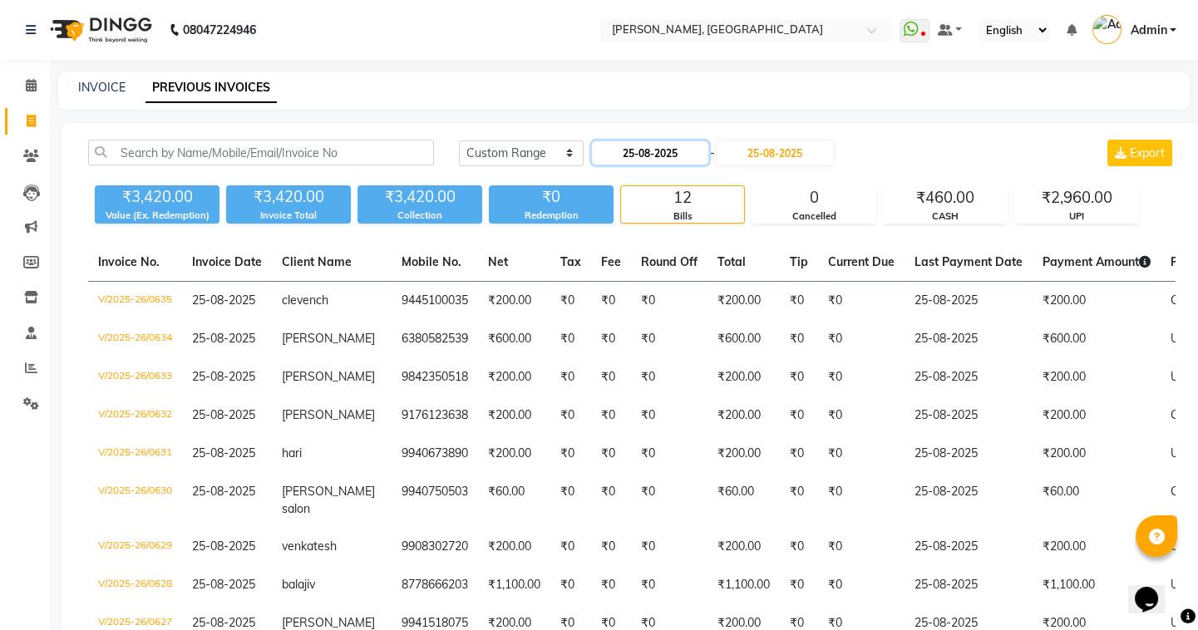
click at [634, 150] on input "25-08-2025" at bounding box center [650, 152] width 116 height 23
select select "8"
select select "2025"
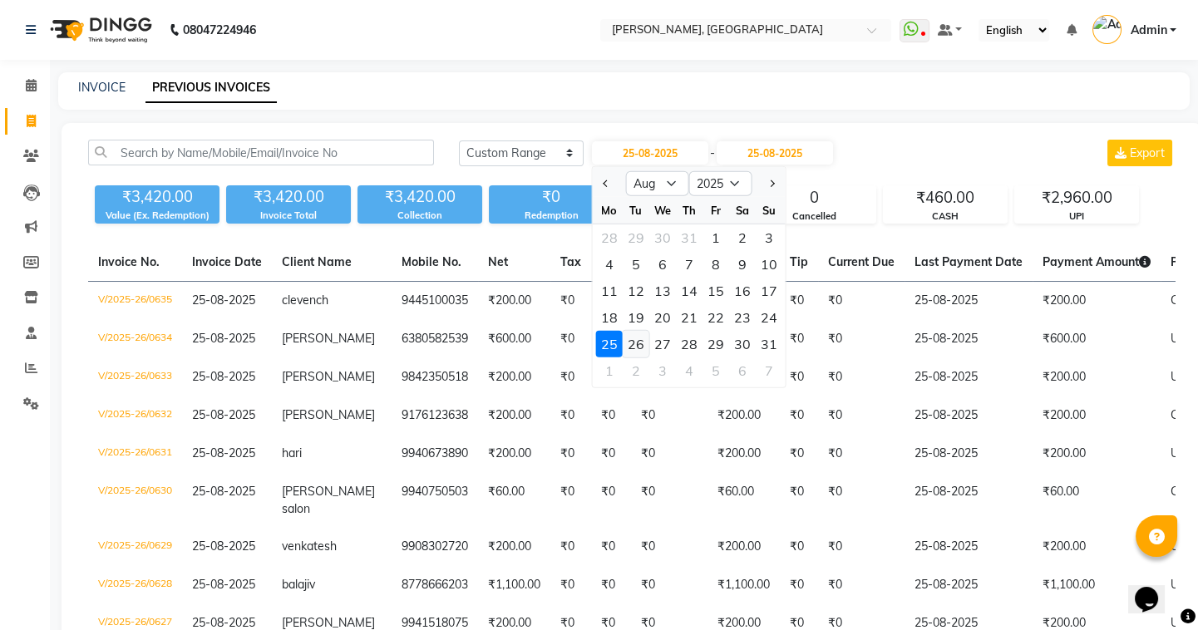
click at [638, 345] on div "26" at bounding box center [636, 344] width 27 height 27
type input "26-08-2025"
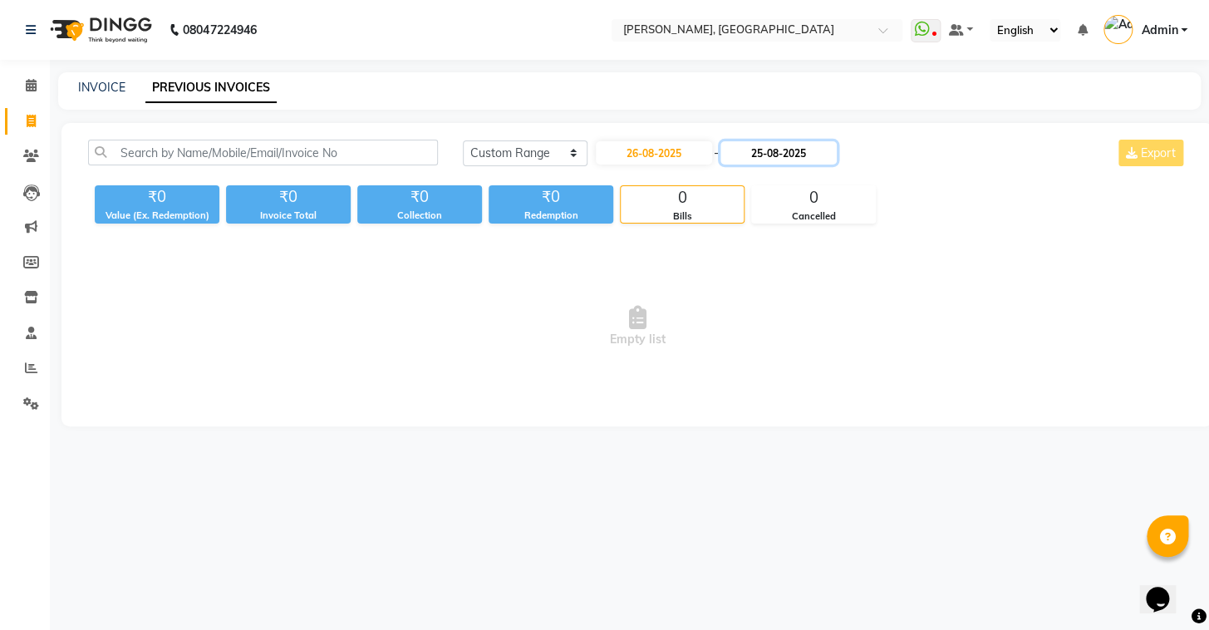
click at [757, 154] on input "25-08-2025" at bounding box center [779, 152] width 116 height 23
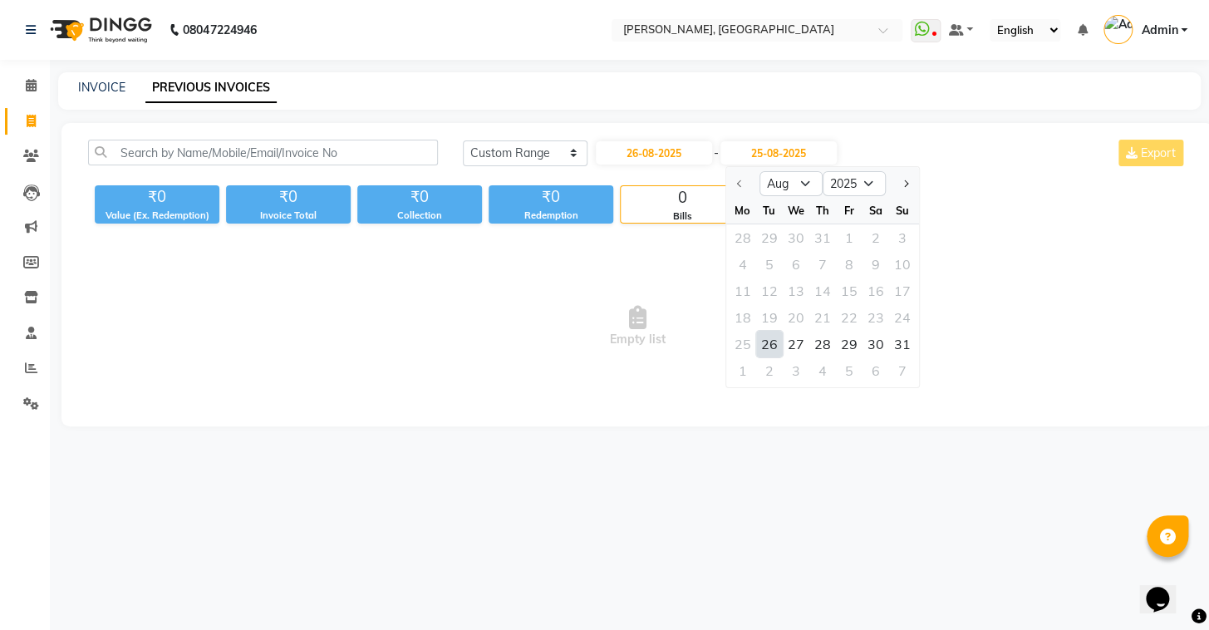
click at [773, 335] on div "26" at bounding box center [769, 344] width 27 height 27
type input "26-08-2025"
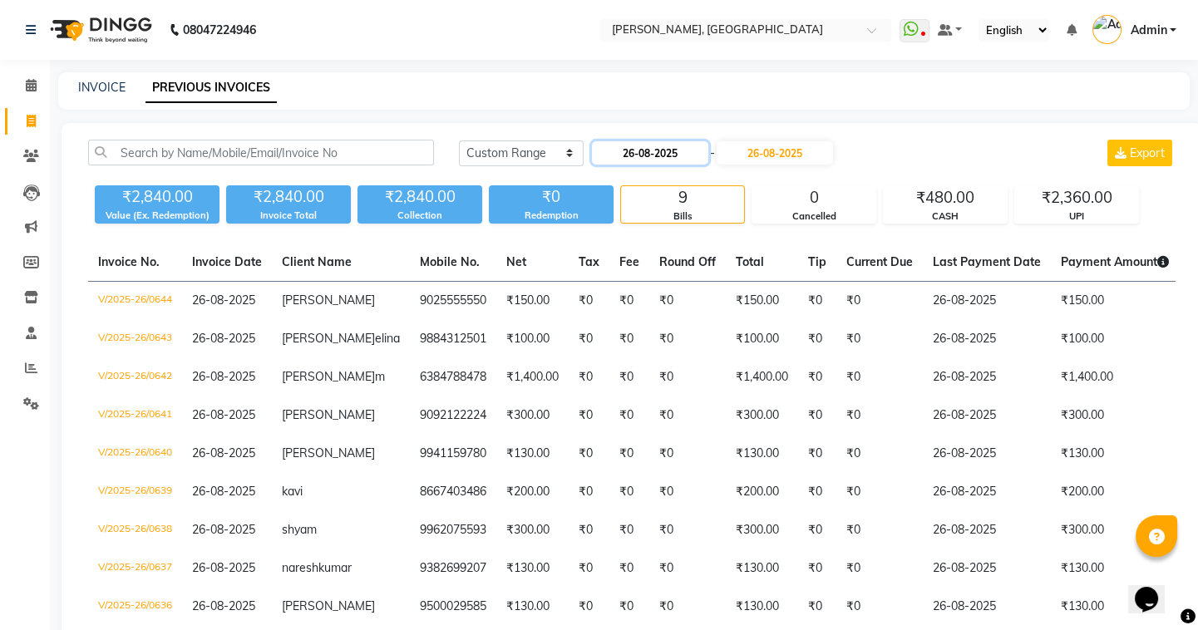
click at [633, 149] on input "26-08-2025" at bounding box center [650, 152] width 116 height 23
select select "8"
select select "2025"
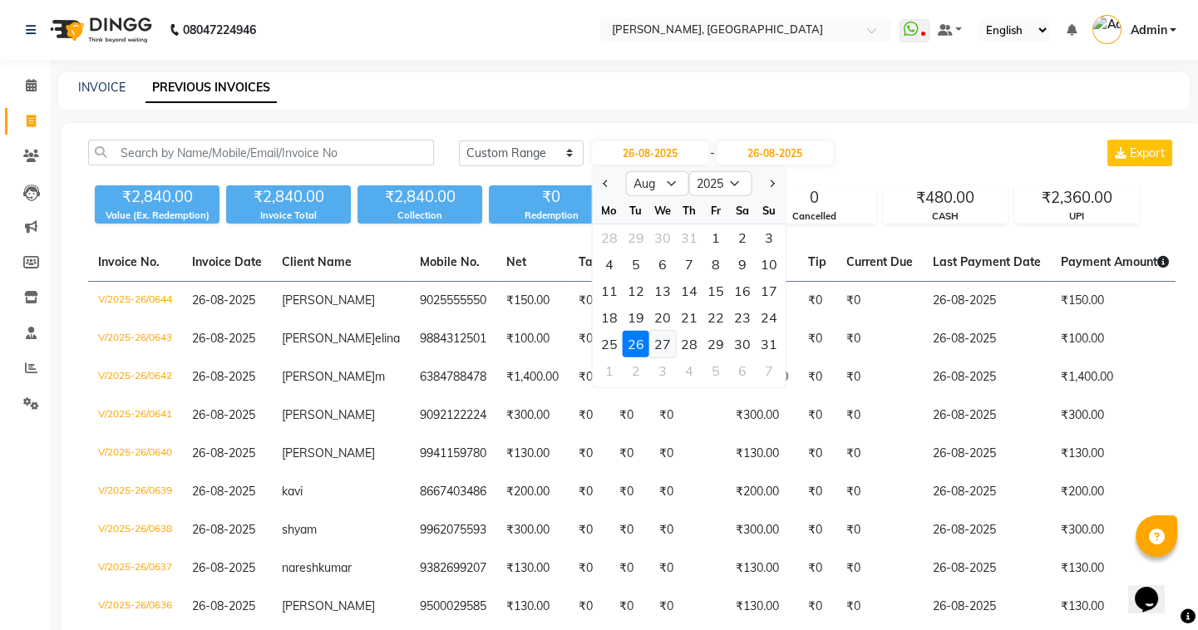
click at [667, 333] on div "27" at bounding box center [662, 344] width 27 height 27
type input "27-08-2025"
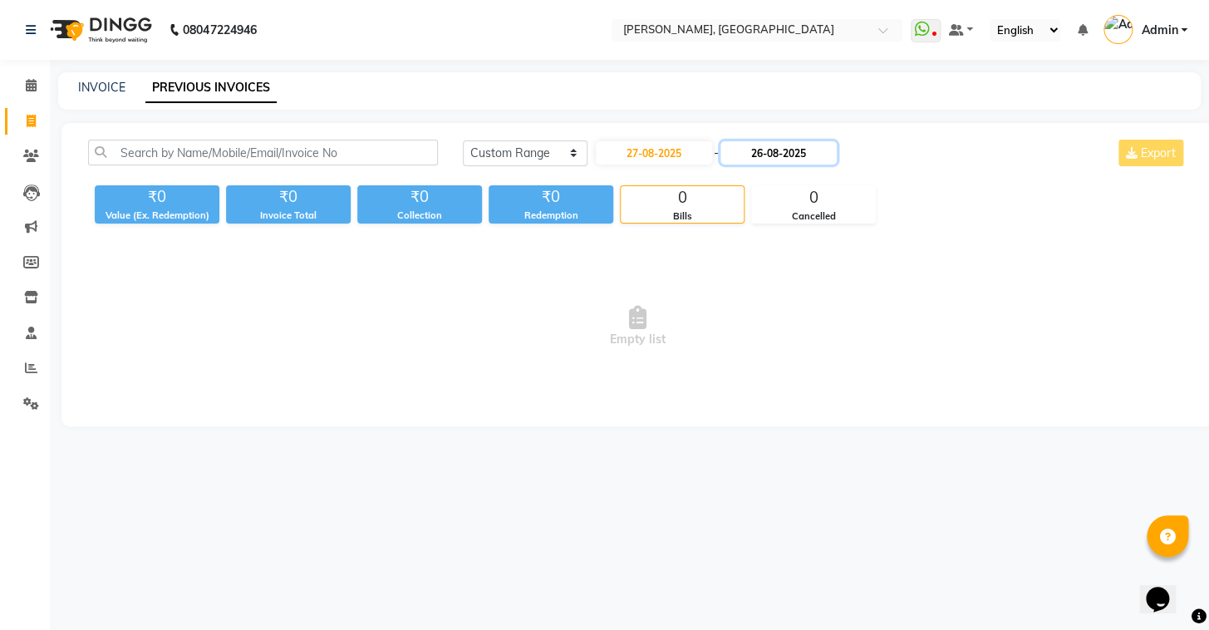
click at [767, 154] on input "26-08-2025" at bounding box center [779, 152] width 116 height 23
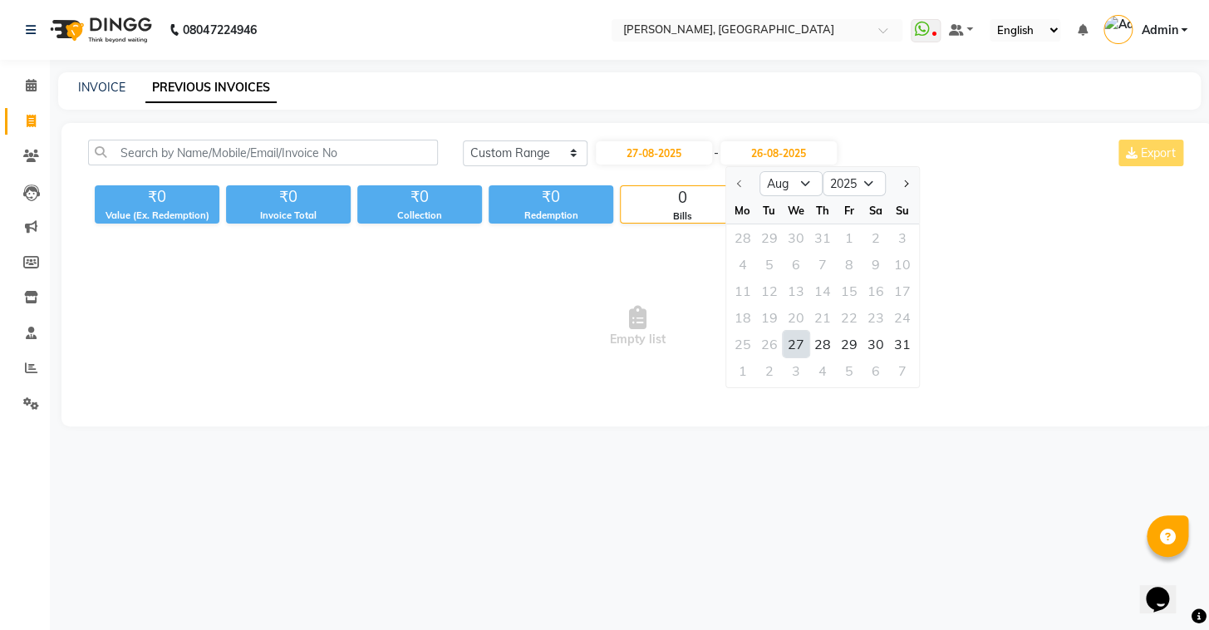
click at [799, 338] on div "27" at bounding box center [796, 344] width 27 height 27
type input "27-08-2025"
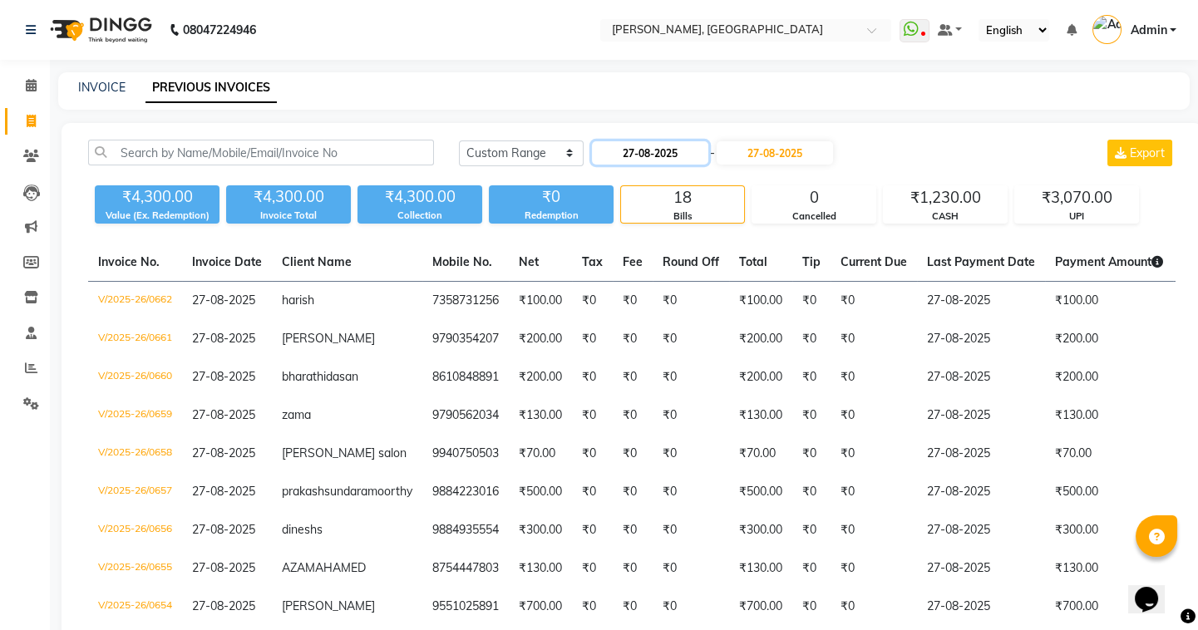
click at [635, 153] on input "27-08-2025" at bounding box center [650, 152] width 116 height 23
select select "8"
select select "2025"
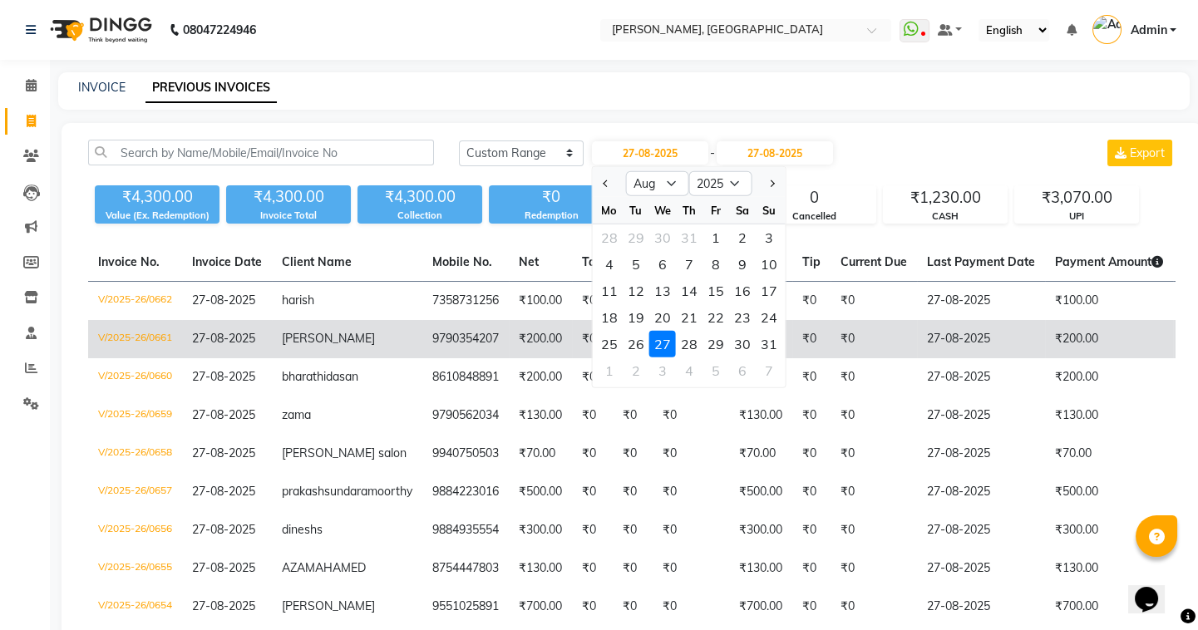
click at [689, 341] on div "28" at bounding box center [689, 344] width 27 height 27
type input "[DATE]"
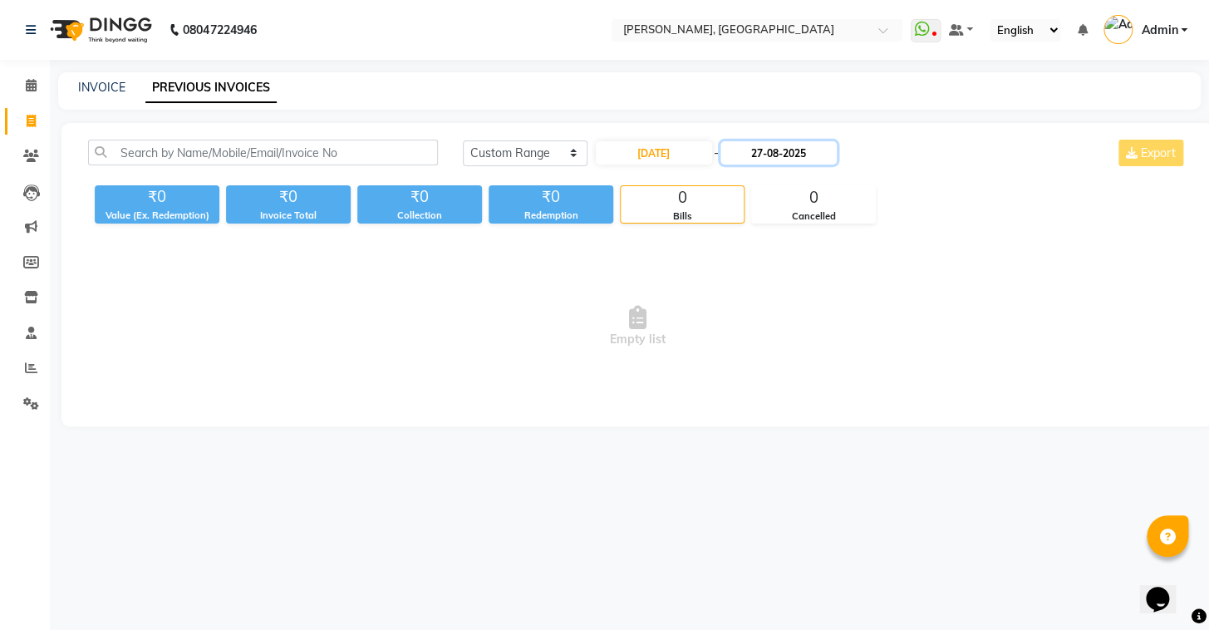
click at [770, 155] on input "27-08-2025" at bounding box center [779, 152] width 116 height 23
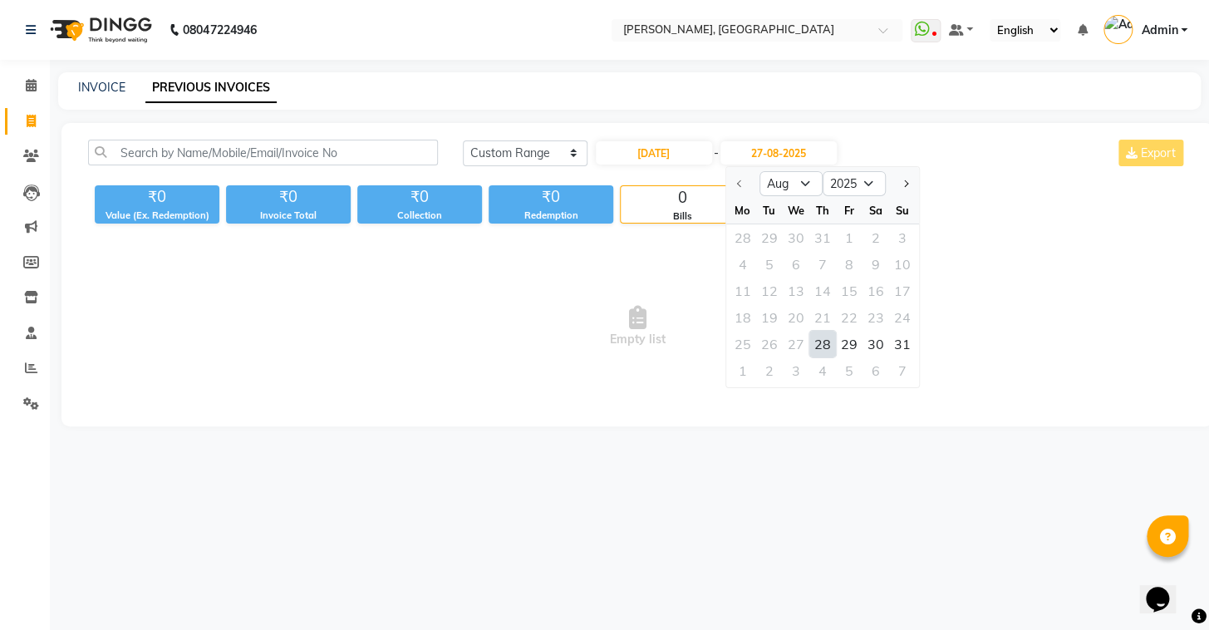
click at [829, 346] on div "28" at bounding box center [823, 344] width 27 height 27
type input "[DATE]"
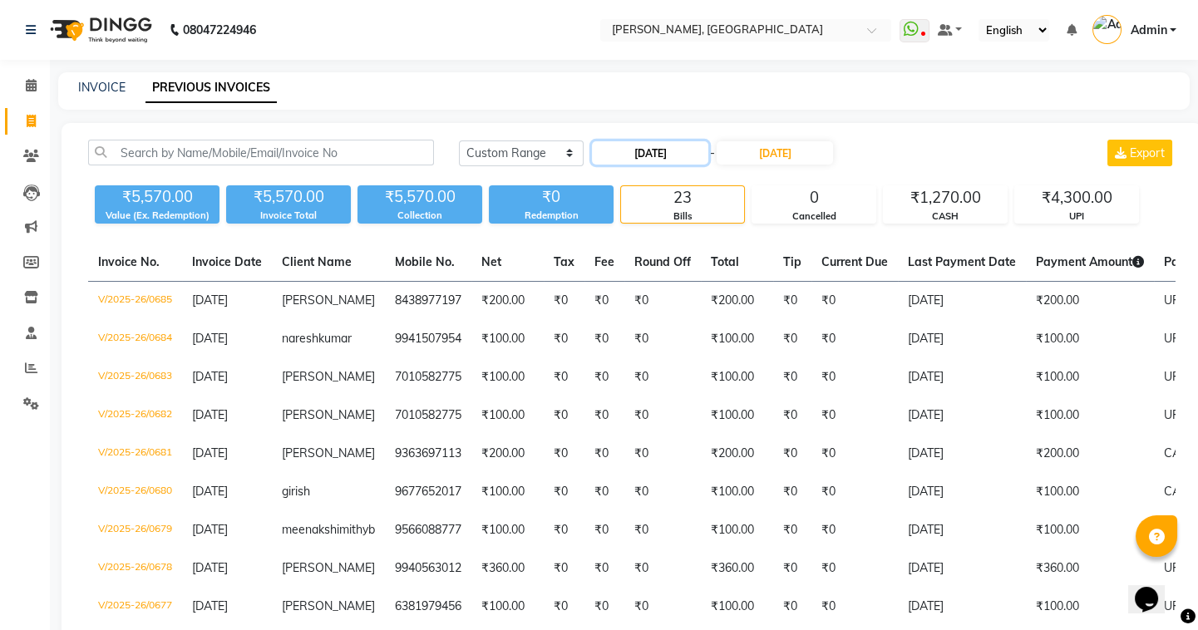
click at [633, 150] on input "[DATE]" at bounding box center [650, 152] width 116 height 23
select select "8"
select select "2025"
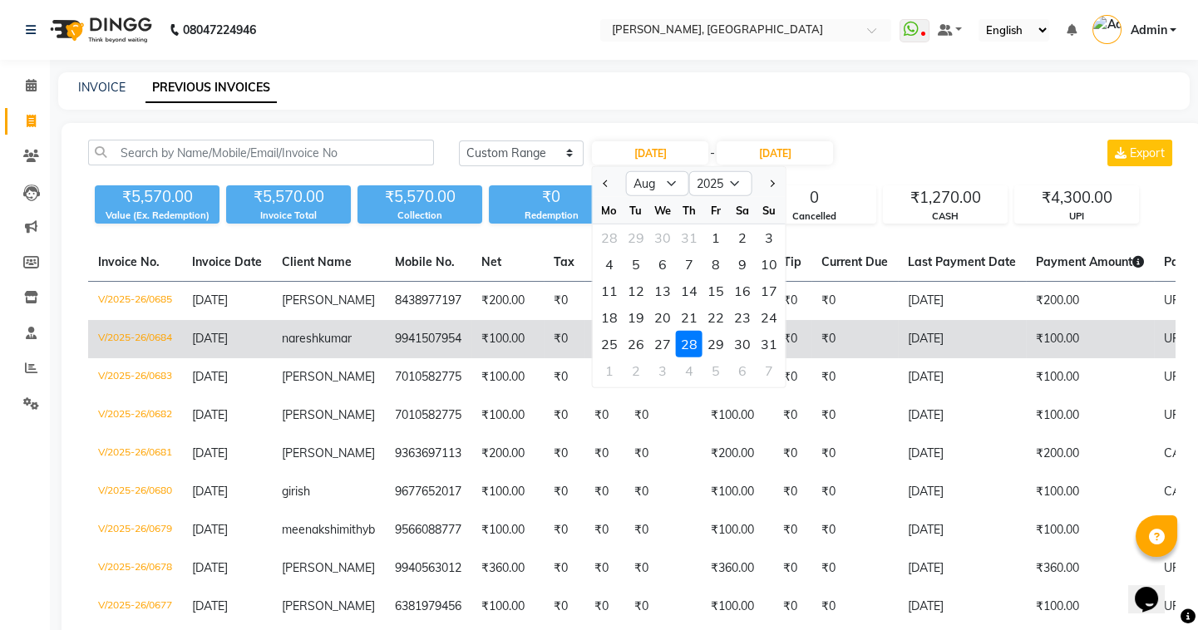
click at [720, 341] on div "29" at bounding box center [715, 344] width 27 height 27
type input "[DATE]"
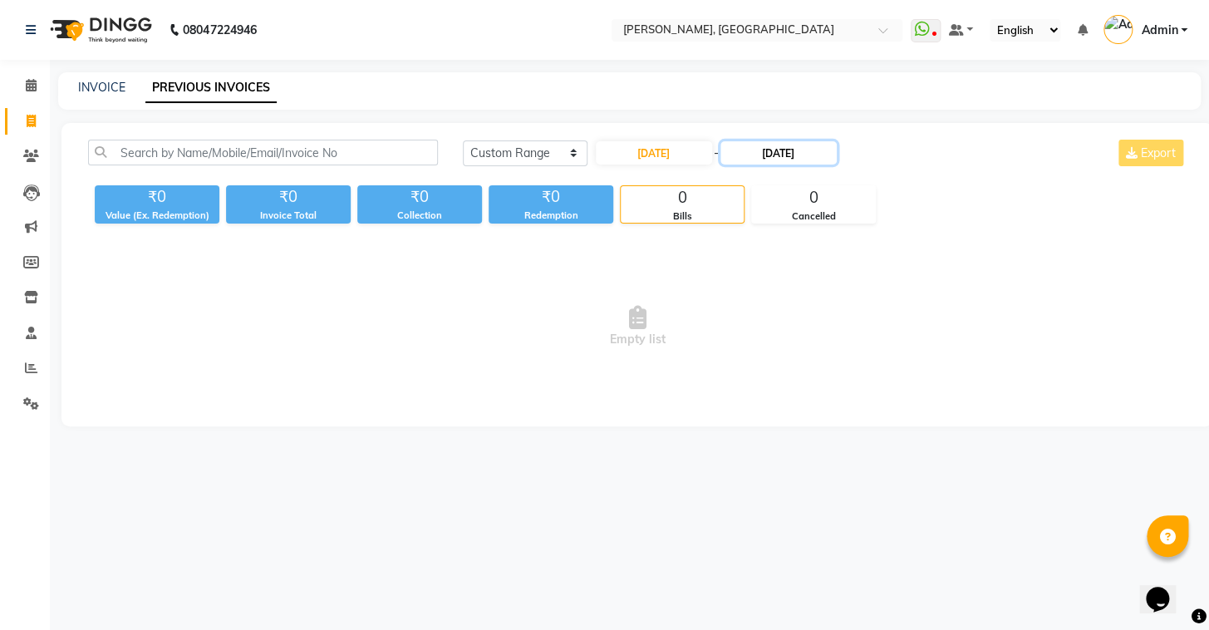
click at [765, 153] on input "[DATE]" at bounding box center [779, 152] width 116 height 23
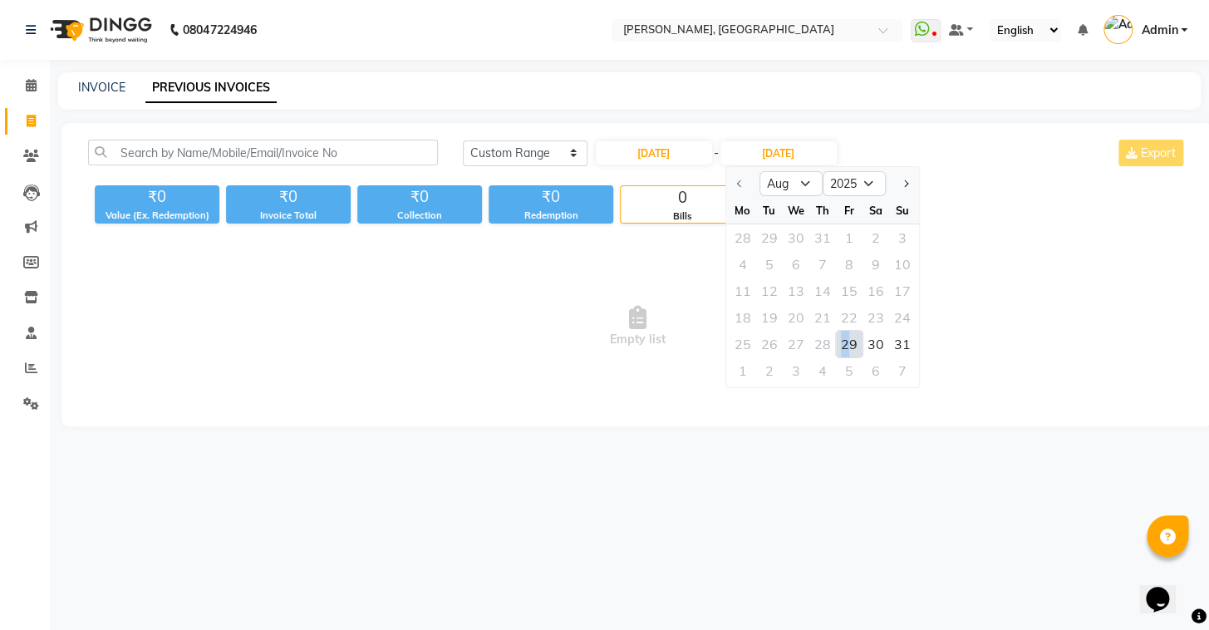
click at [845, 338] on div "29" at bounding box center [849, 344] width 27 height 27
type input "[DATE]"
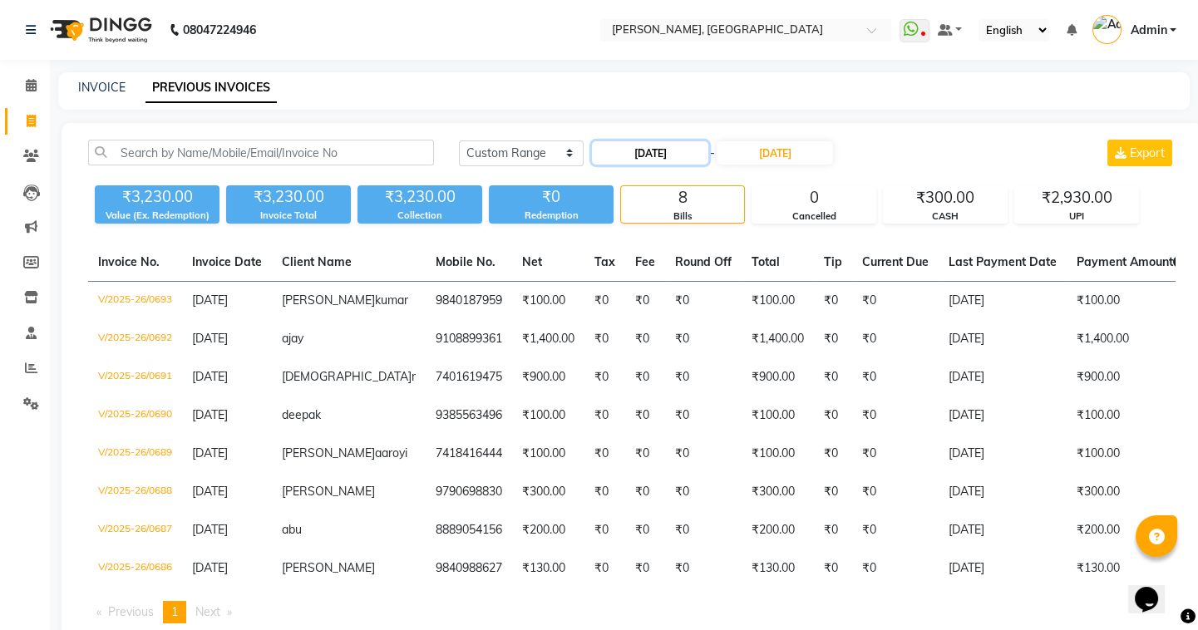
click at [623, 150] on input "[DATE]" at bounding box center [650, 152] width 116 height 23
select select "8"
select select "2025"
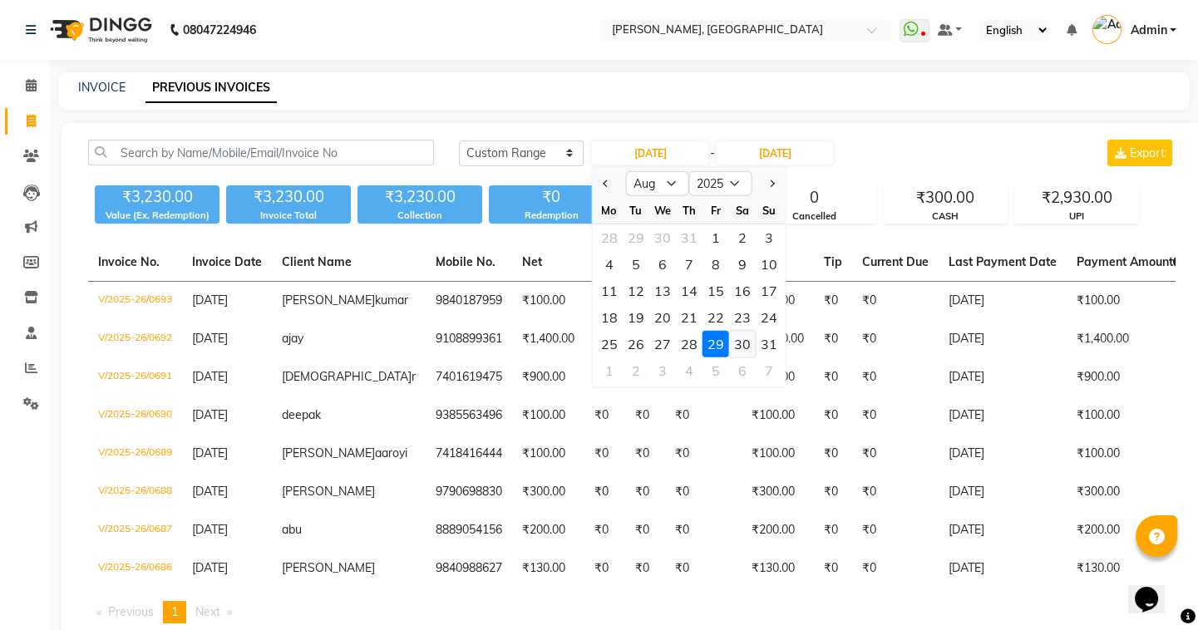
click at [738, 343] on div "30" at bounding box center [742, 344] width 27 height 27
type input "30-08-2025"
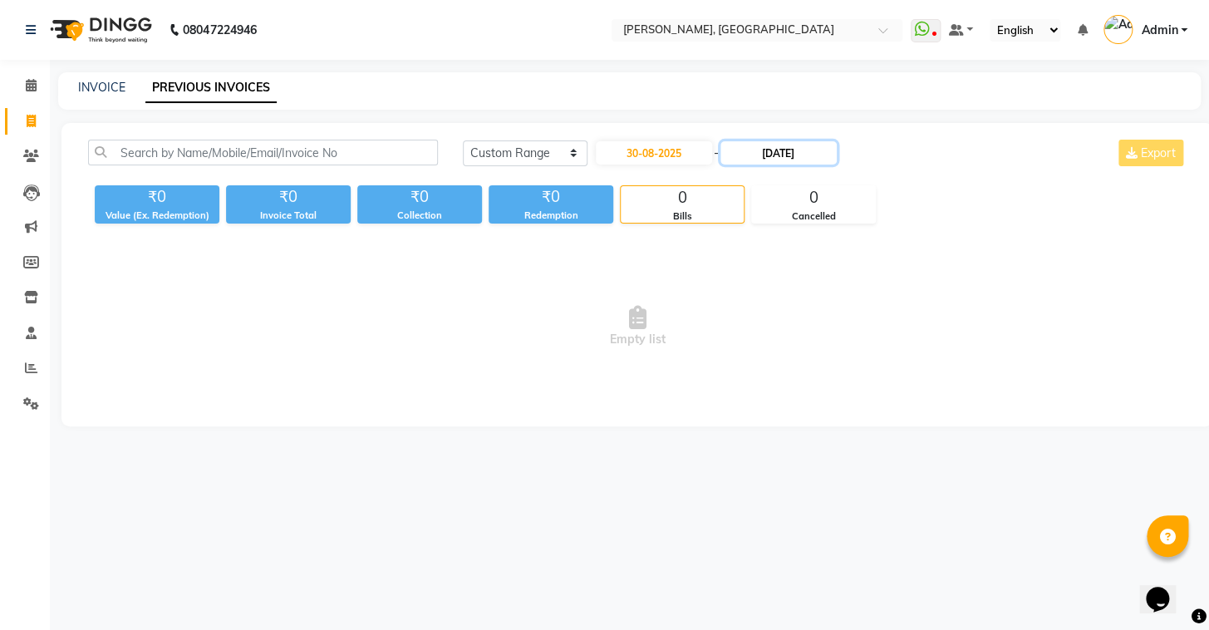
click at [765, 146] on input "[DATE]" at bounding box center [779, 152] width 116 height 23
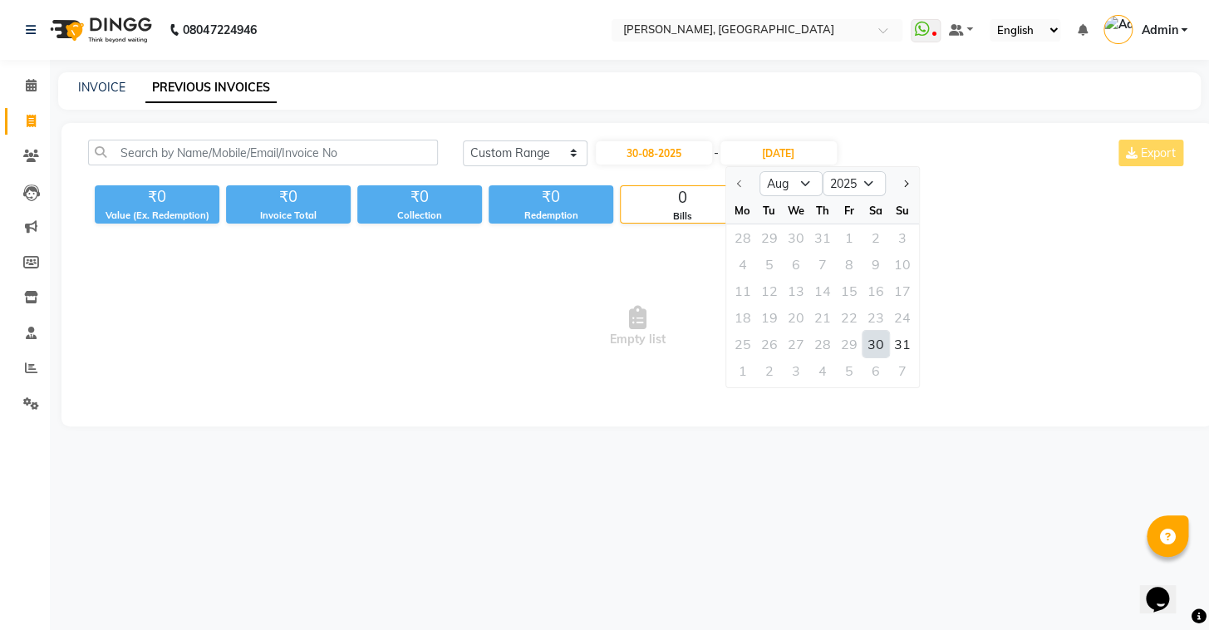
click at [872, 336] on div "30" at bounding box center [876, 344] width 27 height 27
type input "30-08-2025"
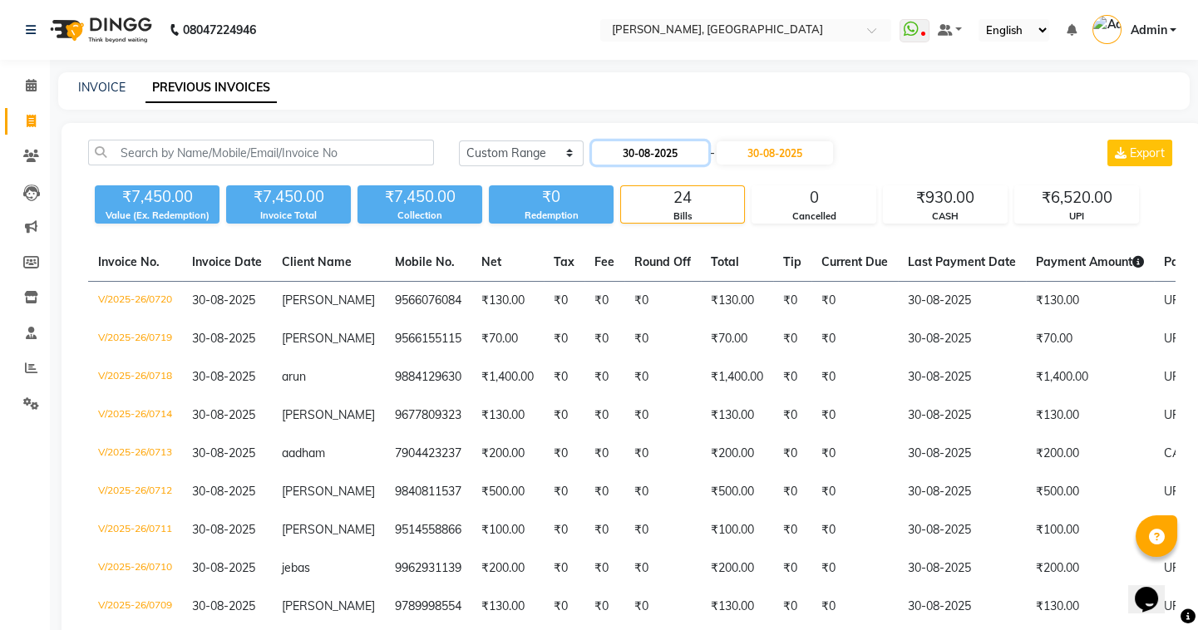
click at [632, 151] on input "30-08-2025" at bounding box center [650, 152] width 116 height 23
select select "8"
select select "2025"
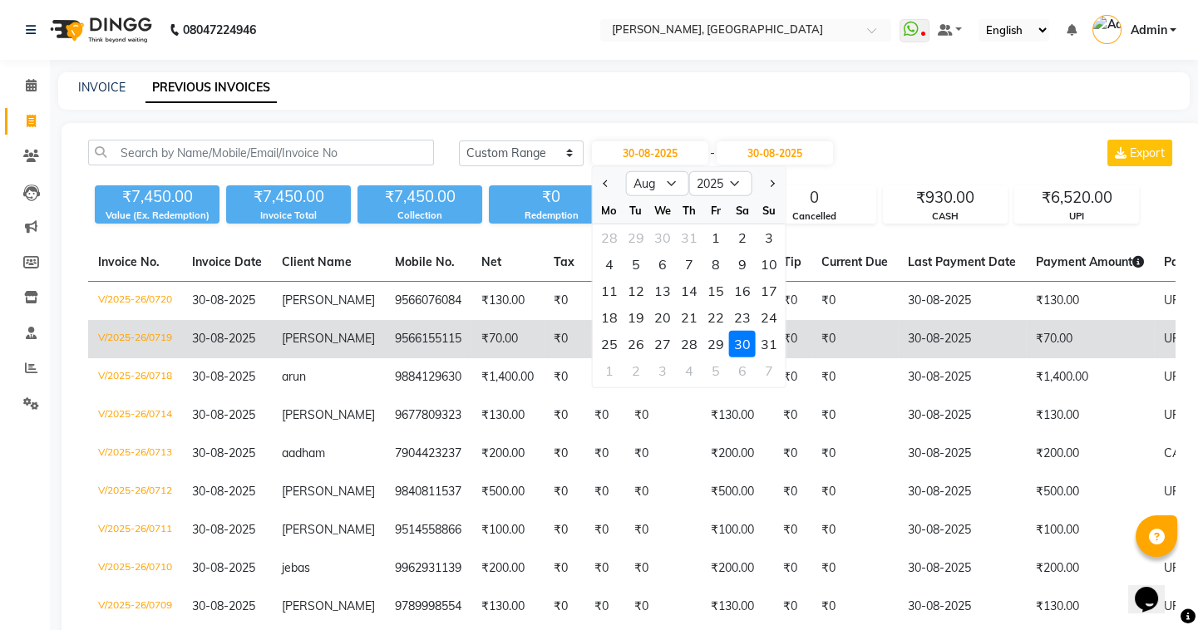
click at [760, 342] on div "31" at bounding box center [769, 344] width 27 height 27
type input "31-08-2025"
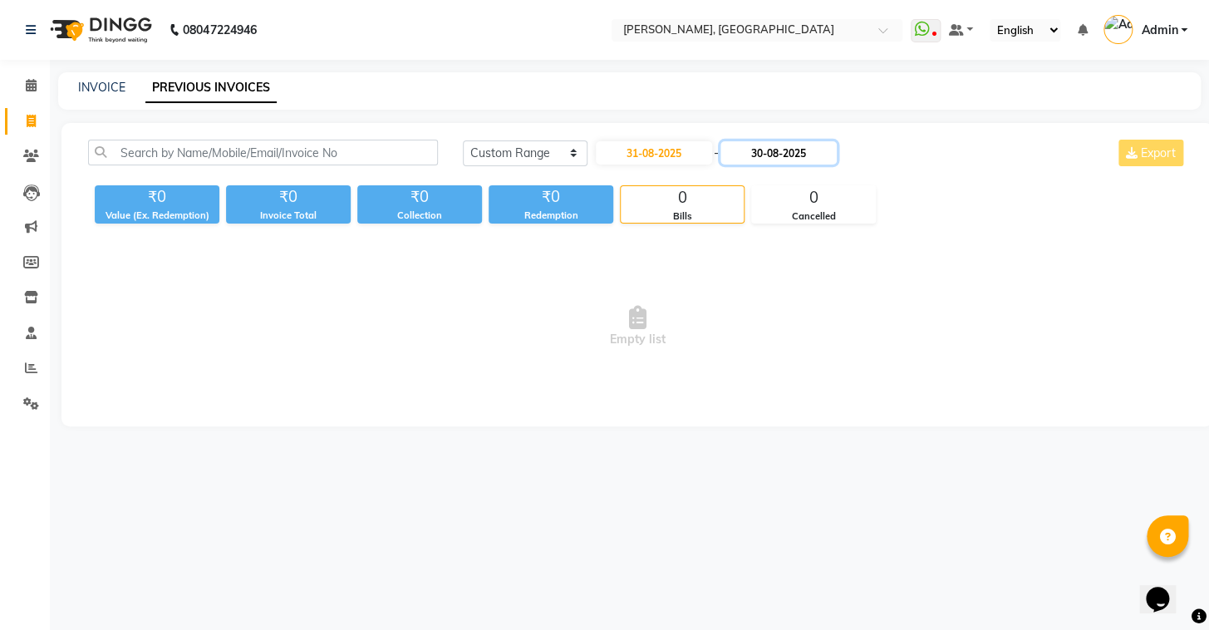
click at [764, 155] on input "30-08-2025" at bounding box center [779, 152] width 116 height 23
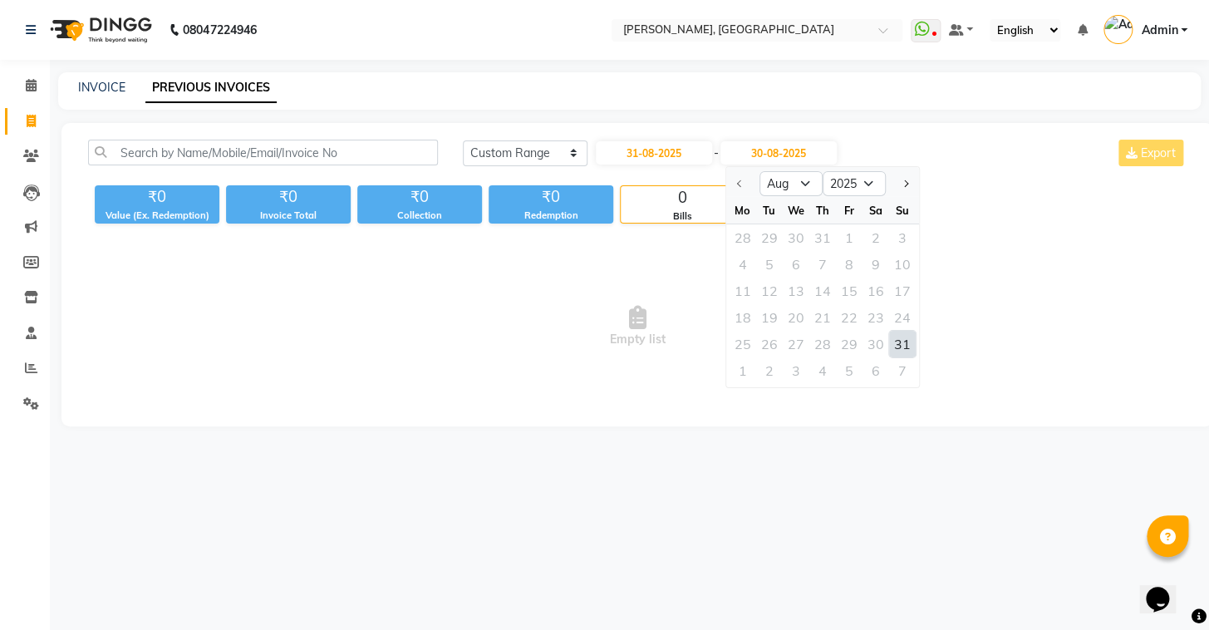
click at [899, 343] on div "31" at bounding box center [902, 344] width 27 height 27
type input "31-08-2025"
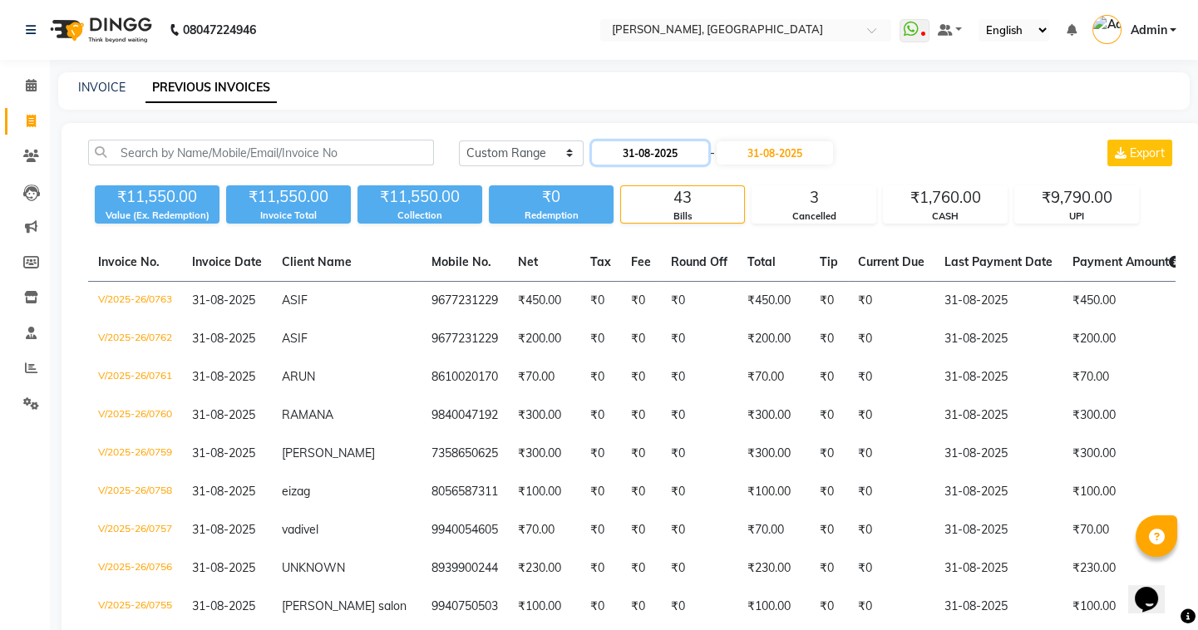
click at [633, 151] on input "31-08-2025" at bounding box center [650, 152] width 116 height 23
select select "8"
select select "2025"
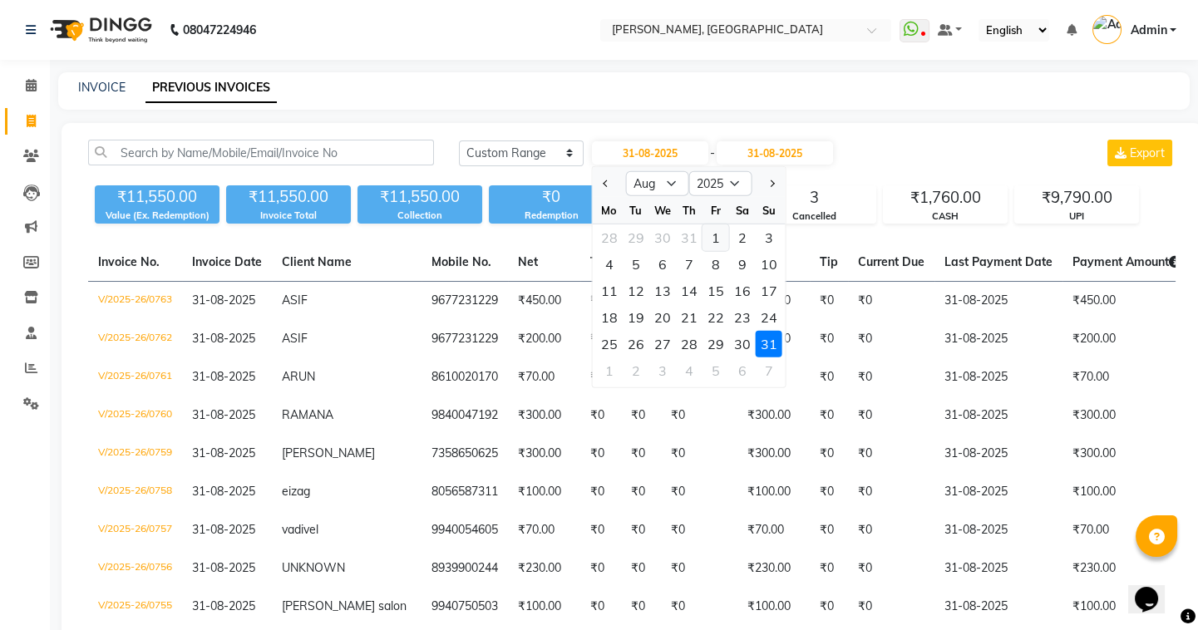
click at [712, 236] on div "1" at bounding box center [715, 237] width 27 height 27
type input "[DATE]"
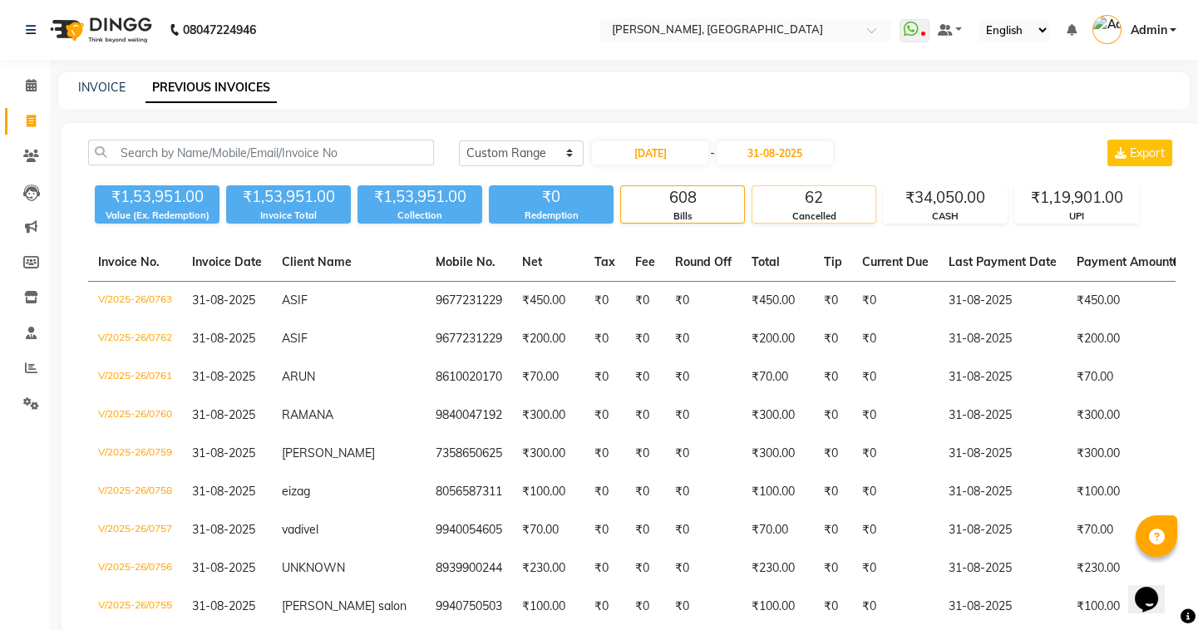
click at [826, 204] on div "62" at bounding box center [813, 197] width 123 height 23
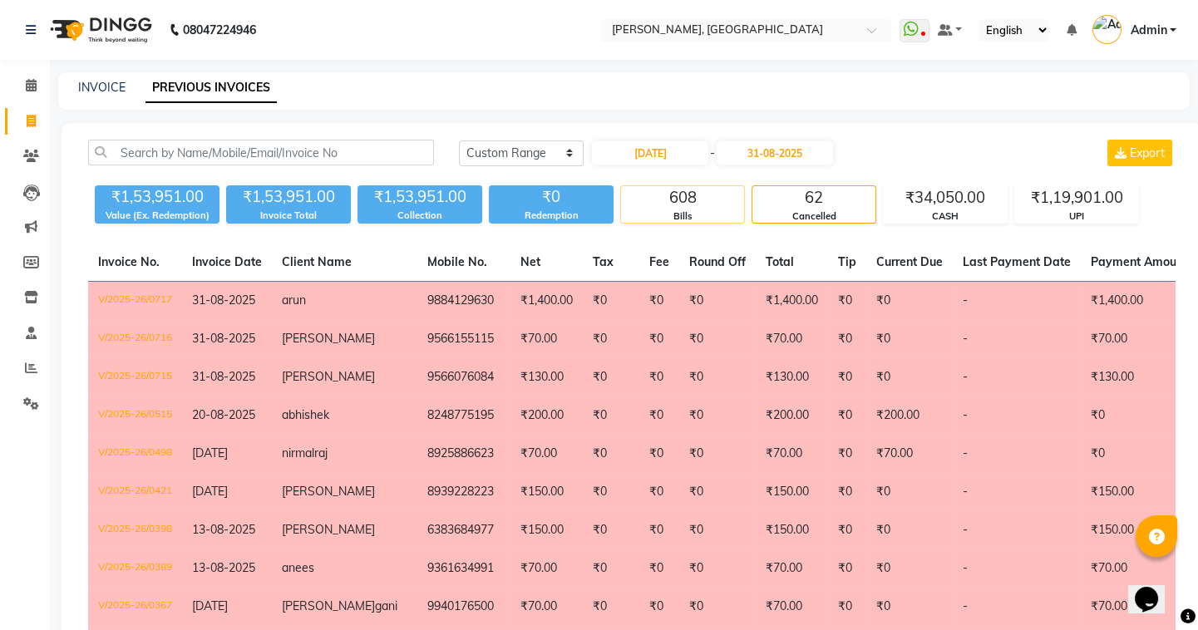
click at [692, 219] on div "Bills" at bounding box center [682, 216] width 123 height 14
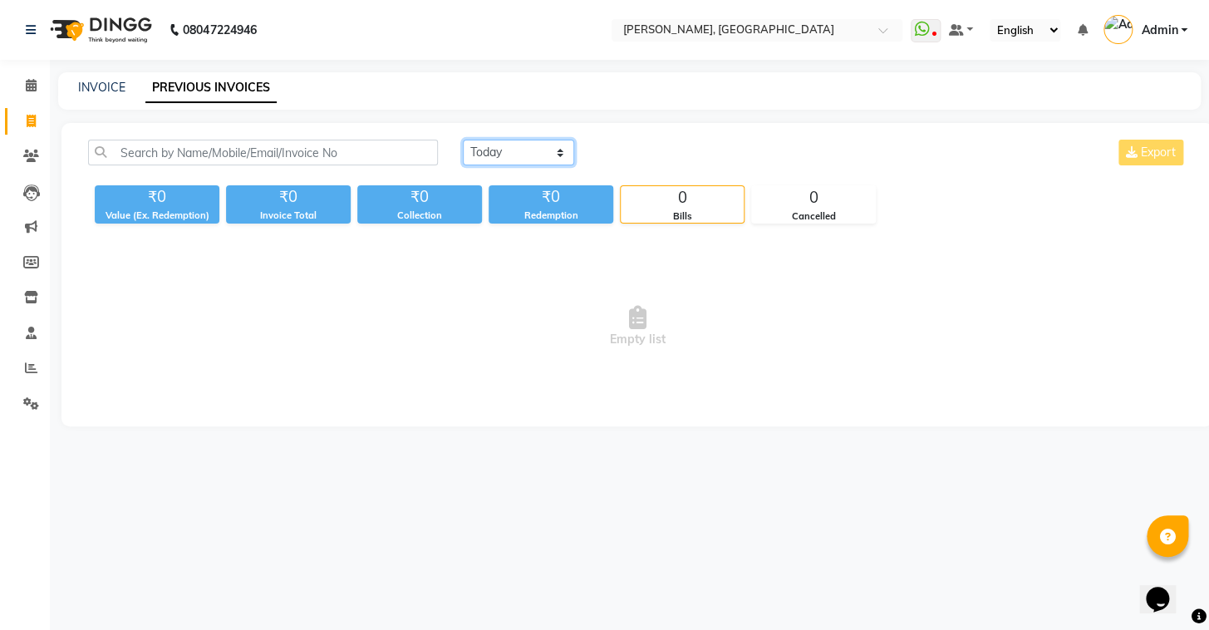
click at [480, 152] on select "[DATE] [DATE] Custom Range" at bounding box center [518, 153] width 111 height 26
click at [463, 140] on select "[DATE] [DATE] Custom Range" at bounding box center [518, 153] width 111 height 26
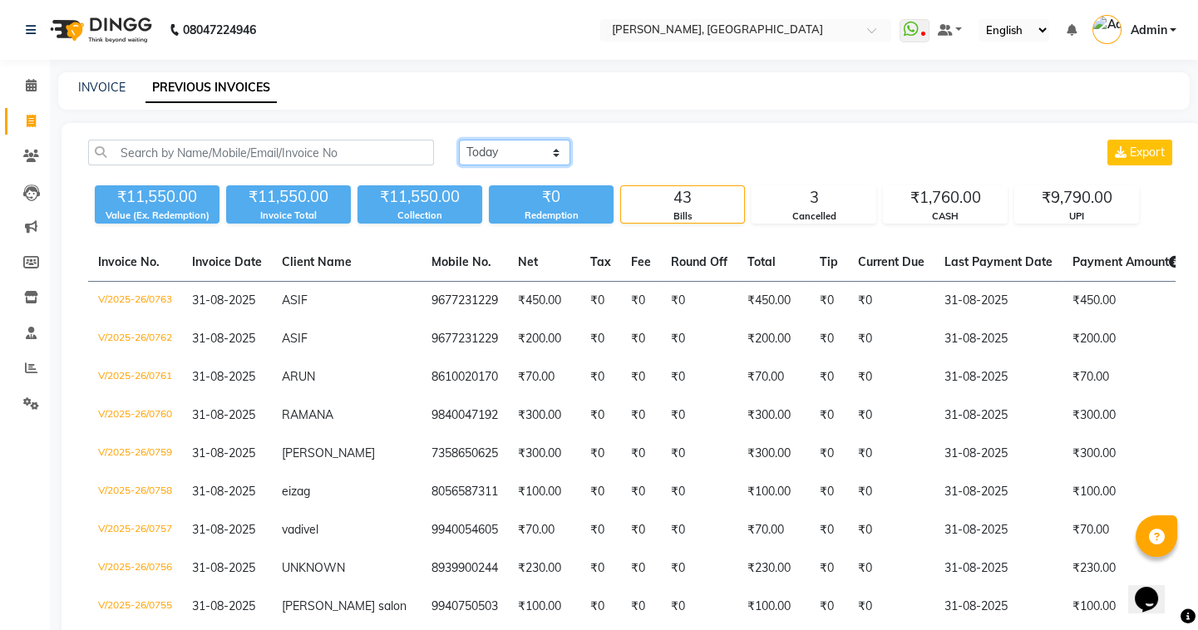
click at [505, 141] on select "[DATE] [DATE] Custom Range" at bounding box center [514, 153] width 111 height 26
select select "range"
click at [459, 140] on select "[DATE] [DATE] Custom Range" at bounding box center [514, 153] width 111 height 26
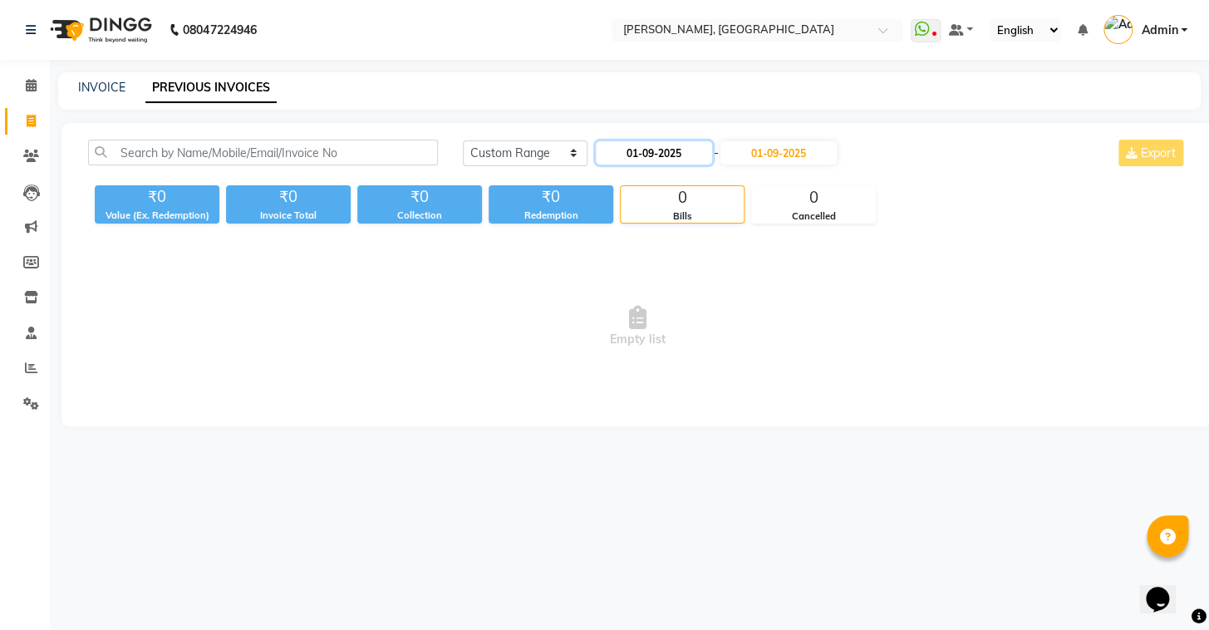
click at [635, 150] on input "01-09-2025" at bounding box center [654, 152] width 116 height 23
select select "9"
select select "2025"
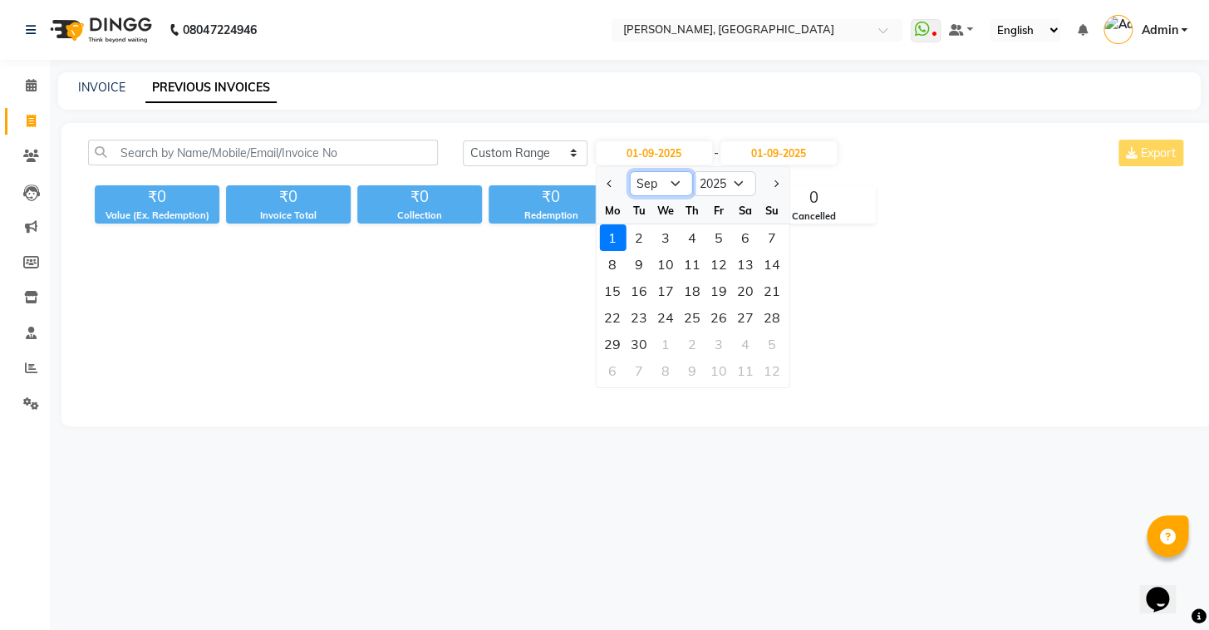
click at [677, 188] on select "Jan Feb Mar Apr May Jun [DATE] Aug Sep Oct Nov Dec" at bounding box center [660, 183] width 63 height 25
select select "8"
click at [629, 171] on select "Jan Feb Mar Apr May Jun [DATE] Aug Sep Oct Nov Dec" at bounding box center [660, 183] width 63 height 25
click at [722, 240] on div "1" at bounding box center [719, 237] width 27 height 27
type input "[DATE]"
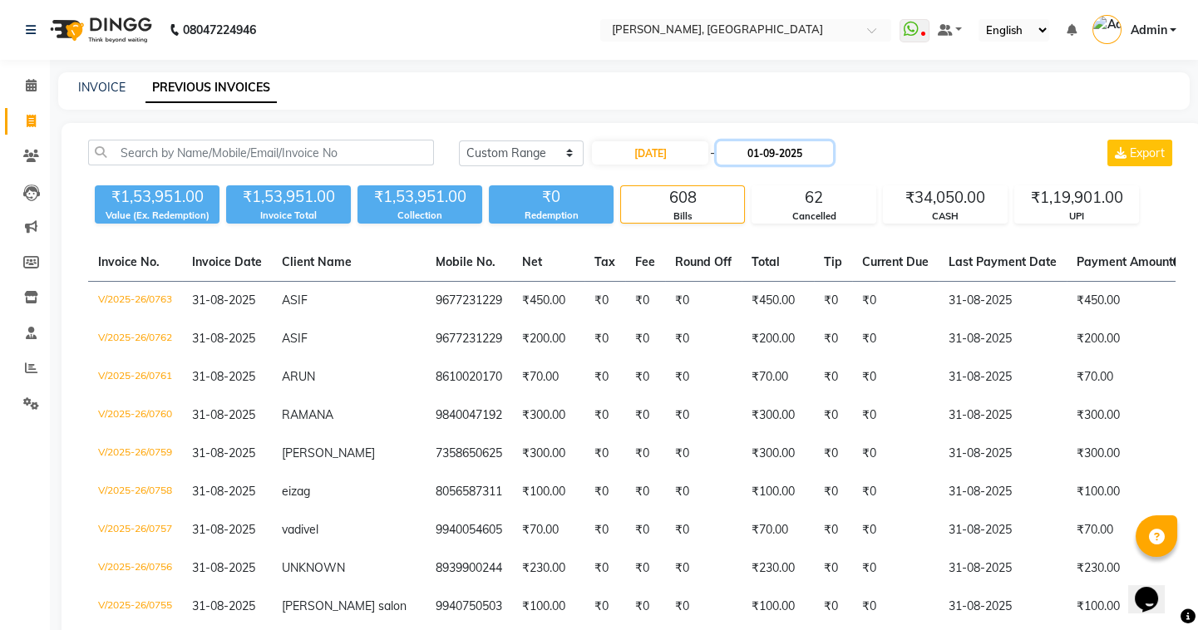
click at [761, 150] on input "01-09-2025" at bounding box center [775, 152] width 116 height 23
select select "9"
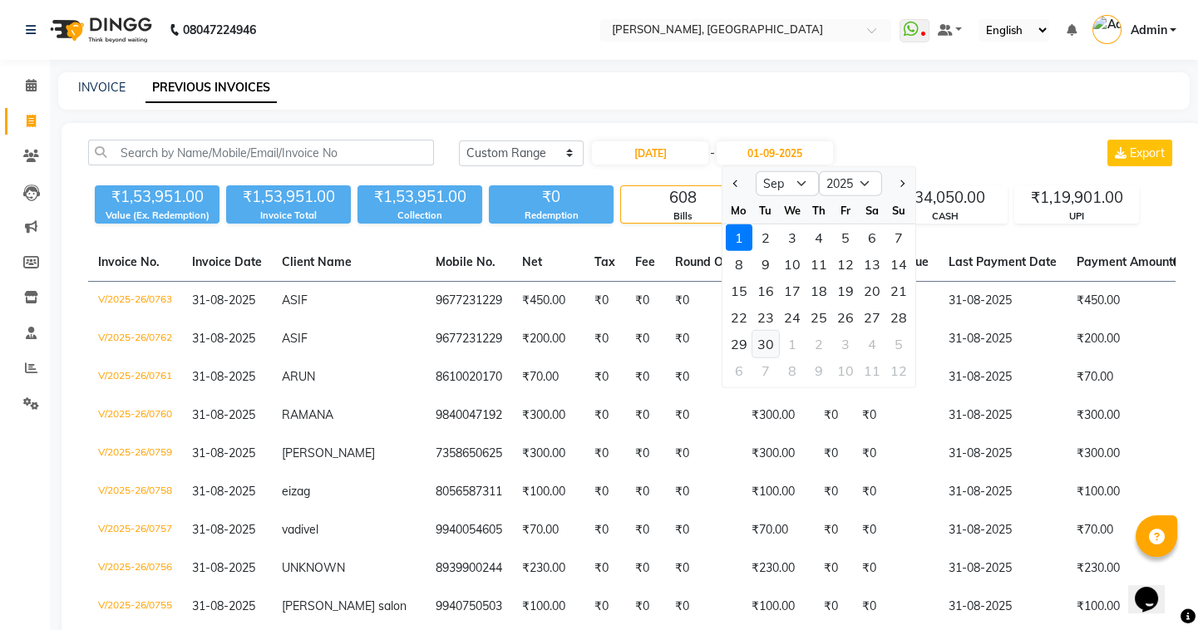
click at [765, 337] on div "30" at bounding box center [765, 344] width 27 height 27
type input "[DATE]"
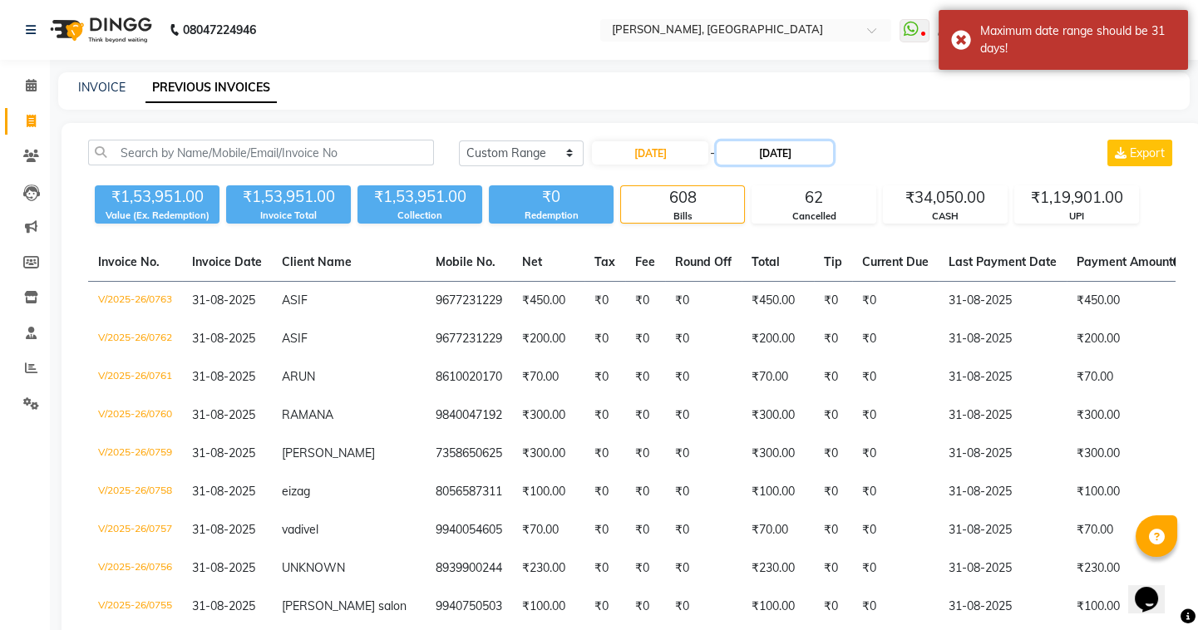
click at [756, 155] on input "[DATE]" at bounding box center [775, 152] width 116 height 23
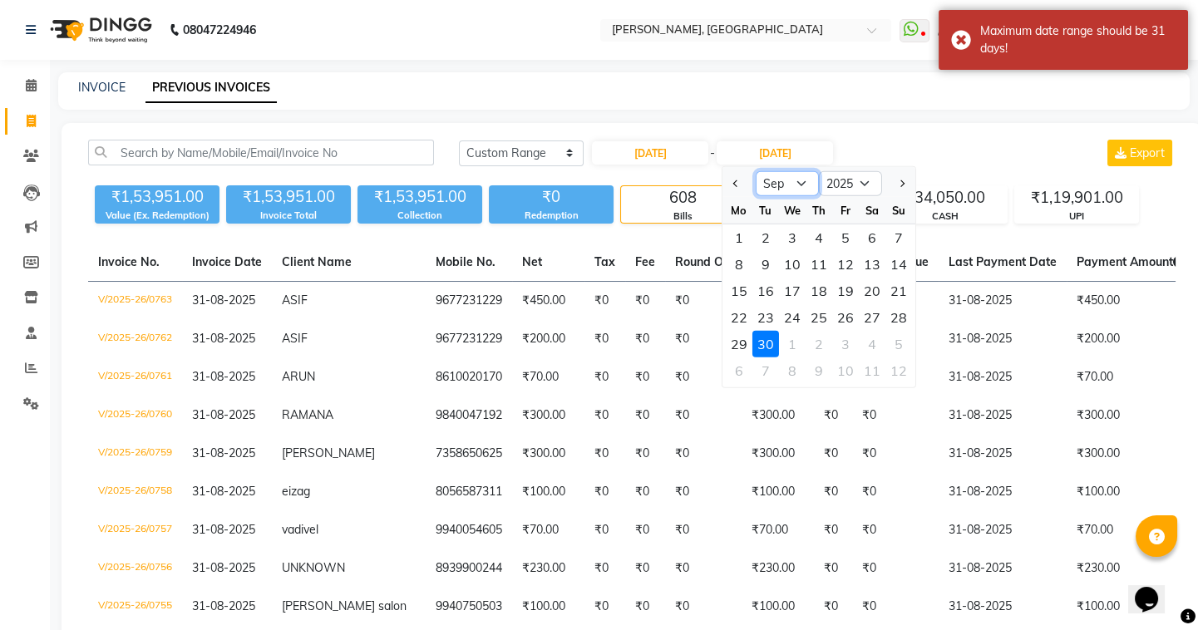
click at [791, 186] on select "Aug Sep Oct Nov Dec" at bounding box center [787, 183] width 63 height 25
click at [787, 185] on select "Aug Sep Oct Nov Dec" at bounding box center [787, 183] width 63 height 25
select select "8"
click at [756, 171] on select "Aug Sep Oct Nov Dec" at bounding box center [787, 183] width 63 height 25
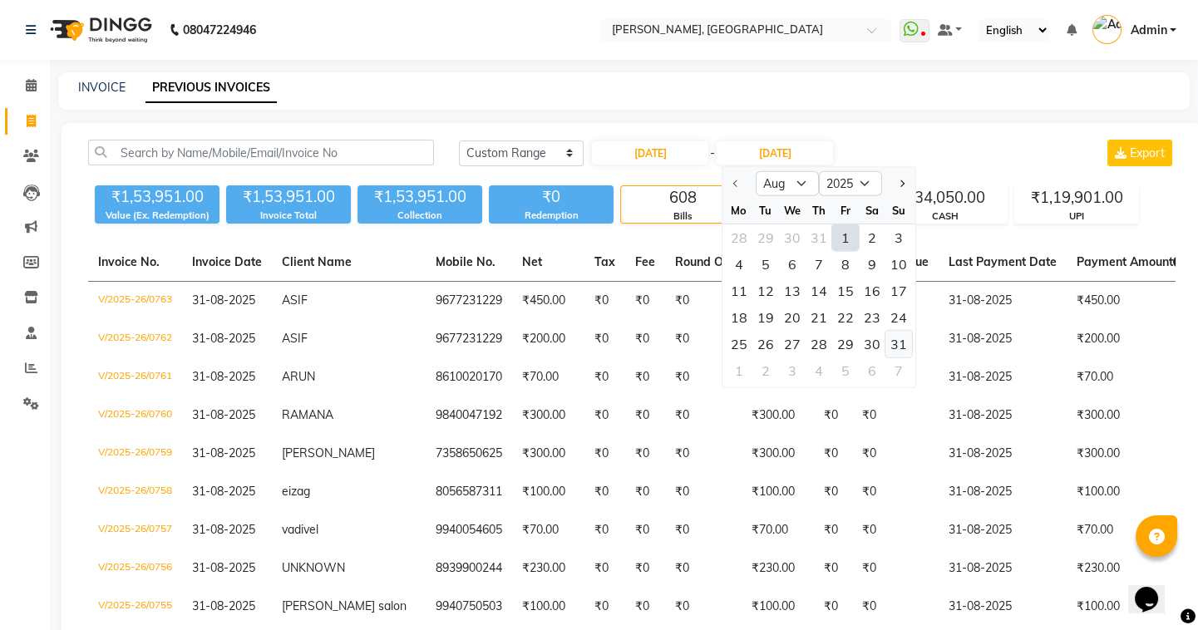
click at [899, 336] on div "31" at bounding box center [898, 344] width 27 height 27
type input "31-08-2025"
